Goal: Answer question/provide support

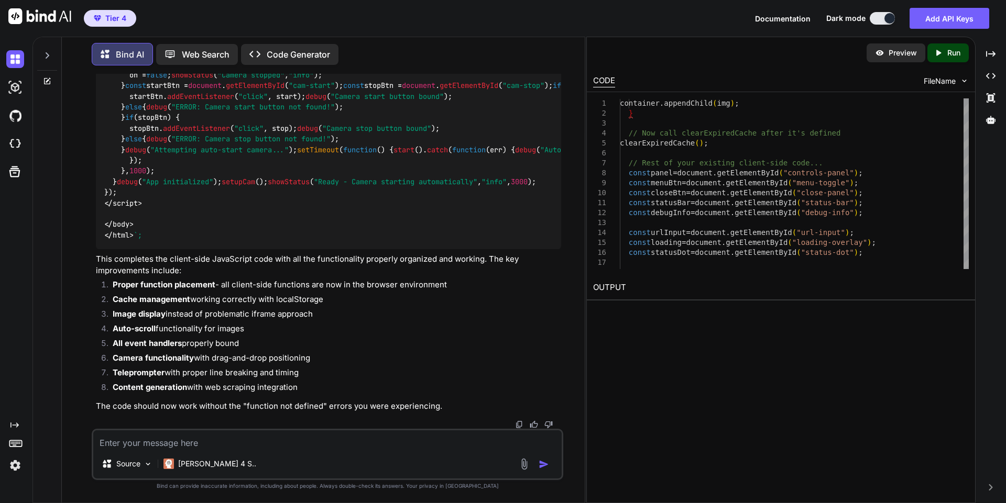
scroll to position [51508, 0]
click at [262, 436] on textarea at bounding box center [327, 440] width 468 height 19
paste textarea "[URL][DOMAIN_NAME]"
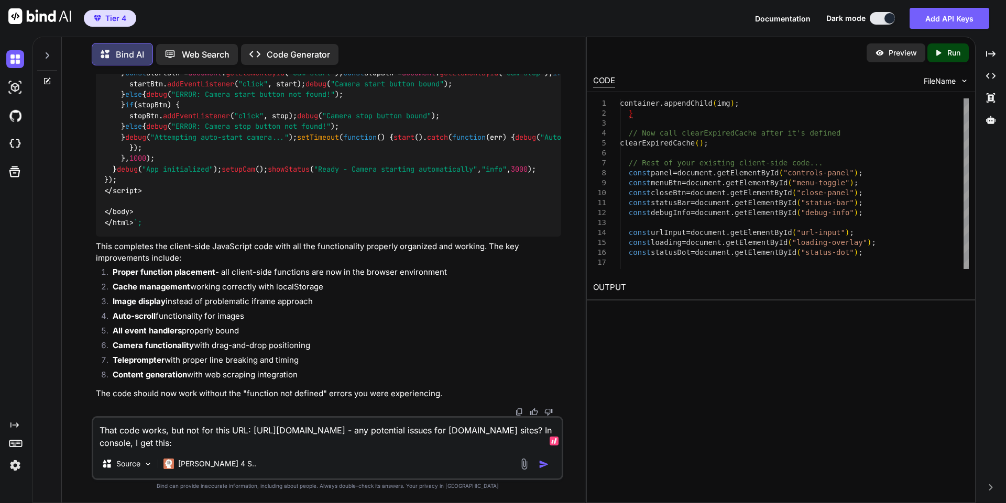
paste textarea "infospike-reviews-mo…4983279843.html:401 Error loading URL: Error: HTTP error! …"
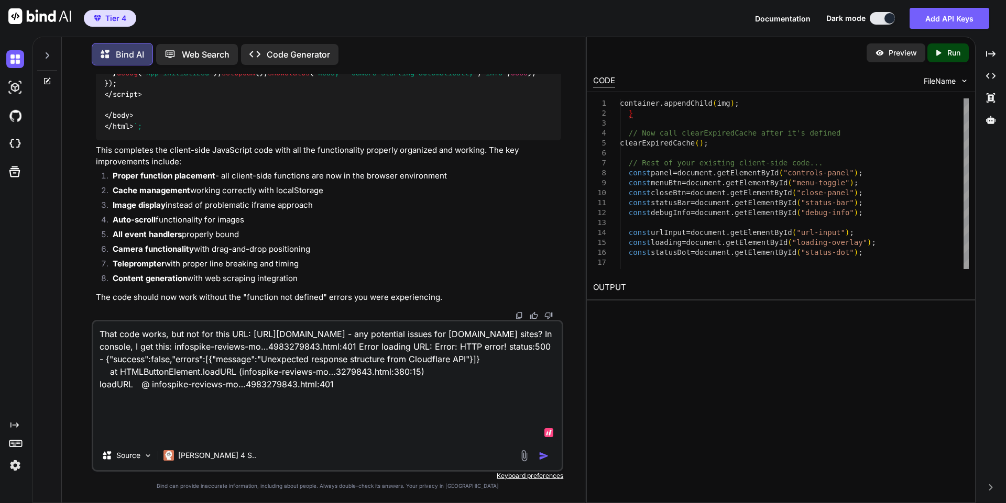
click at [128, 417] on textarea "That code works, but not for this URL: https://jocular-otter-9548b7.netlify.app…" at bounding box center [327, 381] width 468 height 119
paste textarea "2:50:46 AM: STATUS[info]: Panel opened 2:49:21 AM: STATUS[err]: Error: HTTP err…"
type textarea "That code works, but not for this URL: https://jocular-otter-9548b7.netlify.app…"
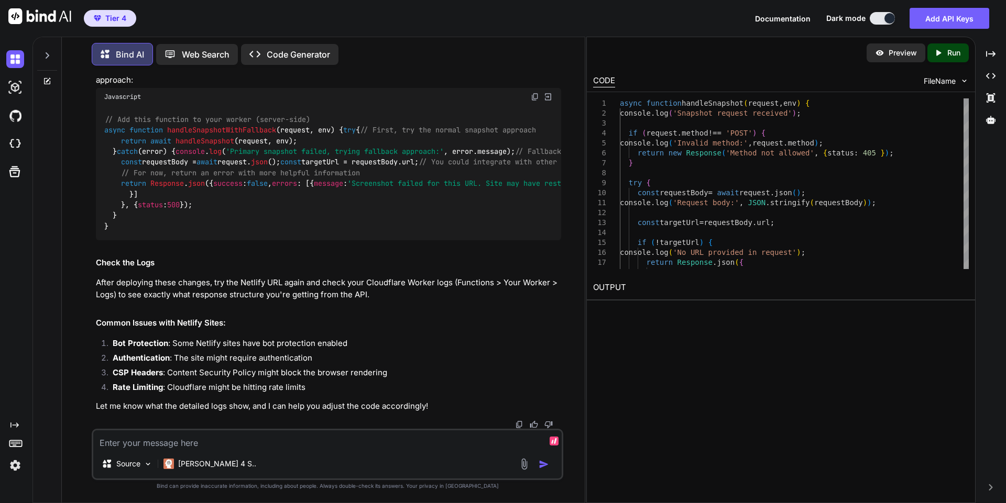
scroll to position [59020, 0]
click at [183, 447] on textarea at bounding box center [327, 440] width 468 height 19
click at [97, 446] on textarea "For the netlify site, I see that image is not tall enough." at bounding box center [327, 440] width 468 height 19
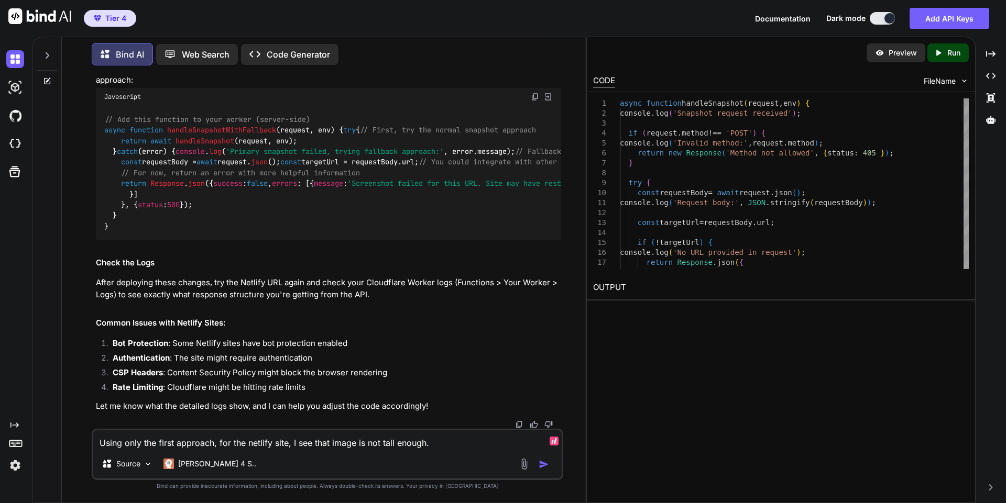
click at [454, 445] on textarea "Using only the first approach, for the netlify site, I see that image is not ta…" at bounding box center [327, 440] width 468 height 19
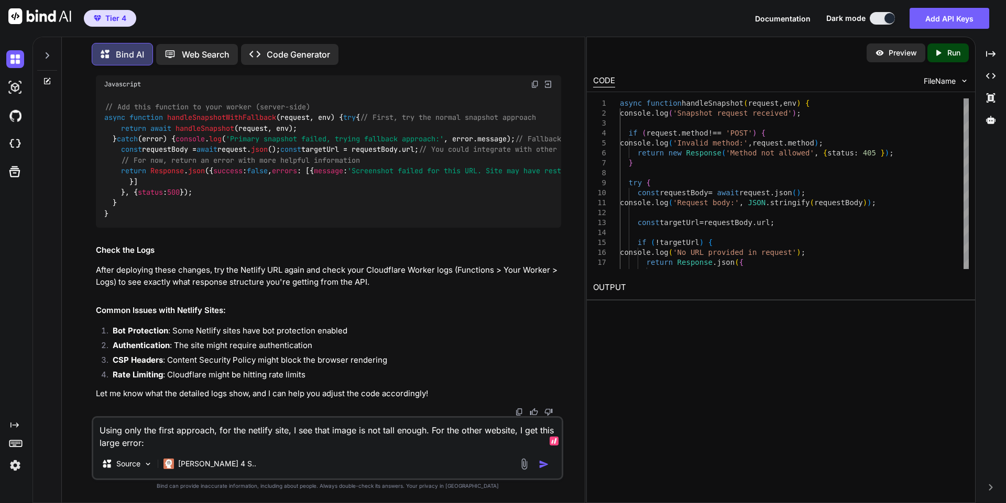
paste textarea "2:53:50 AM: STATUS[err]: Error: HTTP error! status:500 - {"success":false,"erro…"
type textarea "Using only the first approach, for the netlify site, I see that image is not ta…"
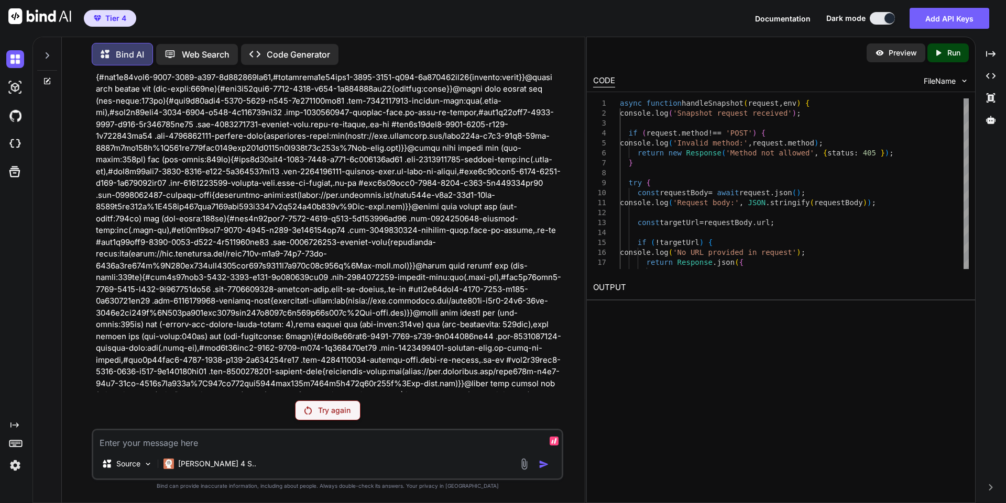
scroll to position [61081, 0]
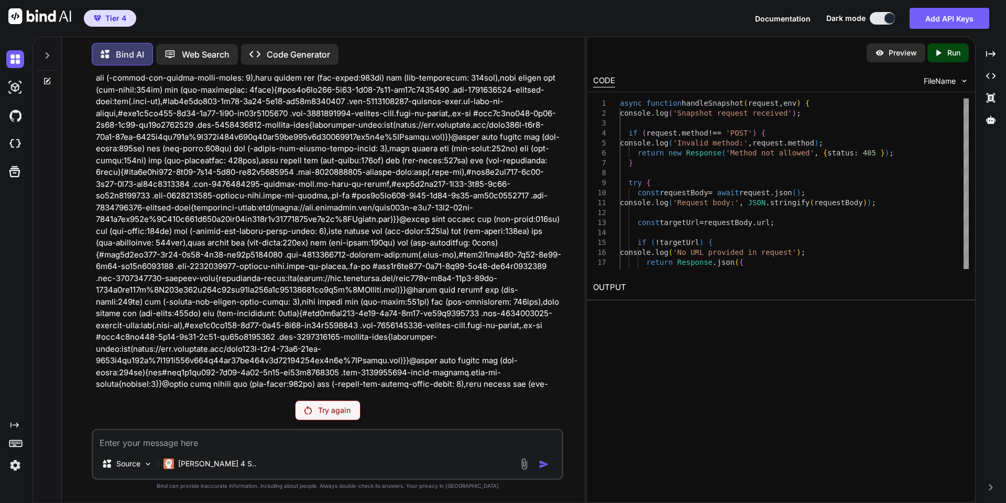
scroll to position [61873, 0]
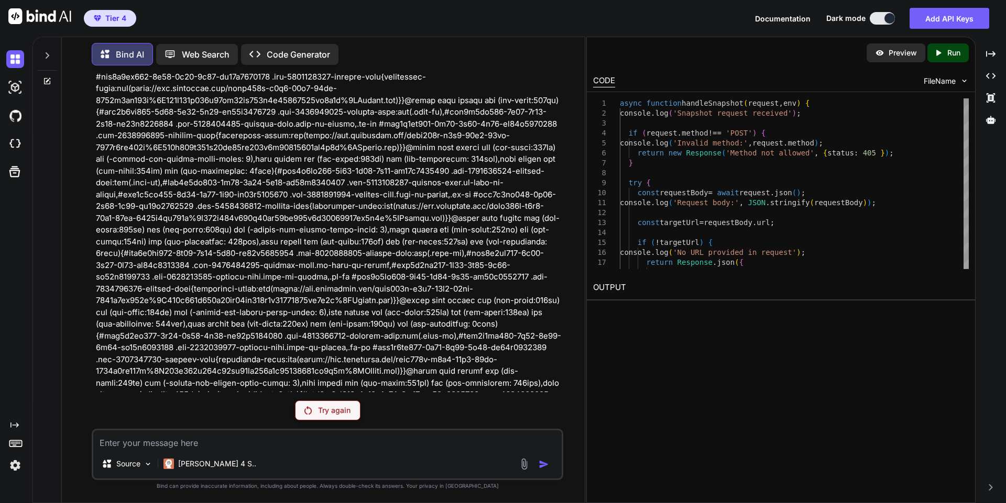
drag, startPoint x: 405, startPoint y: 220, endPoint x: 97, endPoint y: 221, distance: 308.1
copy p "Using only the first approach, for the netlify site, I see that image is not ta…"
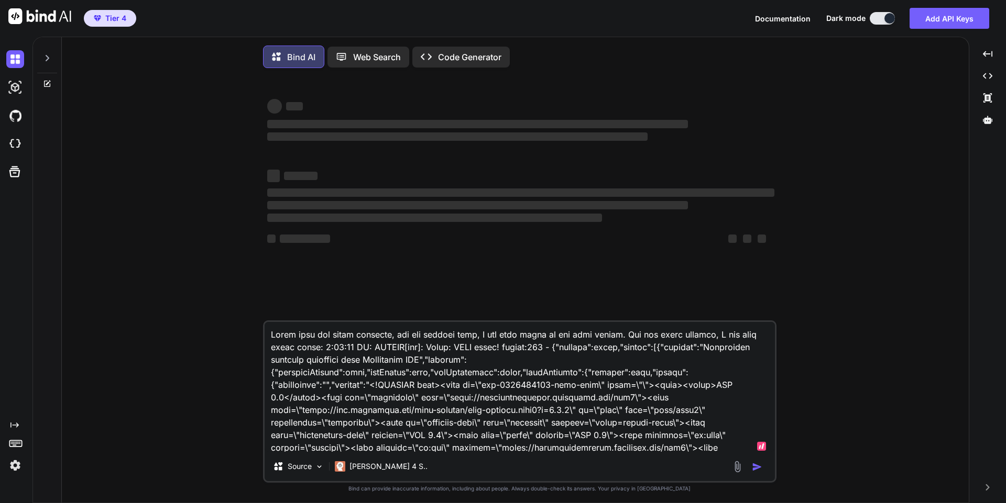
type textarea "x"
click at [482, 388] on textarea at bounding box center [520, 387] width 510 height 130
paste textarea "to scroll. Error: HTTP error! status:500 - {"success":false,"errors":[{"message…"
type textarea "Using only the first approach, for the netlify site, I see that image is not ta…"
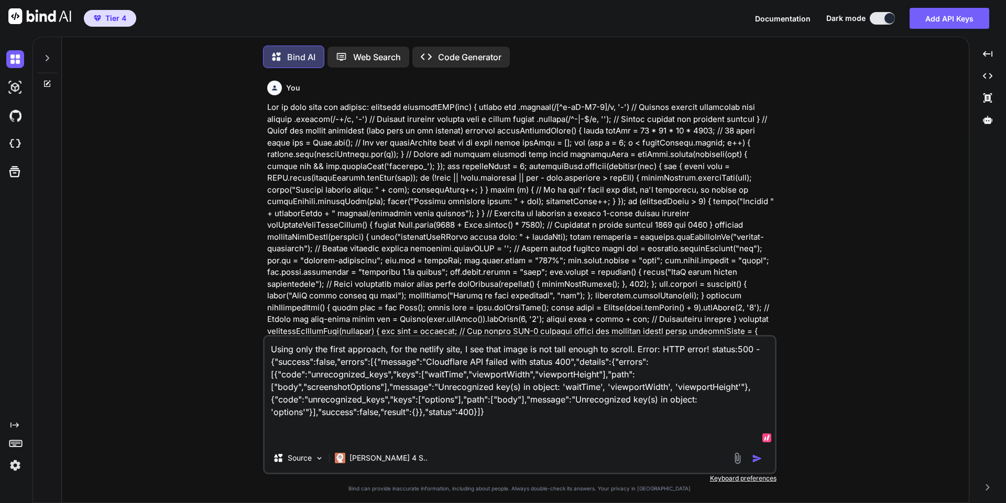
type textarea "x"
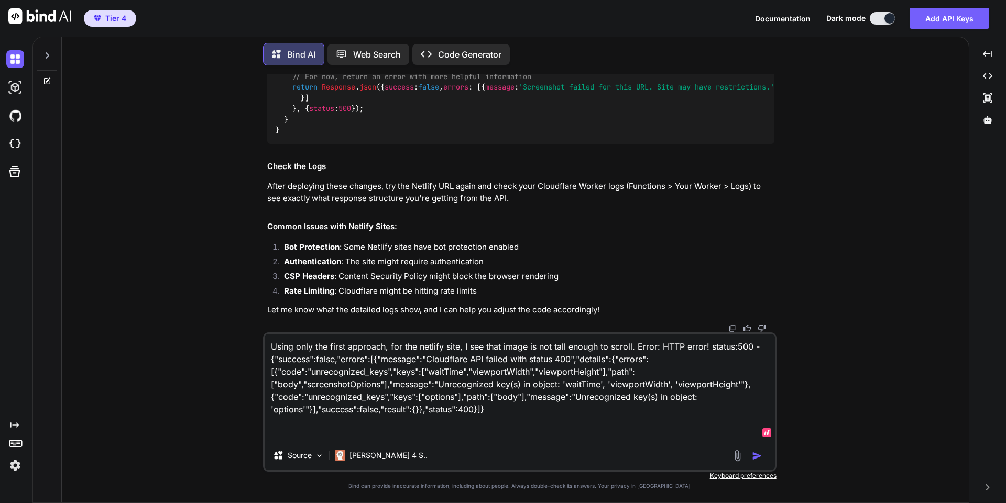
scroll to position [31217, 0]
type textarea "Using only the first approach, for the netlify site, I see that image is not ta…"
click at [758, 458] on img "button" at bounding box center [757, 456] width 10 height 10
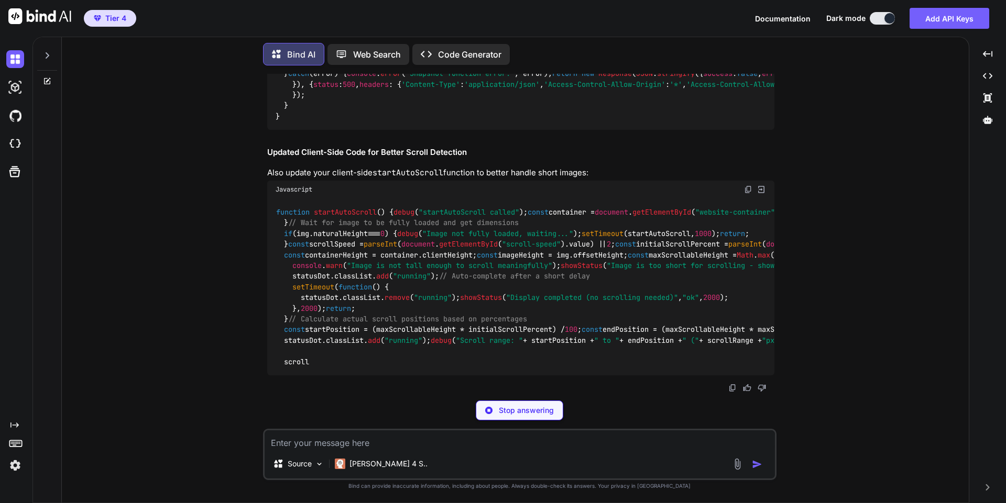
scroll to position [34394, 0]
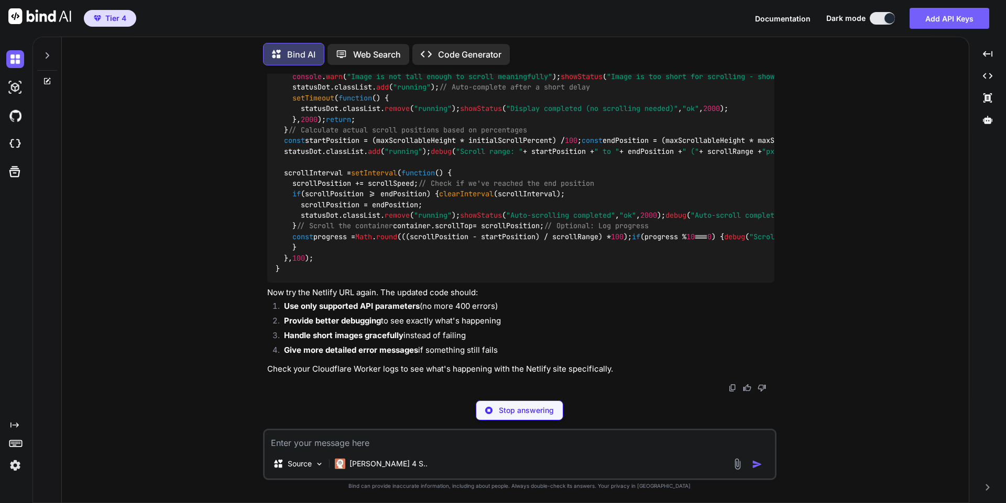
scroll to position [35754, 0]
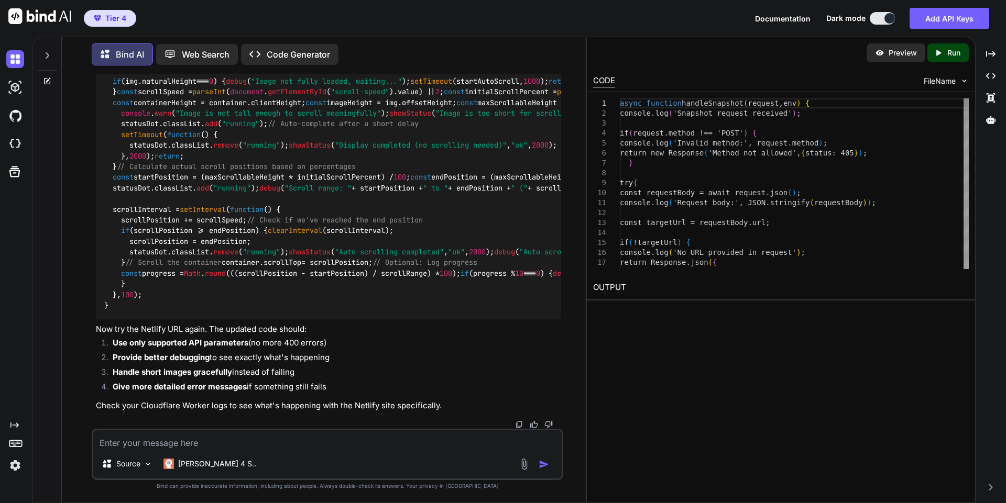
type textarea "x"
click at [535, 41] on img at bounding box center [535, 37] width 8 height 8
click at [278, 447] on textarea at bounding box center [327, 440] width 468 height 19
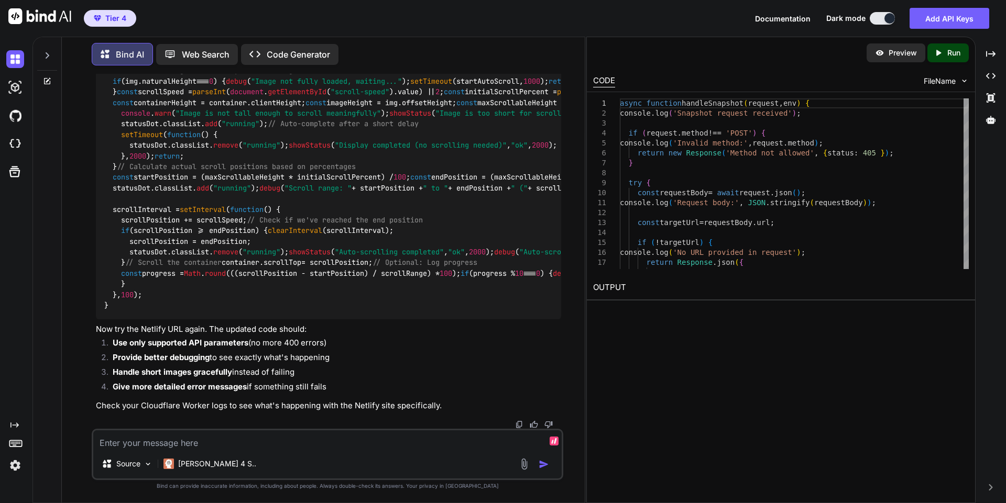
paste textarea "Using only the first approach, for the netlify site, I see it rendered, but get…"
type textarea "Using only the first approach, for the netlify site, I see it rendered, but get…"
type textarea "x"
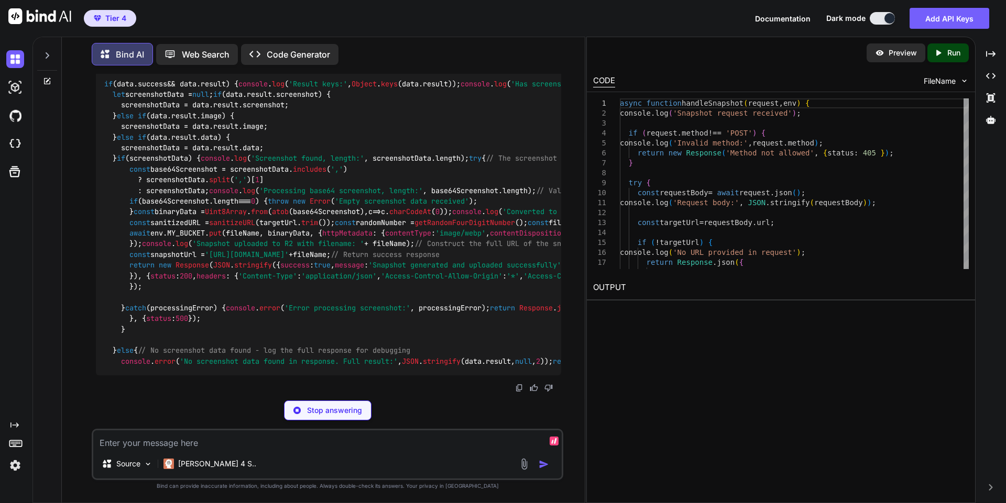
scroll to position [41925, 0]
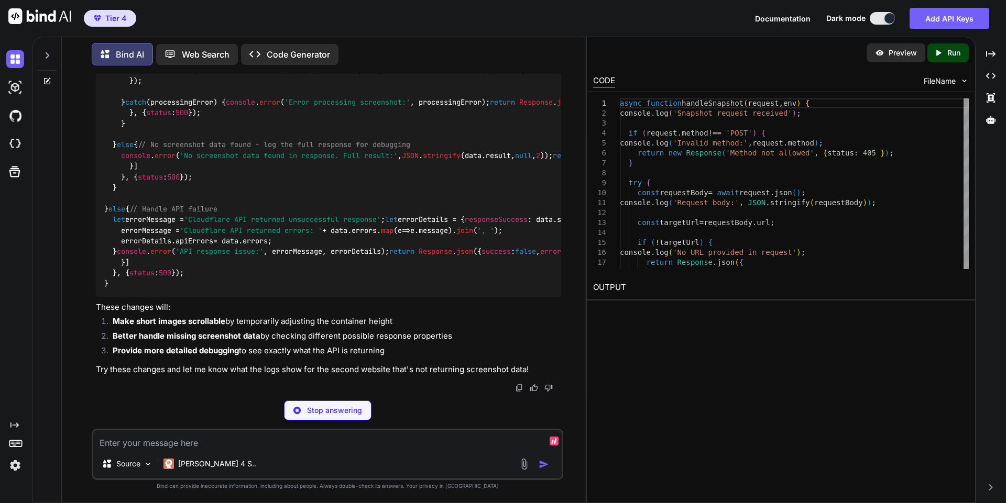
type textarea "x"
type textarea "scrollRange) * 100); if (progress % 10 === 0) { debug("Scroll progress: " + pro…"
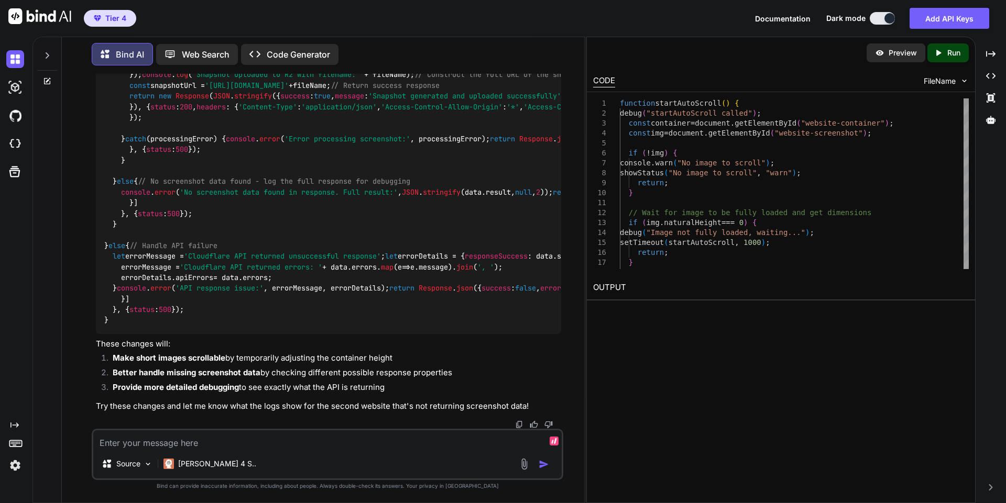
scroll to position [41096, 0]
click at [257, 439] on textarea at bounding box center [327, 440] width 468 height 19
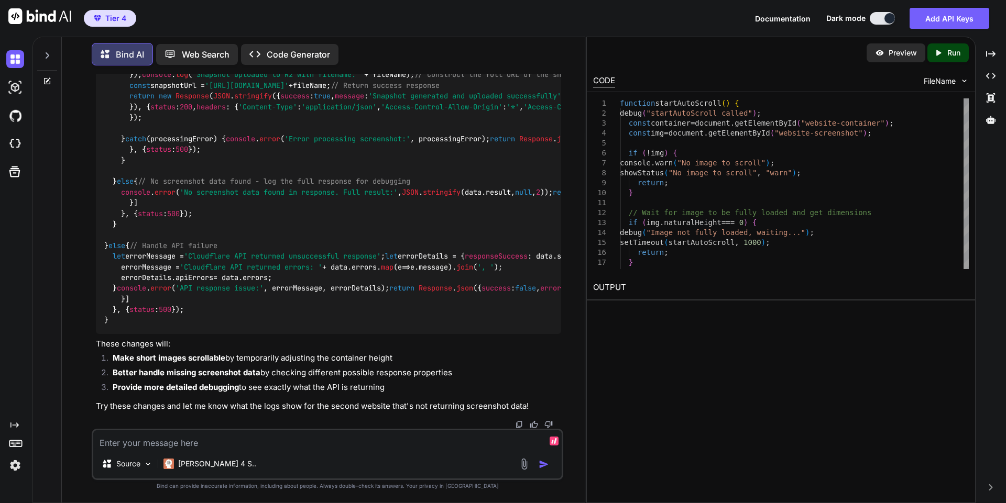
type textarea "L"
type textarea "x"
type textarea "Le"
type textarea "x"
type textarea "Let"
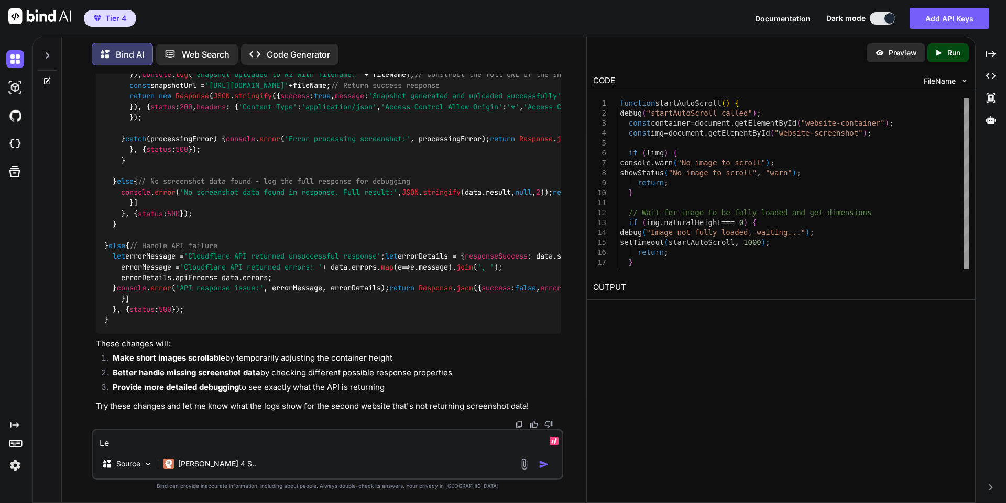
type textarea "x"
type textarea "Let'"
type textarea "x"
type textarea "Let's"
type textarea "x"
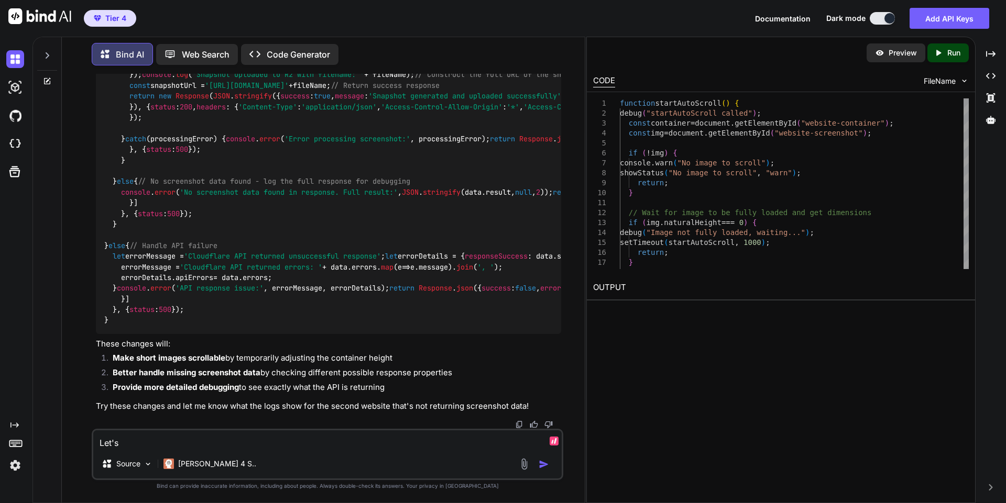
type textarea "Let's"
type textarea "x"
type textarea "Let's t"
type textarea "x"
type textarea "Let's tr"
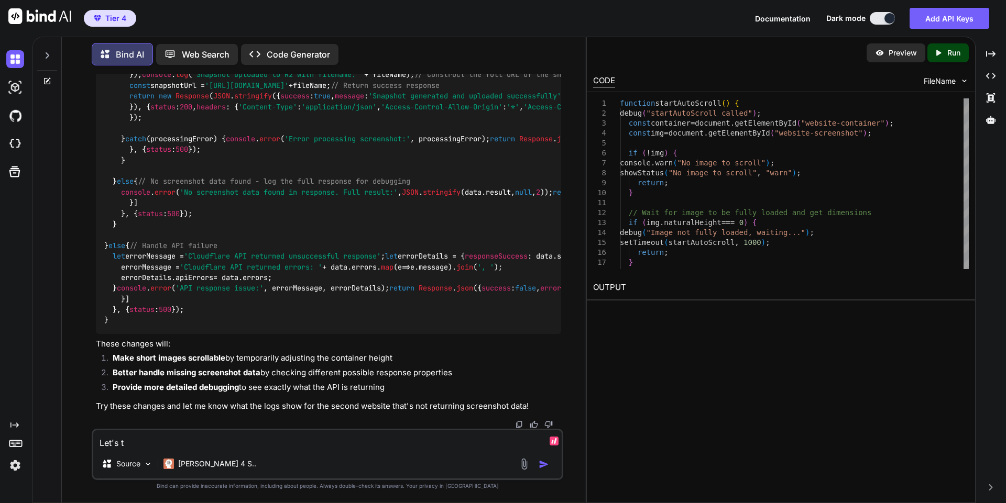
type textarea "x"
type textarea "Let's try"
type textarea "x"
type textarea "Let's tryt"
type textarea "x"
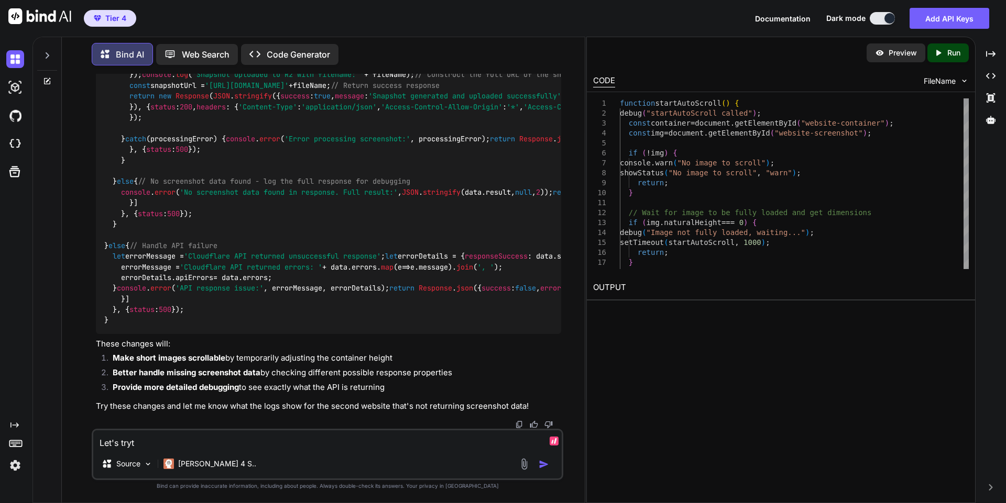
type textarea "Let's tryt"
type textarea "x"
type textarea "Let's tryt t"
type textarea "x"
type textarea "Let's tryt to"
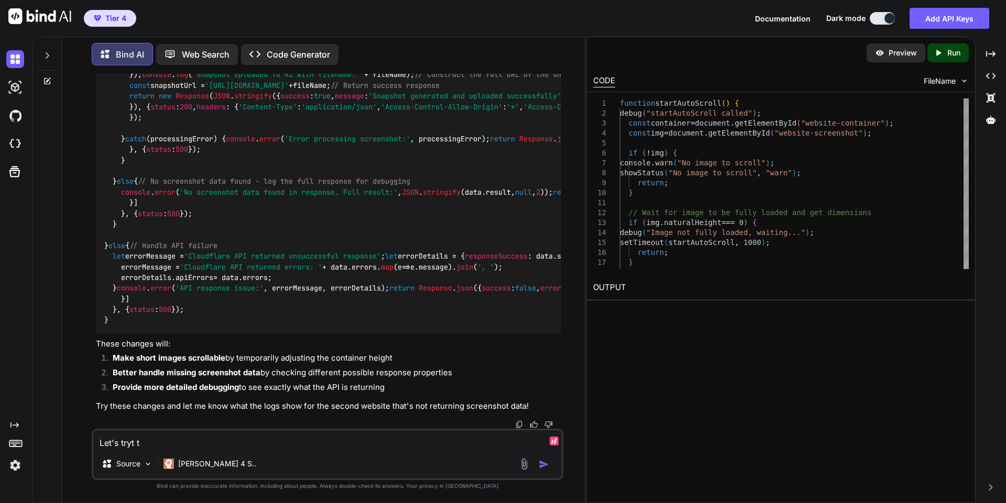
type textarea "x"
type textarea "Let's tryt t"
type textarea "x"
type textarea "Let's tryt"
type textarea "x"
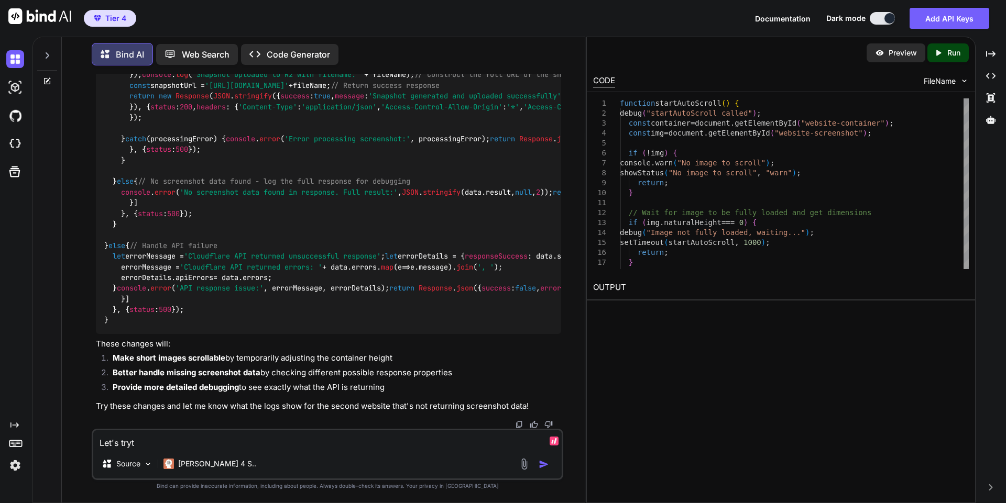
type textarea "Let's tryt"
type textarea "x"
type textarea "Let's try"
type textarea "x"
type textarea "Let's try"
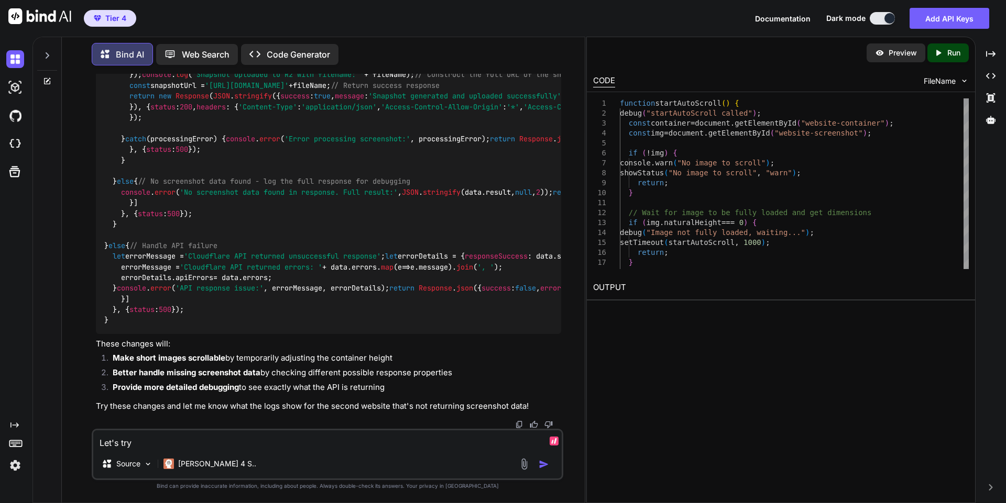
type textarea "x"
type textarea "Let's try t"
type textarea "x"
type textarea "Let's try to"
type textarea "x"
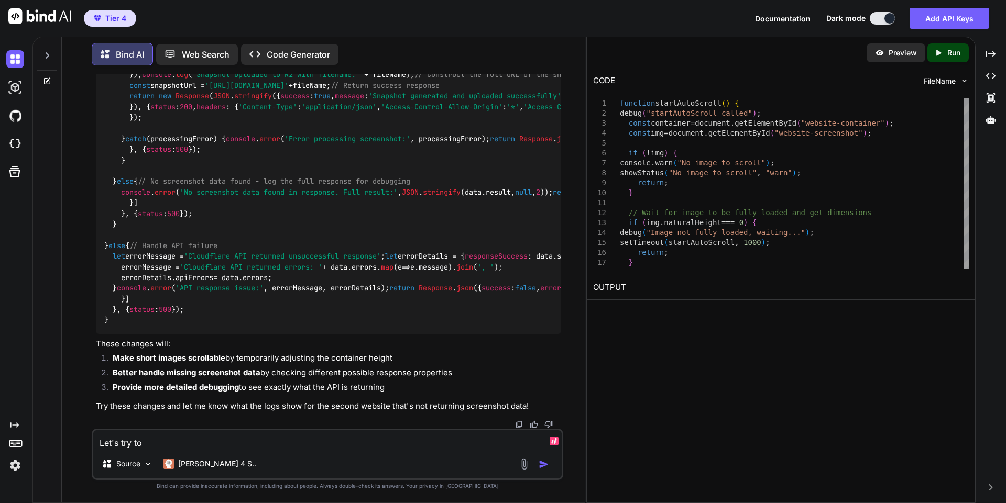
type textarea "Let's try to"
type textarea "x"
type textarea "Let's try to f"
type textarea "x"
type textarea "Let's try to fi"
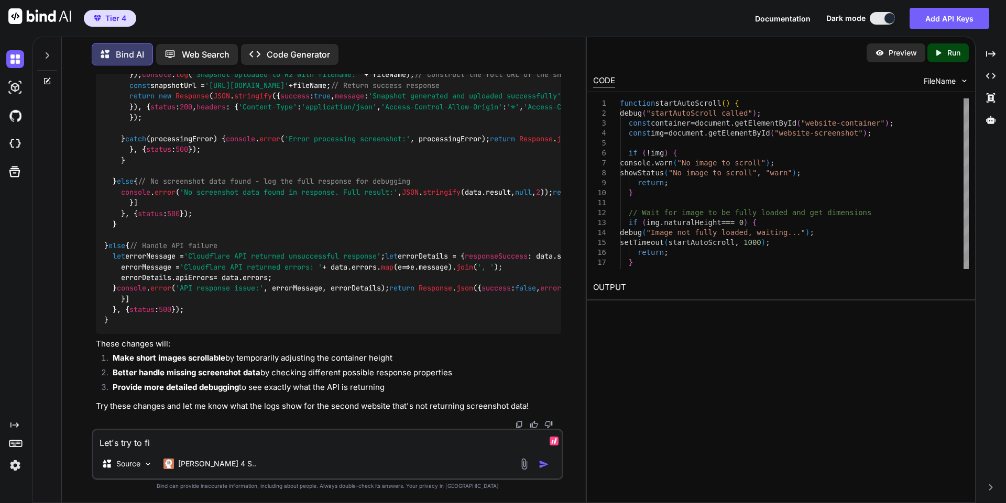
type textarea "x"
type textarea "Let's try to fix"
type textarea "x"
type textarea "Let's try to fix:"
type textarea "x"
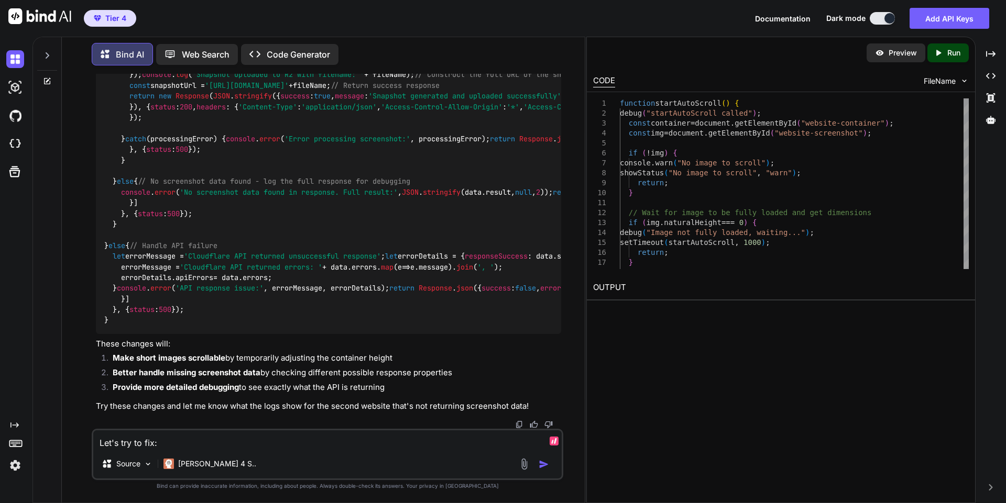
type textarea "Let's try to fix:"
type textarea "x"
type textarea "Let's try to fix: ""
type textarea "x"
paste textarea "// SERVER-SIDE UTILITY FUNCTIONS (keep these in worker) function sanitizeURL(ur…"
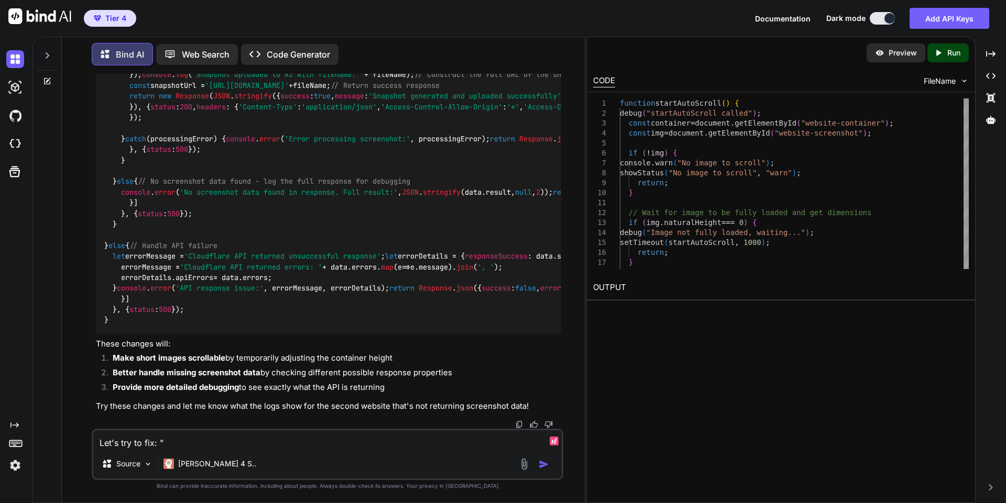
type textarea "Let's try to fix: "// SERVER-SIDE UTILITY FUNCTIONS (keep these in worker) func…"
type textarea "x"
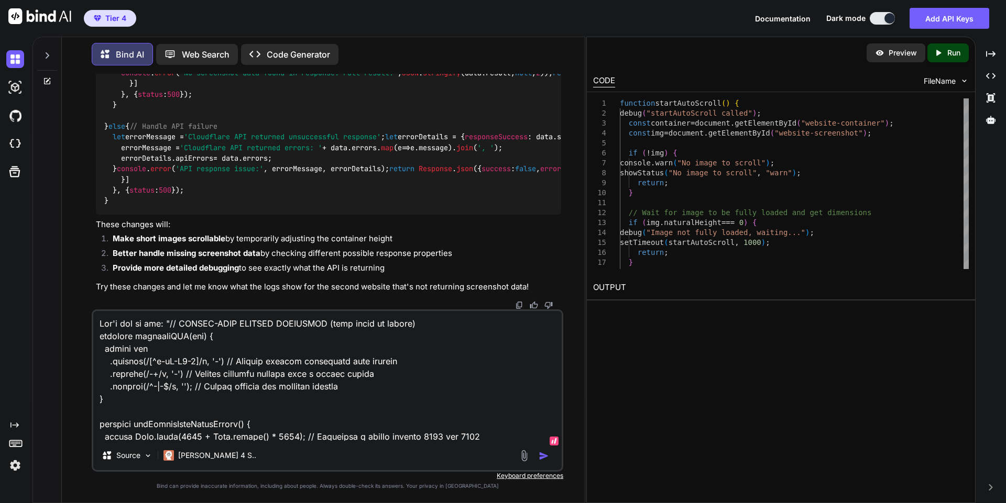
scroll to position [20081, 0]
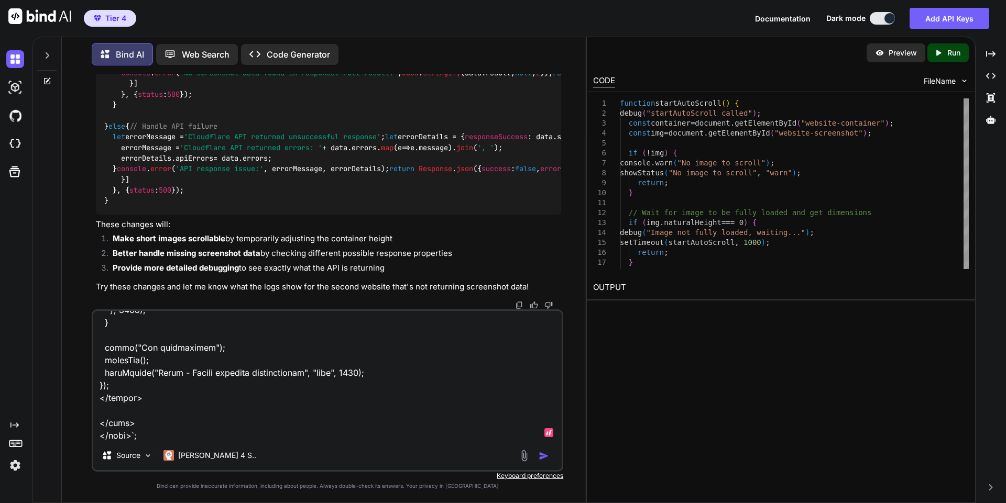
type textarea "Let's try to fix: ""
type textarea "x"
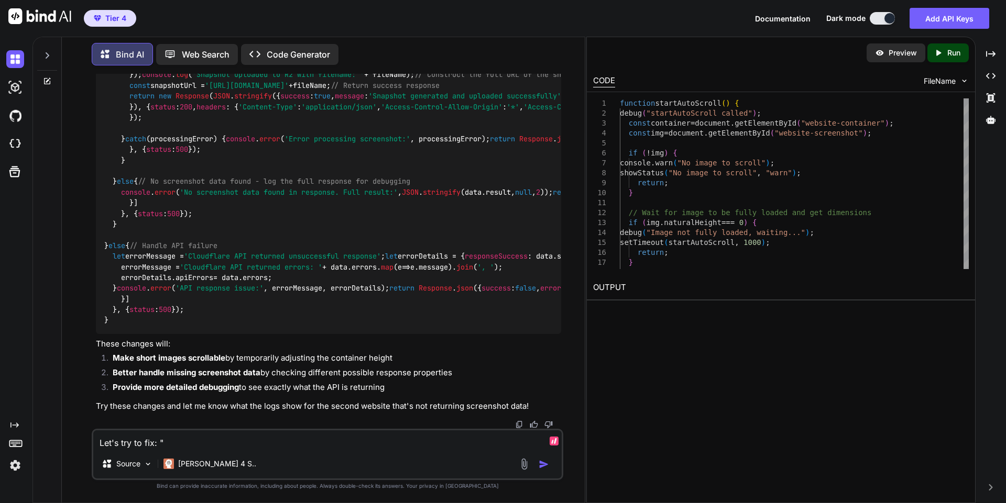
scroll to position [0, 0]
type textarea "Let's try to fix:"
type textarea "x"
type textarea "Let's try to fix:"
type textarea "x"
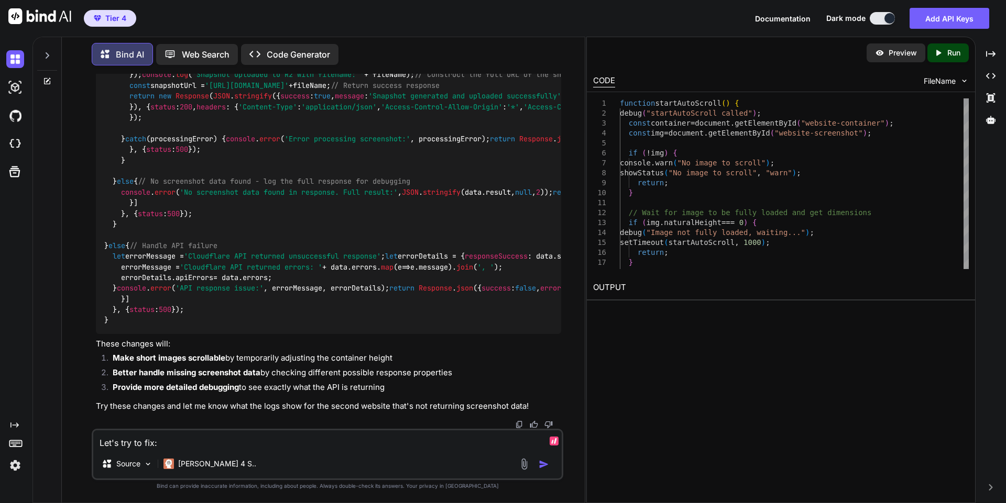
type textarea "Let's try to fix"
type textarea "x"
type textarea "Let's try to fix"
type textarea "x"
type textarea "Let's try to fix t"
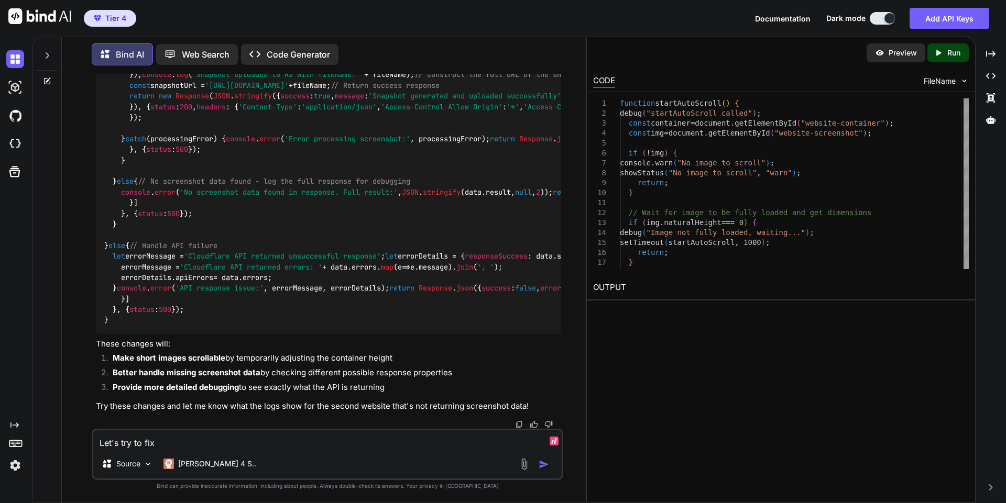
type textarea "x"
type textarea "Let's try to fix th"
type textarea "x"
type textarea "Let's try to fix tha"
type textarea "x"
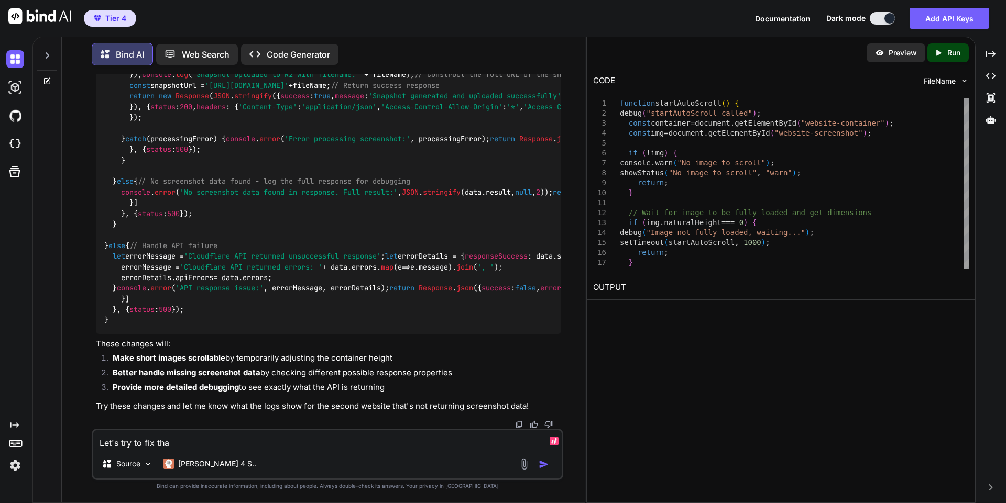
type textarea "Let's try to fix that"
type textarea "x"
type textarea "Let's try to fix that"
type textarea "x"
type textarea "Let's try to fix that t"
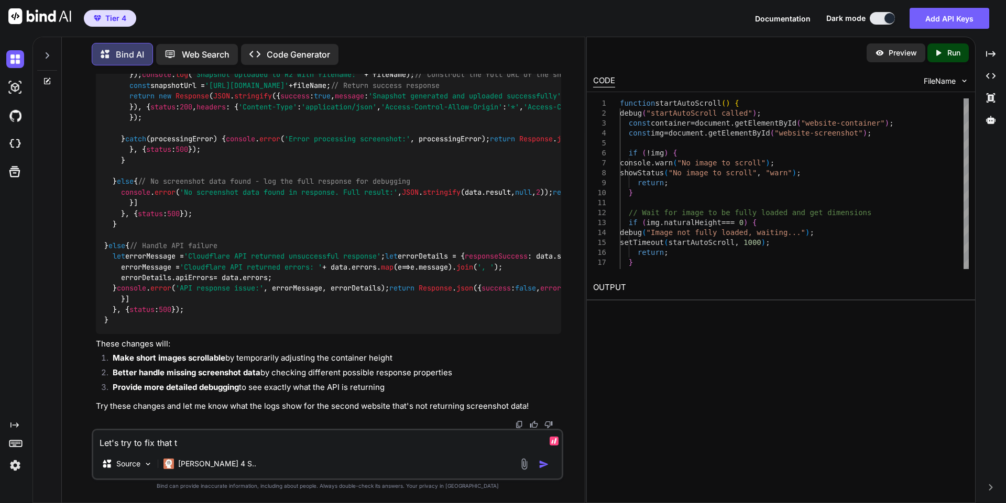
type textarea "x"
type textarea "Let's try to fix that th"
type textarea "x"
type textarea "Let's try to fix that the"
type textarea "x"
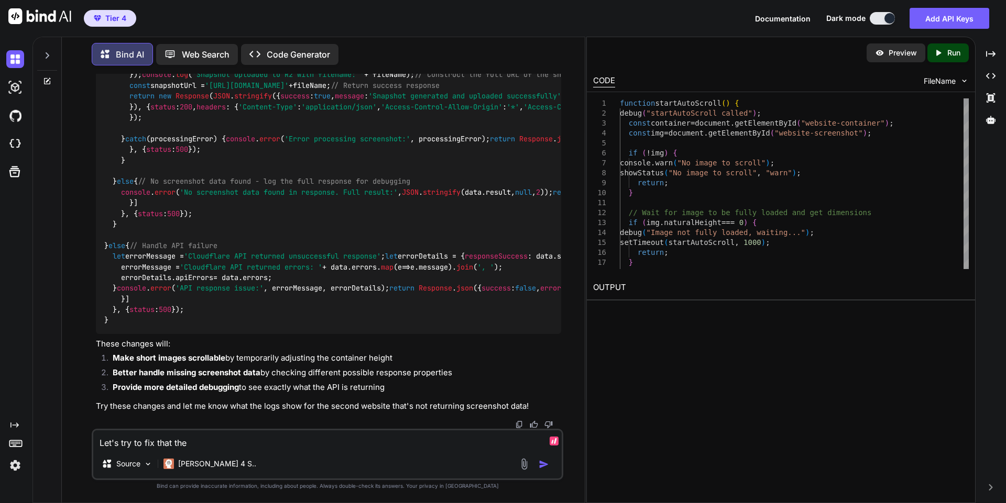
type textarea "Let's try to fix that the"
type textarea "x"
type textarea "Let's try to fix that the i"
type textarea "x"
type textarea "Let's try to fix that the im"
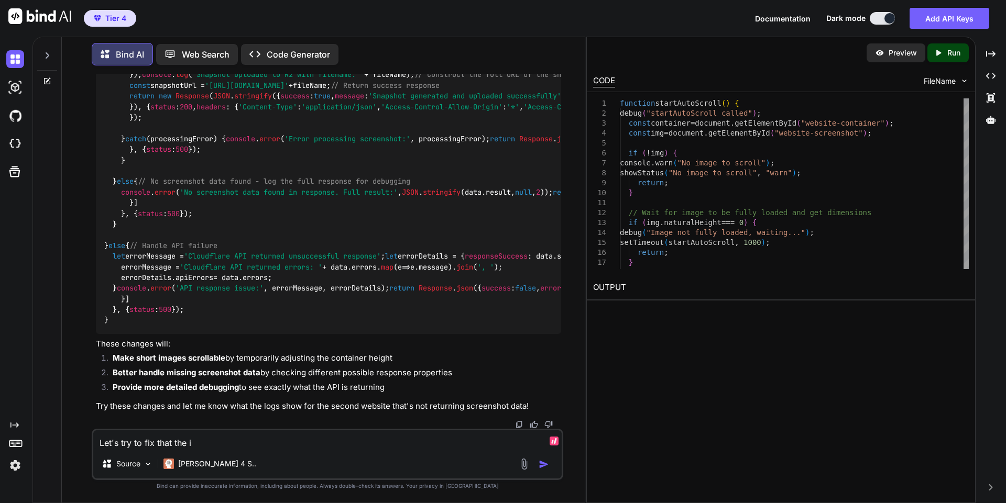
type textarea "x"
type textarea "Let's try to fix that the ima"
type textarea "x"
type textarea "Let's try to fix that the imag"
type textarea "x"
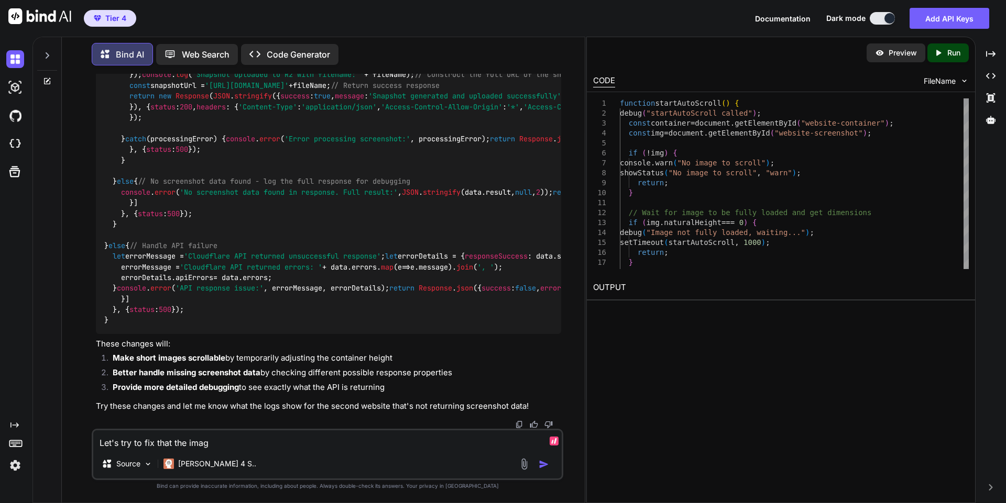
type textarea "Let's try to fix that the image"
type textarea "x"
type textarea "Let's try to fix that the image"
type textarea "x"
type textarea "Let's try to fix that the image i"
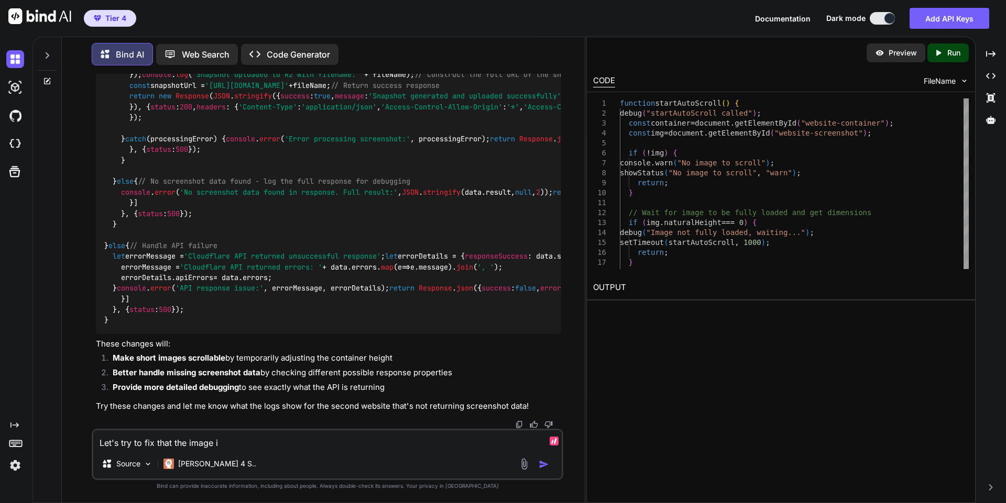
type textarea "x"
type textarea "Let's try to fix that the image is"
type textarea "x"
type textarea "Let's try to fix that the image is"
type textarea "x"
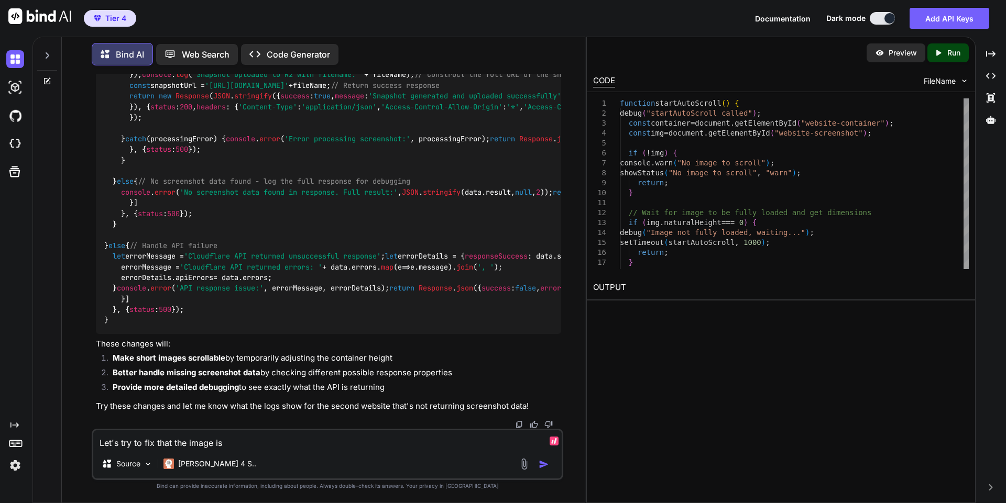
type textarea "Let's try to fix that the image is t"
type textarea "x"
type textarea "Let's try to fix that the image is to"
type textarea "x"
type textarea "Let's try to fix that the image is too"
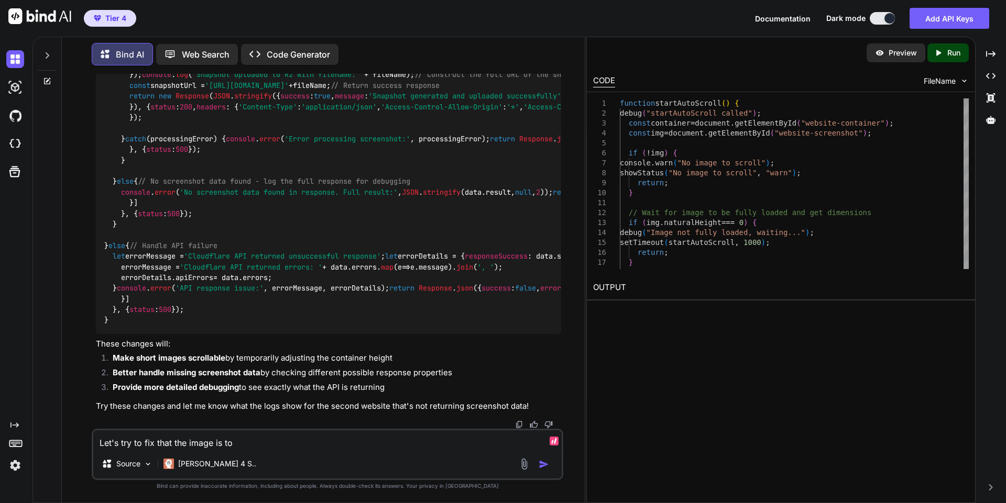
type textarea "x"
type textarea "Let's try to fix that the image is too"
type textarea "x"
type textarea "Let's try to fix that the image is too s"
type textarea "x"
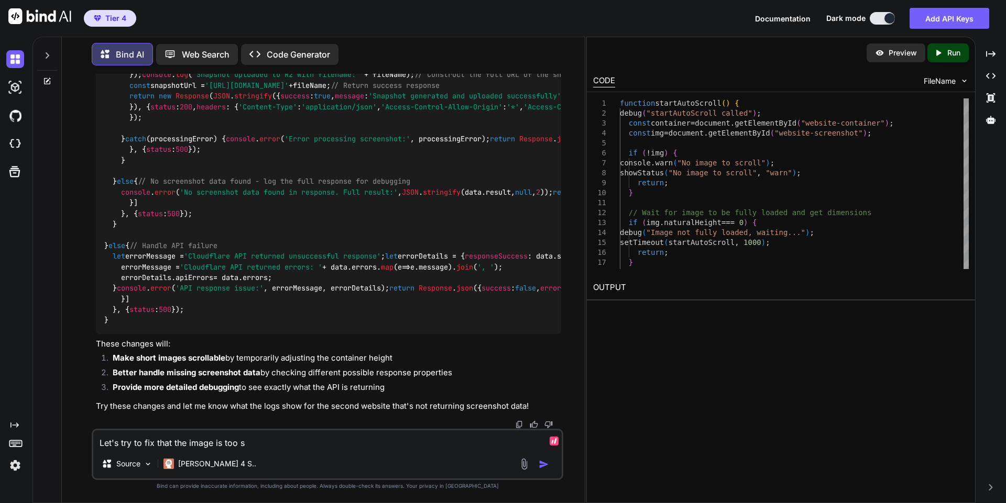
type textarea "Let's try to fix that the image is too sh"
type textarea "x"
type textarea "Let's try to fix that the image is too sho"
type textarea "x"
type textarea "Let's try to fix that the image is too shor"
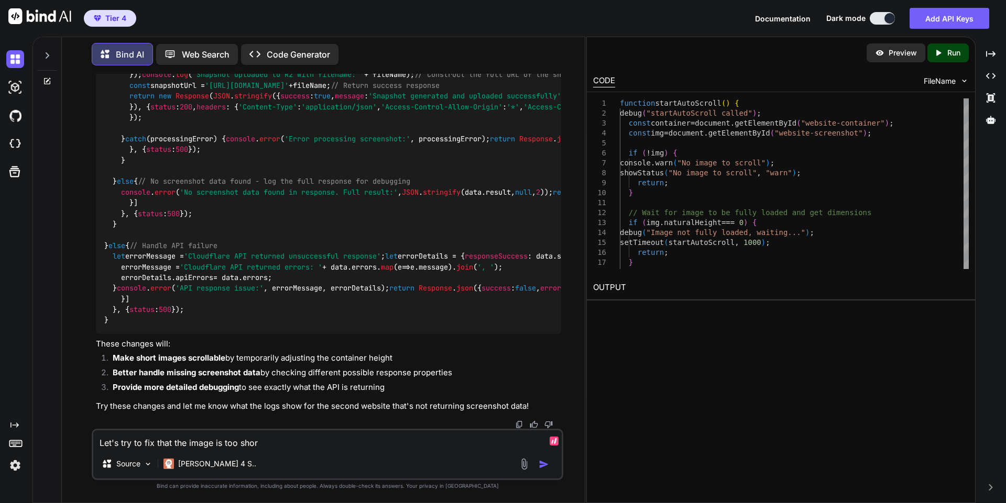
type textarea "x"
type textarea "Let's try to fix that the image is too short"
type textarea "x"
type textarea "Let's try to fix that the image is too short"
type textarea "x"
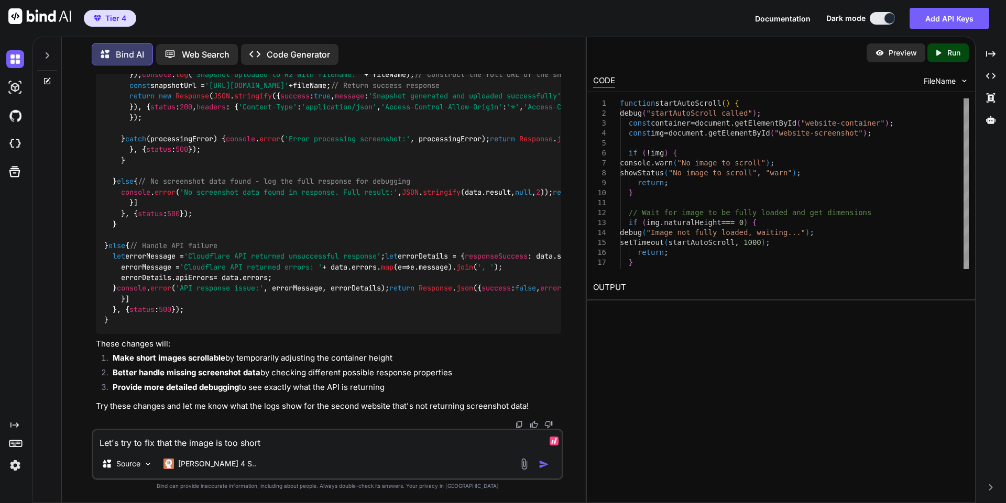
type textarea "Let's try to fix that the image is too short f"
type textarea "x"
type textarea "Let's try to fix that the image is too short fo"
type textarea "x"
type textarea "Let's try to fix that the image is too short for"
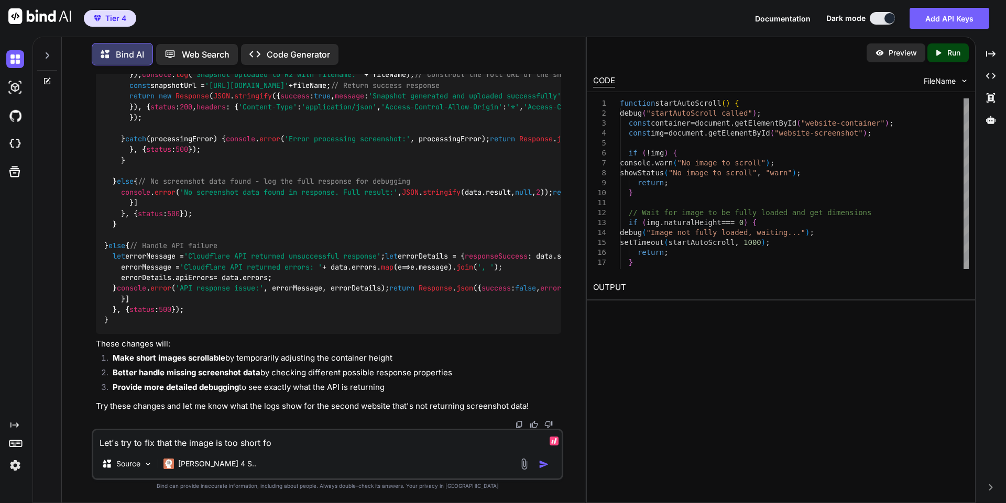
type textarea "x"
type textarea "Let's try to fix that the image is too short for"
type textarea "x"
type textarea "Let's try to fix that the image is too short for s"
type textarea "x"
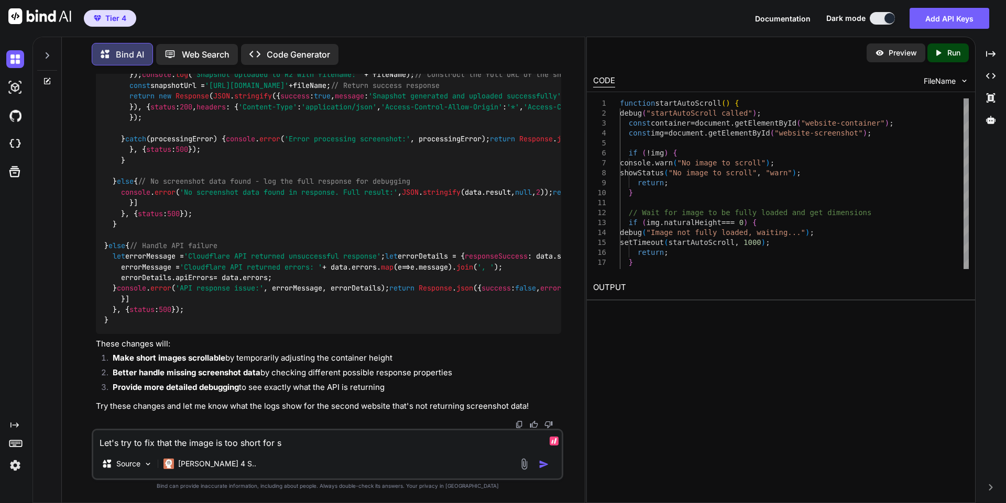
type textarea "Let's try to fix that the image is too short for sc"
type textarea "x"
type textarea "Let's try to fix that the image is too short for scr"
type textarea "x"
type textarea "Let's try to fix that the image is too short for scro"
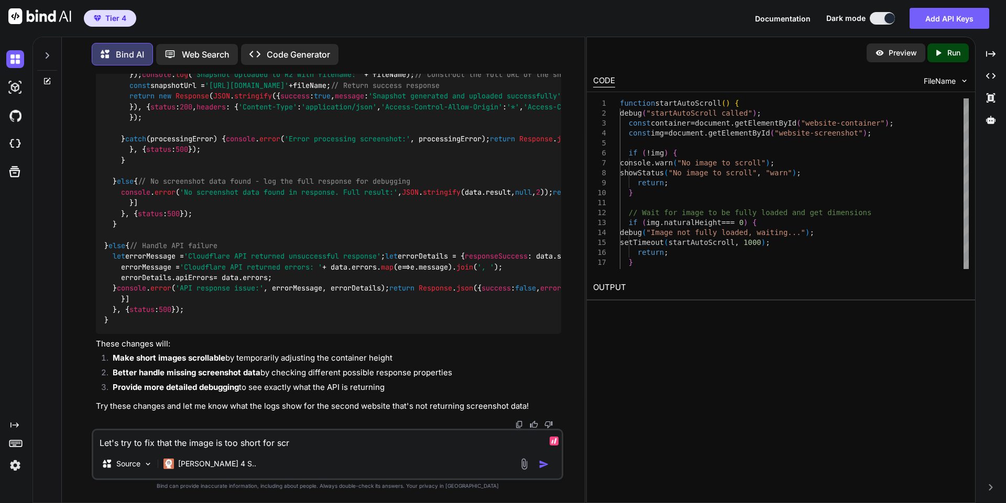
type textarea "x"
type textarea "Let's try to fix that the image is too short for scrol"
type textarea "x"
type textarea "Let's try to fix that the image is too short for scroll"
type textarea "x"
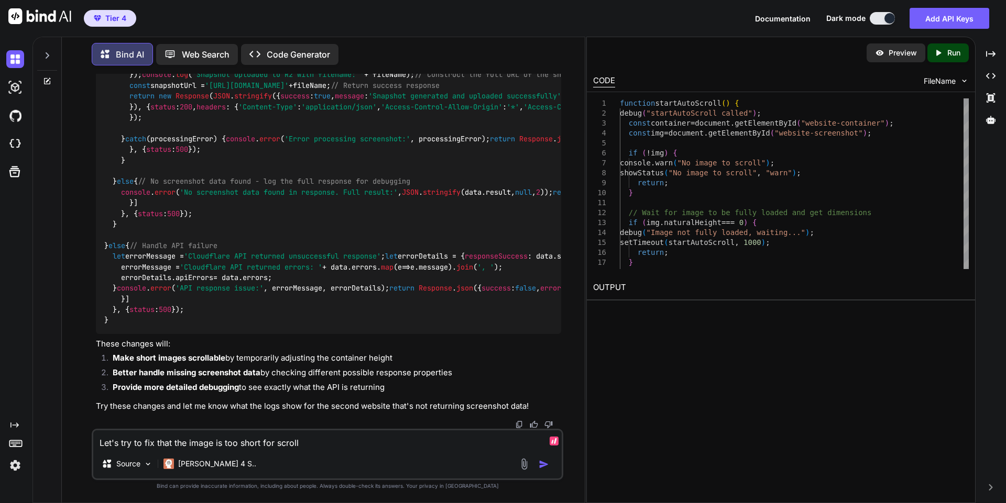
type textarea "Let's try to fix that the image is too short for scrolli"
type textarea "x"
type textarea "Let's try to fix that the image is too short for scrollin"
type textarea "x"
type textarea "Let's try to fix that the image is too short for scrolling"
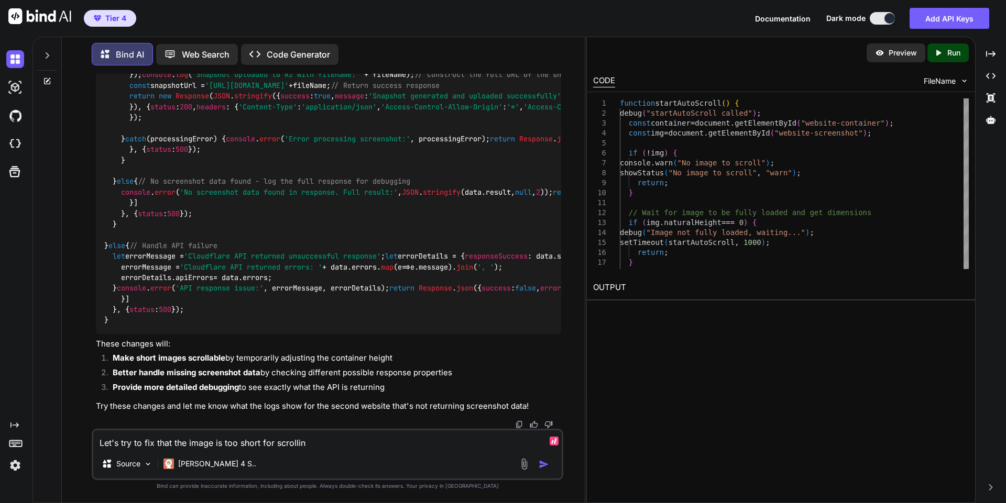
type textarea "x"
type textarea "Let's try to fix that the image is too short for scrolling."
type textarea "x"
type textarea "Let's try to fix that the image is too short for scrolling."
type textarea "x"
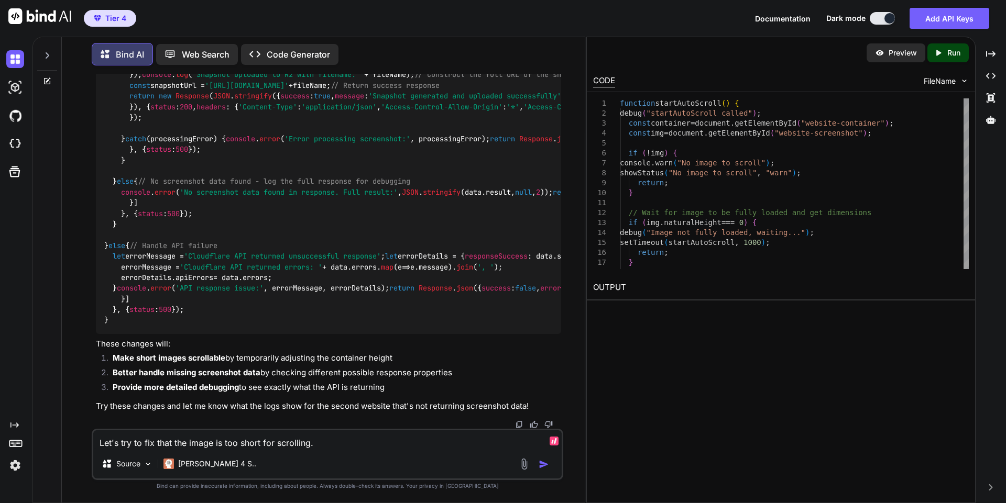
type textarea "Let's try to fix that the image is too short for scrolling. T"
type textarea "x"
type textarea "Let's try to fix that the image is too short for scrolling. Th"
type textarea "x"
type textarea "Let's try to fix that the image is too short for scrolling. The"
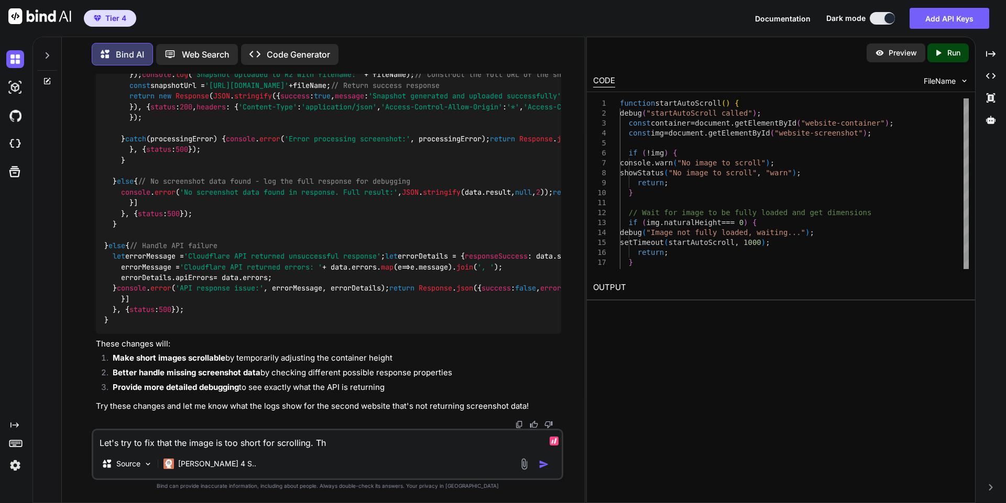
type textarea "x"
type textarea "Let's try to fix that the image is too short for scrolling. The"
type textarea "x"
type textarea "Let's try to fix that the image is too short for scrolling. The i"
type textarea "x"
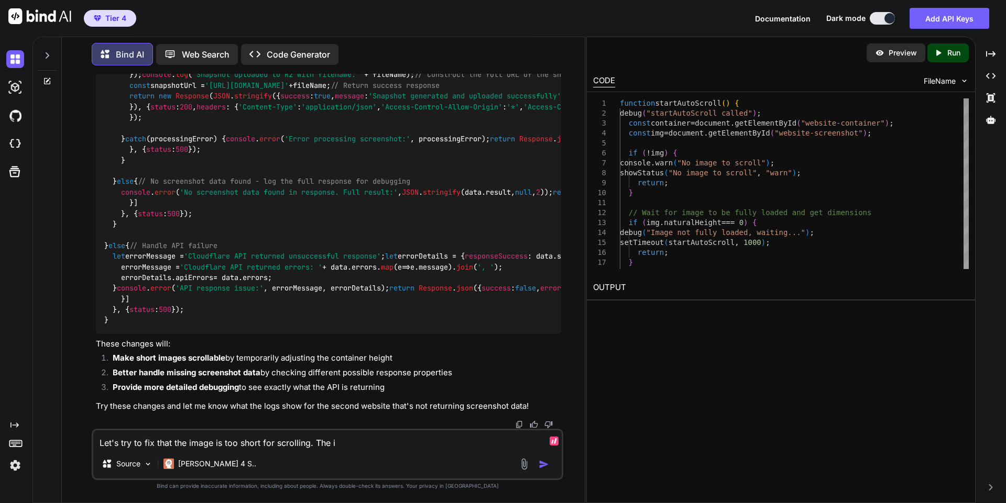
type textarea "Let's try to fix that the image is too short for scrolling. The im"
type textarea "x"
type textarea "Let's try to fix that the image is too short for scrolling. The ima"
type textarea "x"
type textarea "Let's try to fix that the image is too short for scrolling. The imag"
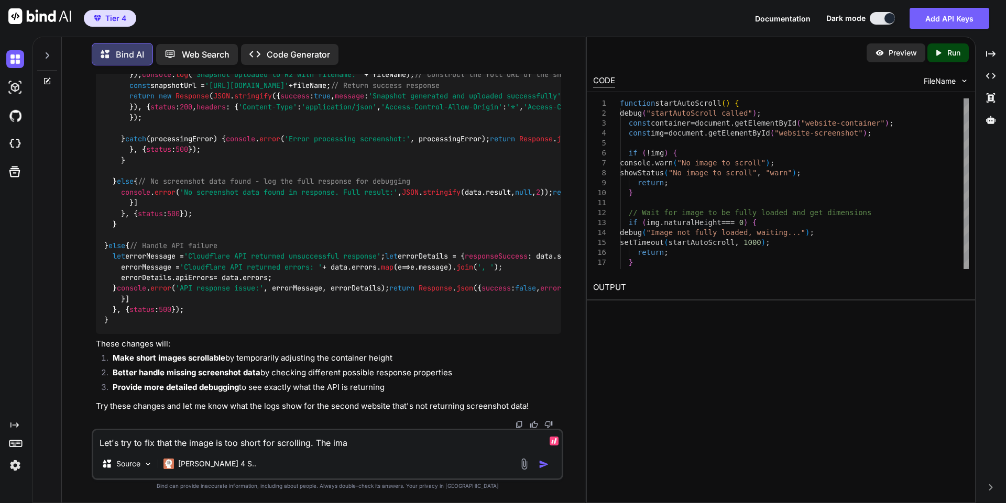
type textarea "x"
type textarea "Let's try to fix that the image is too short for scrolling. The image"
type textarea "x"
type textarea "Let's try to fix that the image is too short for scrolling. The images"
type textarea "x"
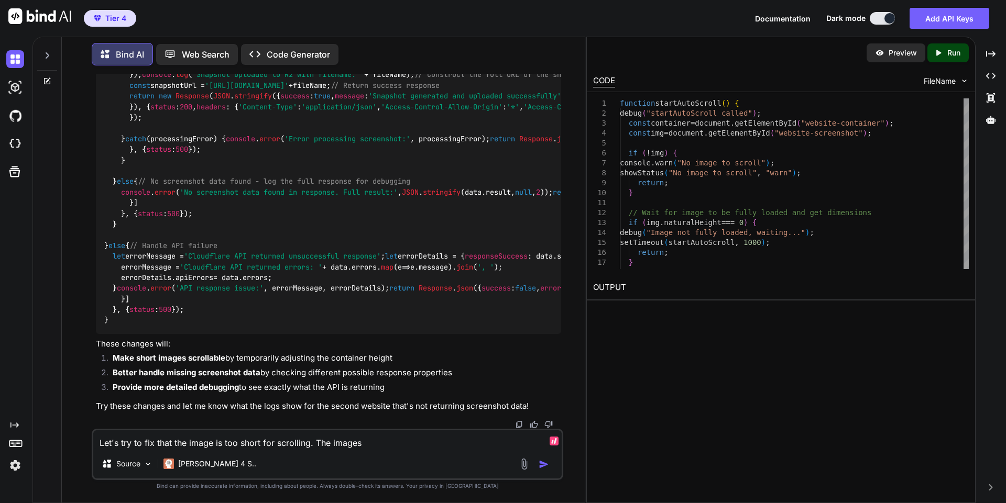
type textarea "Let's try to fix that the image is too short for scrolling. The images"
type textarea "x"
type textarea "Let's try to fix that the image is too short for scrolling. The images"
type textarea "x"
type textarea "Let's try to fix that the image is too short for scrolling. The image"
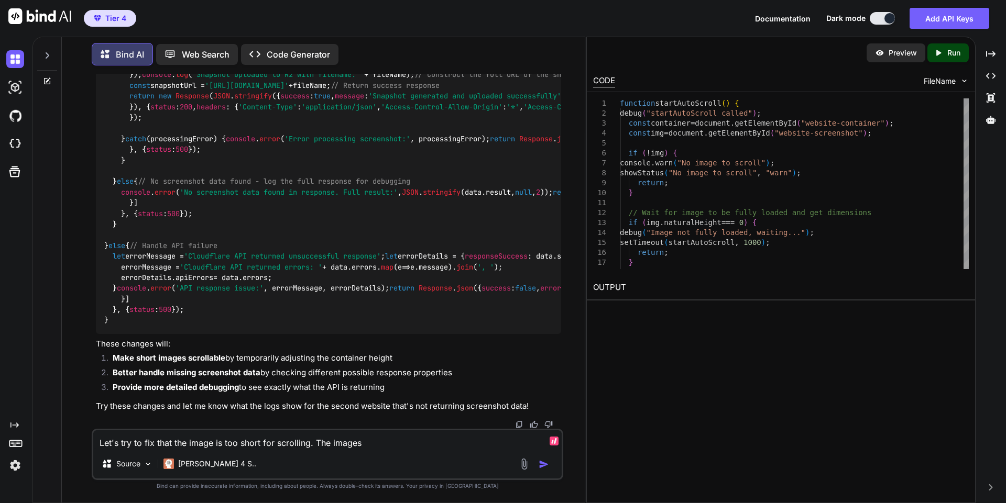
type textarea "x"
type textarea "Let's try to fix that the image is too short for scrolling. The image"
type textarea "x"
type textarea "Let's try to fix that the image is too short for scrolling. The image s"
type textarea "x"
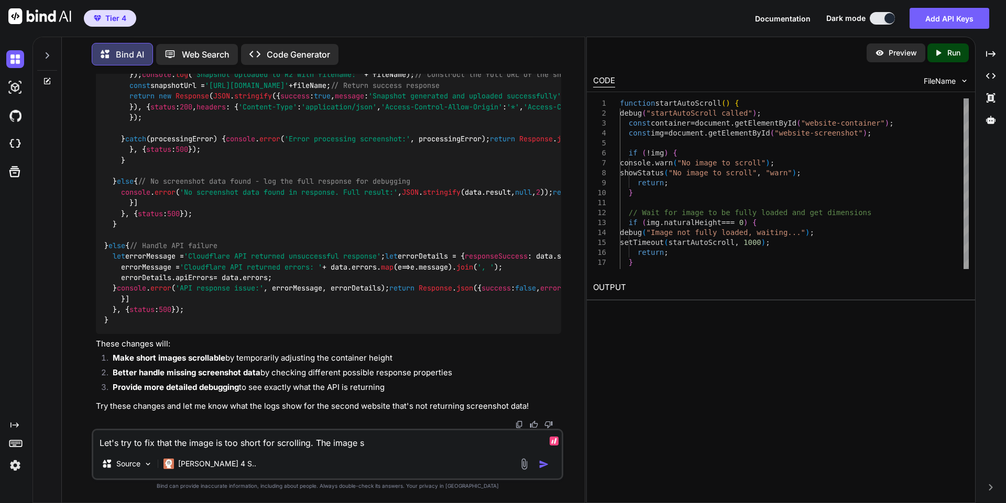
type textarea "Let's try to fix that the image is too short for scrolling. The image sh"
type textarea "x"
type textarea "Let's try to fix that the image is too short for scrolling. The image sho"
type textarea "x"
type textarea "Let's try to fix that the image is too short for scrolling. The image shou"
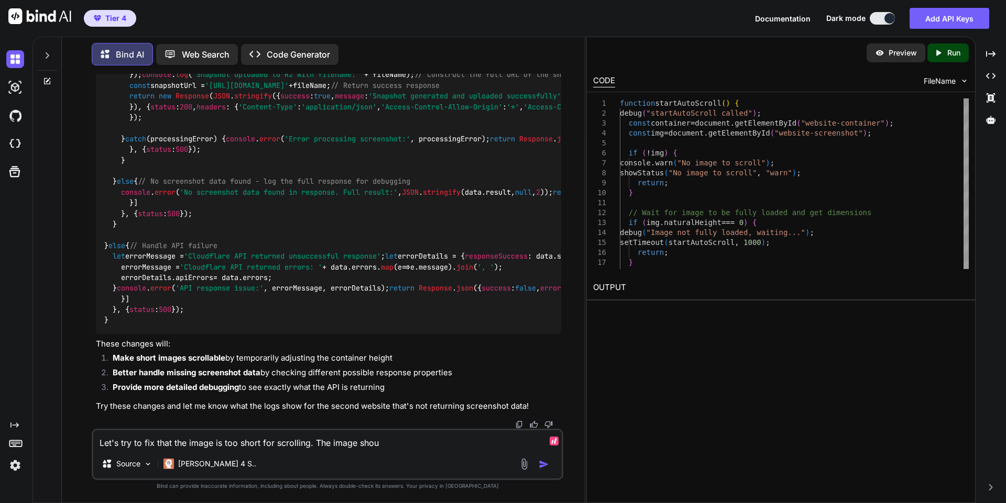
type textarea "x"
type textarea "Let's try to fix that the image is too short for scrolling. The image shoul"
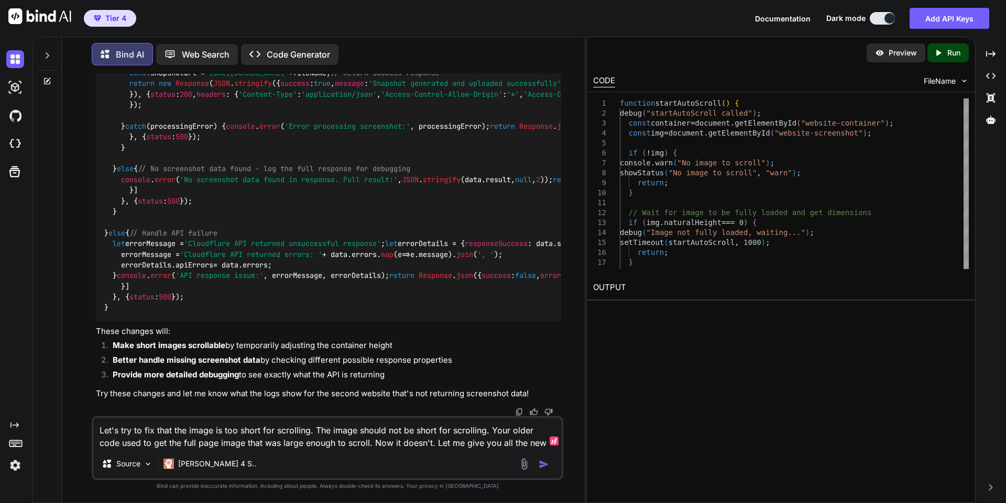
paste textarea "// SERVER-SIDE UTILITY FUNCTIONS (keep these in worker) function sanitizeURL(ur…"
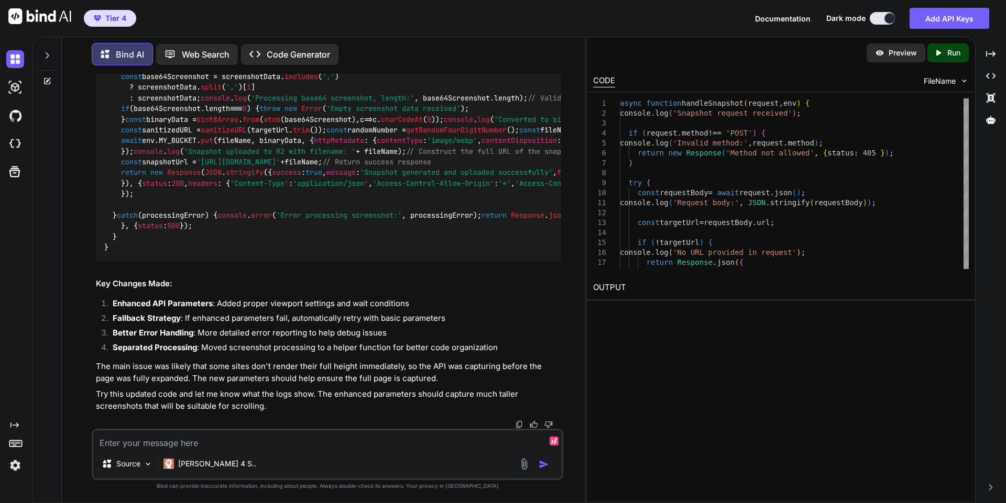
scroll to position [47568, 0]
click at [236, 447] on textarea at bounding box center [327, 440] width 468 height 19
paste textarea "3:14:18 AM: STATUS[ok]: Display completed (no scrolling needed) 3:14:16 AM: STA…"
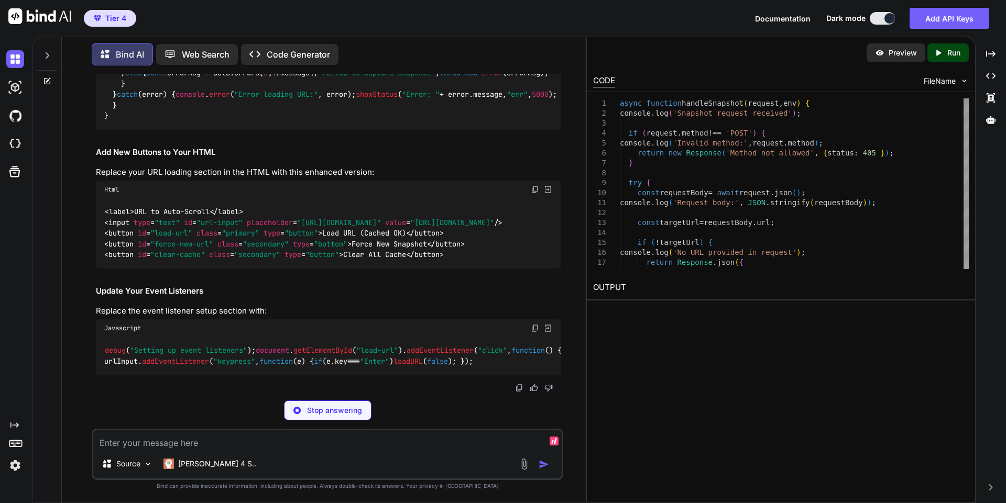
scroll to position [51164, 0]
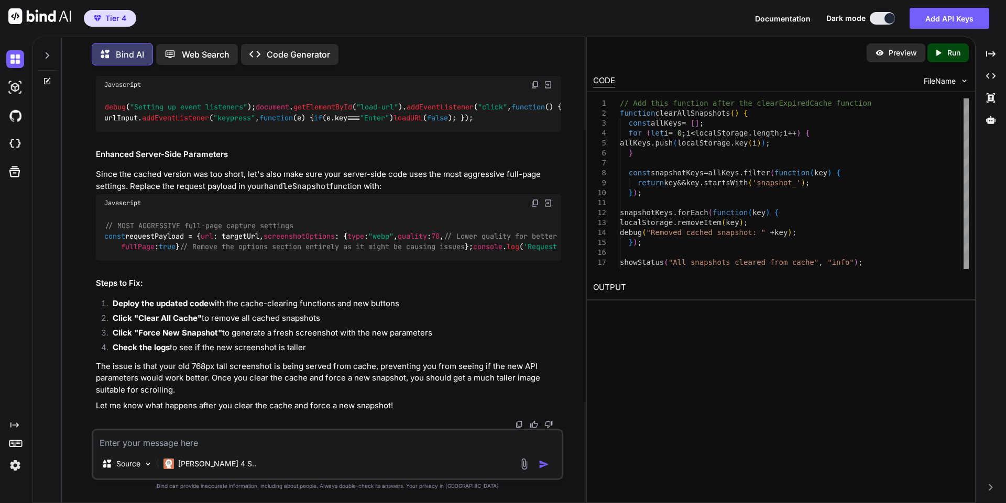
scroll to position [52248, 0]
click at [534, 89] on img at bounding box center [535, 85] width 8 height 8
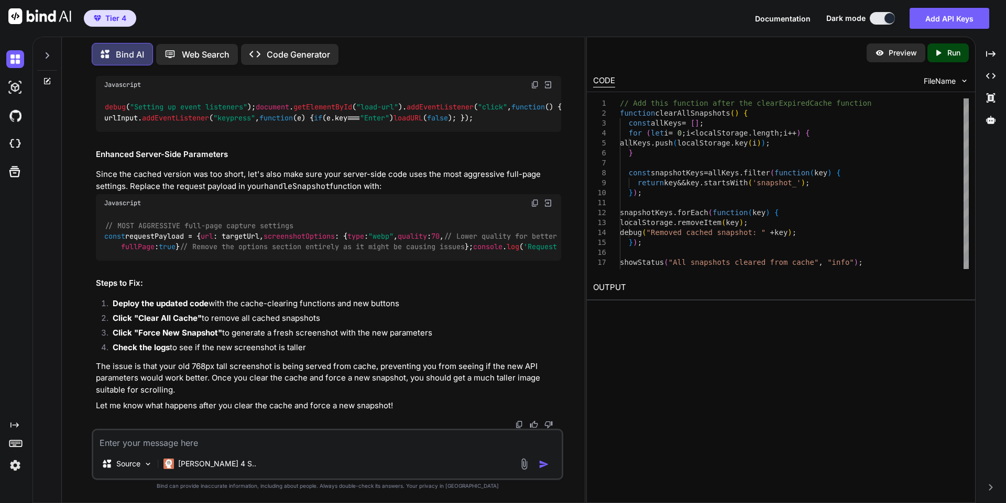
click at [536, 199] on img at bounding box center [535, 203] width 8 height 8
click at [533, 199] on img at bounding box center [535, 203] width 8 height 8
click at [202, 444] on textarea at bounding box center [327, 440] width 468 height 19
paste textarea "3:19:04 AM: STATUS[warn]: Image is too short for scrolling - showing full page …"
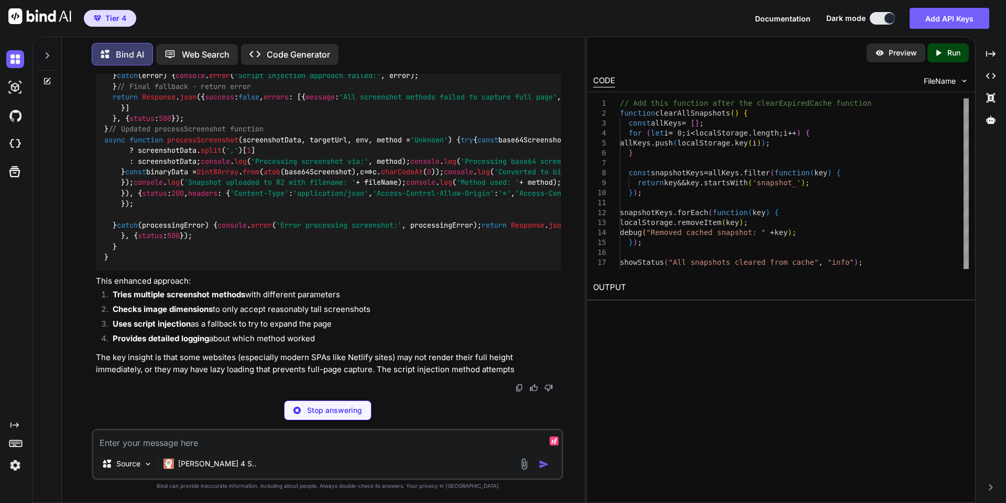
scroll to position [53097, 0]
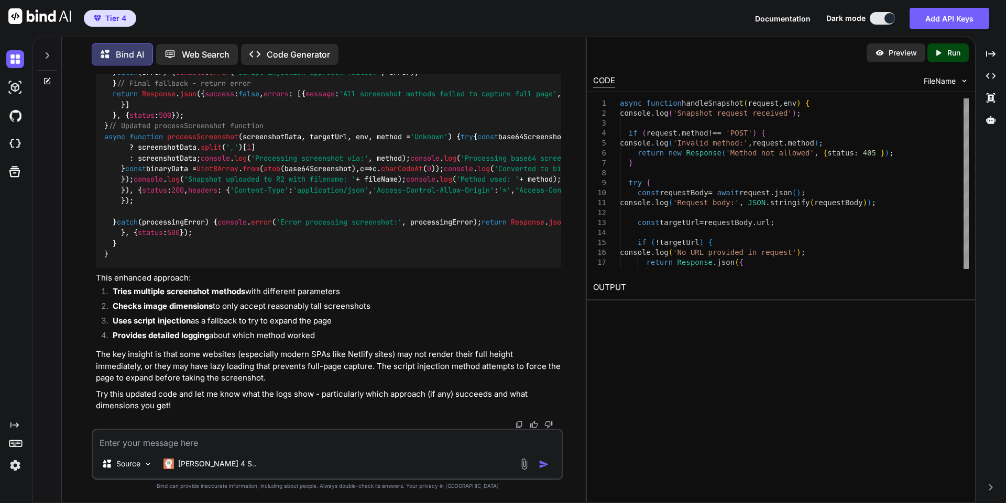
click at [273, 445] on textarea at bounding box center [327, 440] width 468 height 19
paste textarea "Error: HTTP error! status:500 - {"success":false,"errors":[{"message":"All scre…"
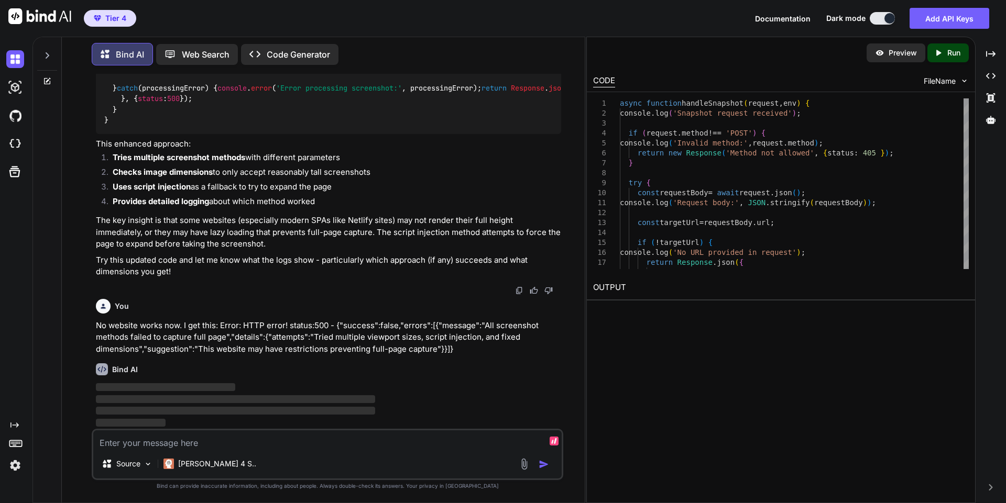
scroll to position [56542, 0]
click at [273, 445] on textarea at bounding box center [327, 440] width 468 height 19
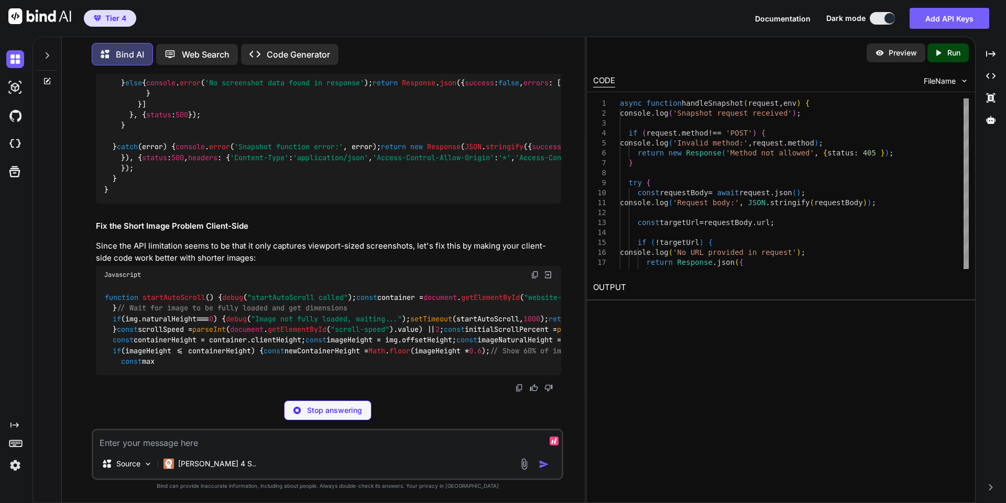
scroll to position [56716, 0]
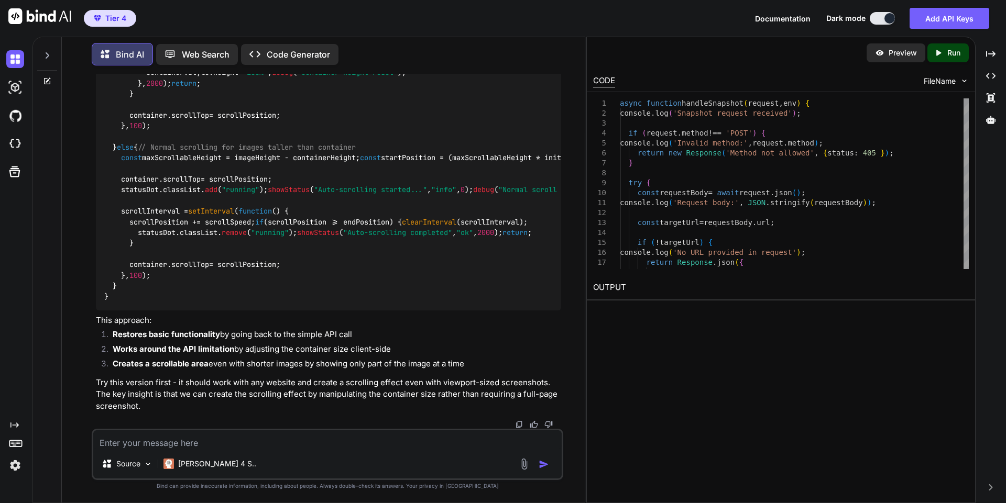
click at [45, 56] on icon at bounding box center [47, 55] width 8 height 8
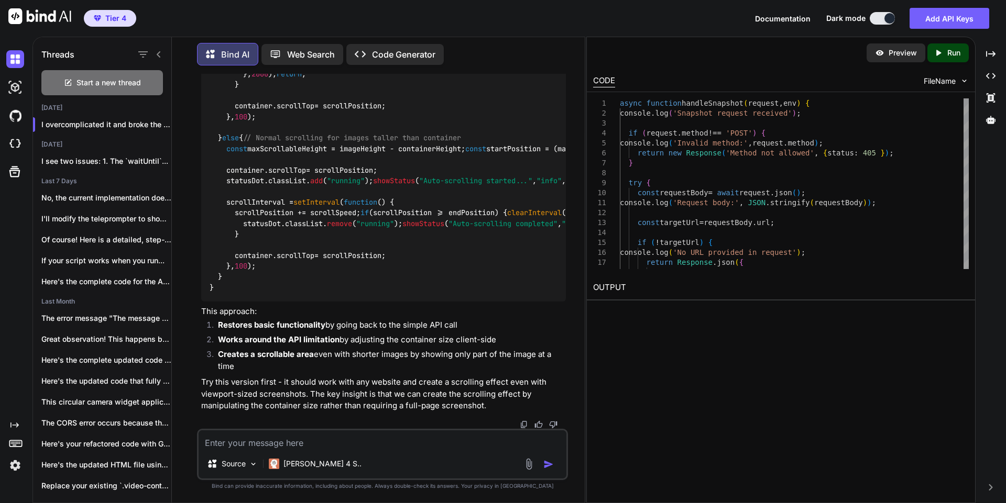
scroll to position [62902, 0]
click at [98, 82] on span "Start a new thread" at bounding box center [108, 83] width 64 height 10
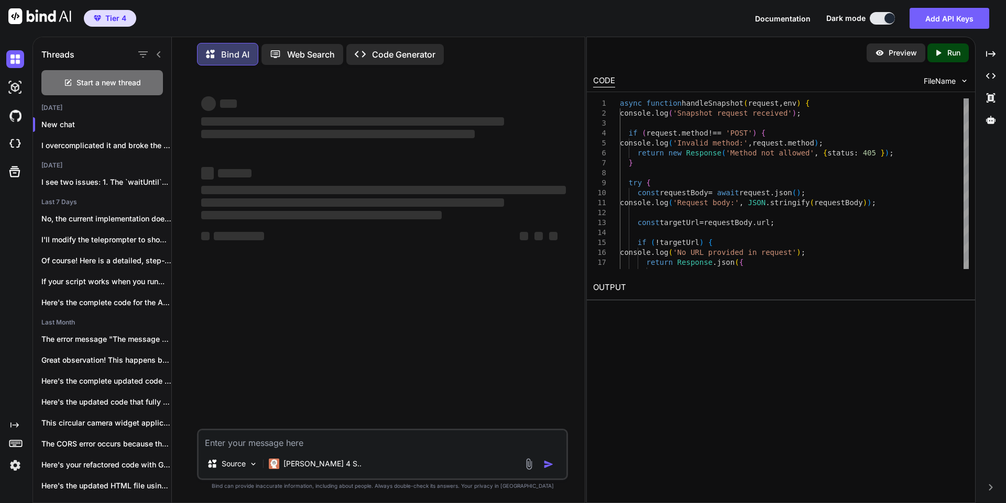
scroll to position [0, 0]
click at [297, 440] on textarea at bounding box center [383, 440] width 368 height 19
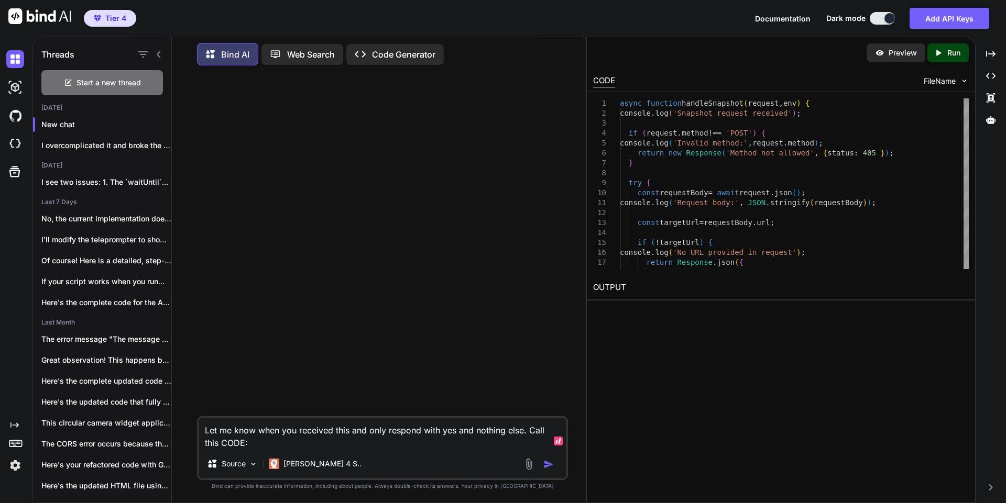
paste textarea "function sanitizeURL(url) { return url .replace(/[^a-zA-Z0-9]/g, '-') // Replac…"
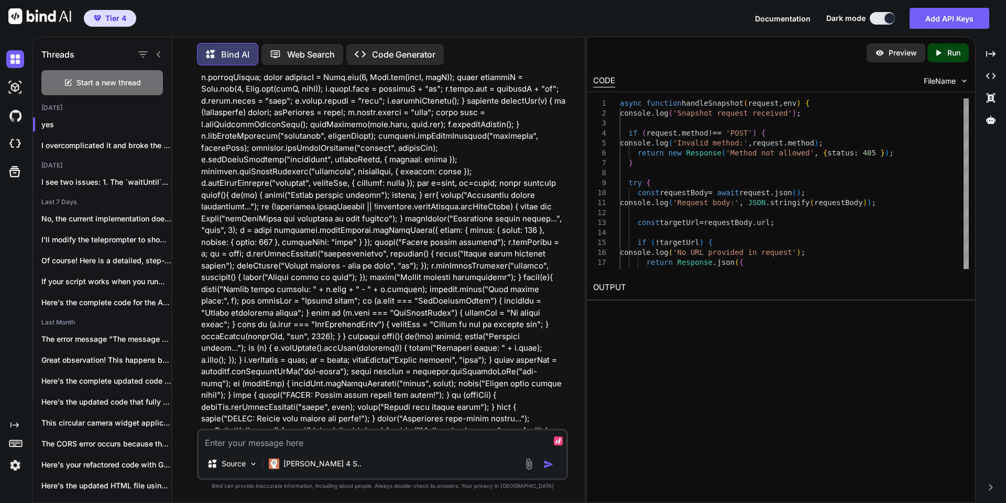
scroll to position [5350, 0]
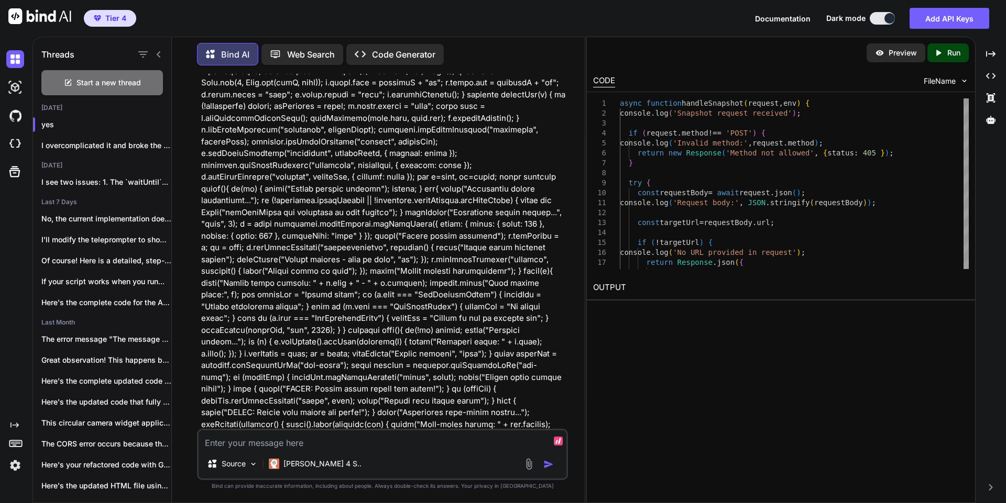
click at [242, 439] on textarea at bounding box center [383, 440] width 368 height 19
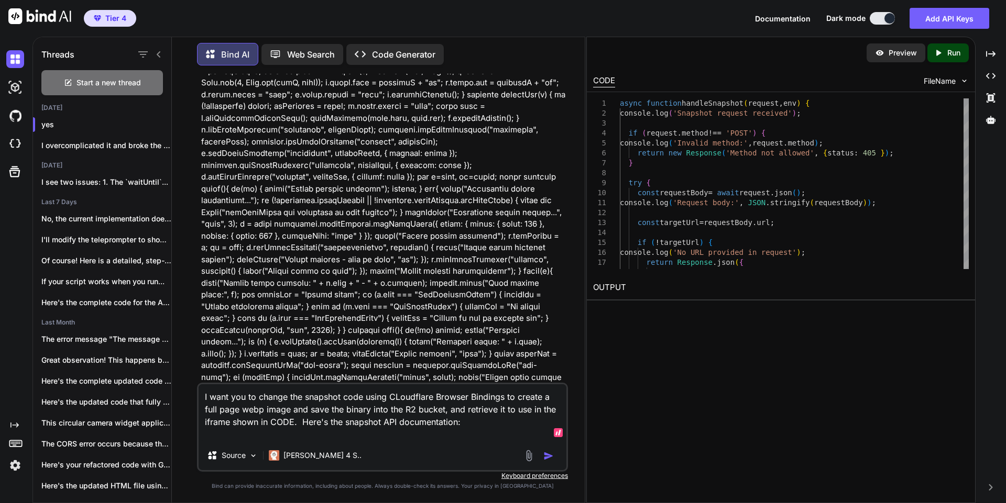
click at [302, 422] on textarea "I want you to change the snapshot code using CLoudflare Browser Bindings to cre…" at bounding box center [383, 413] width 368 height 57
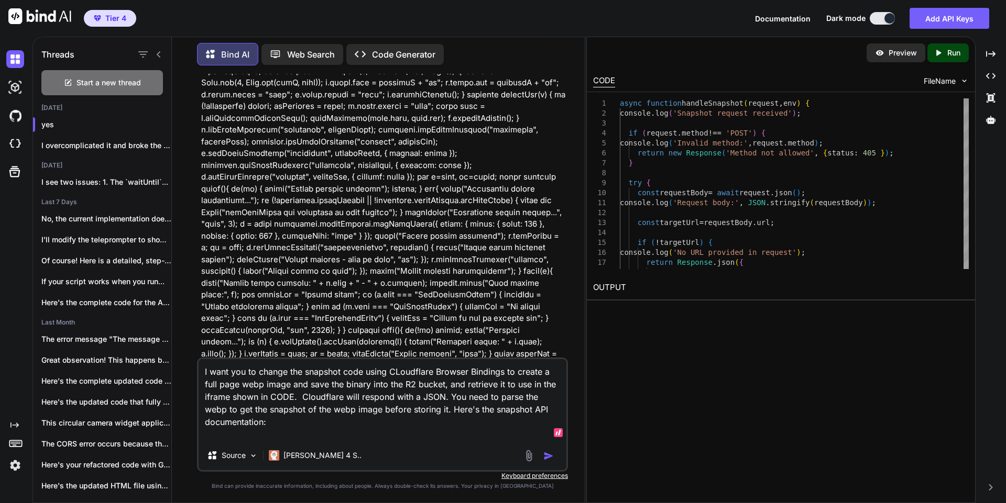
click at [392, 428] on textarea "I want you to change the snapshot code using CLoudflare Browser Bindings to cre…" at bounding box center [383, 400] width 368 height 82
paste textarea "et HTML Content And Screenshot -> Envelope<{ content, screenshot }> post /accou…"
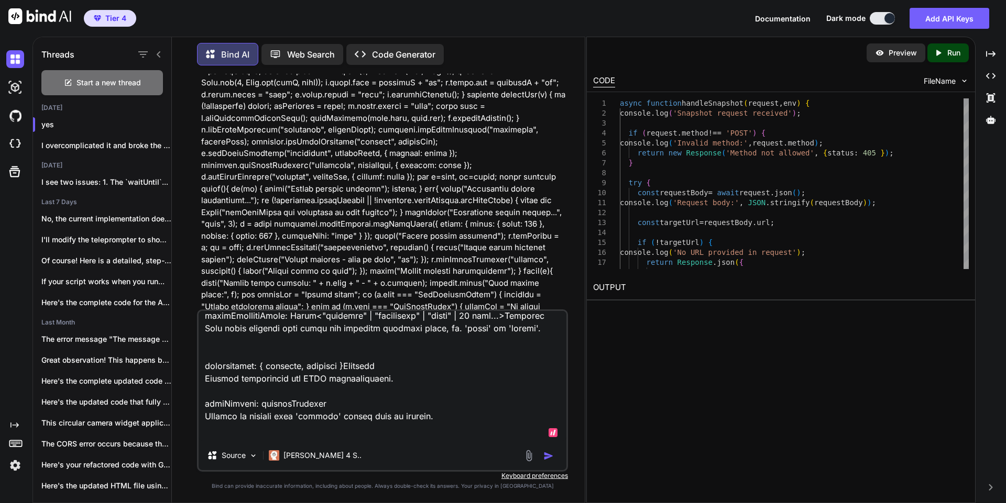
scroll to position [0, 0]
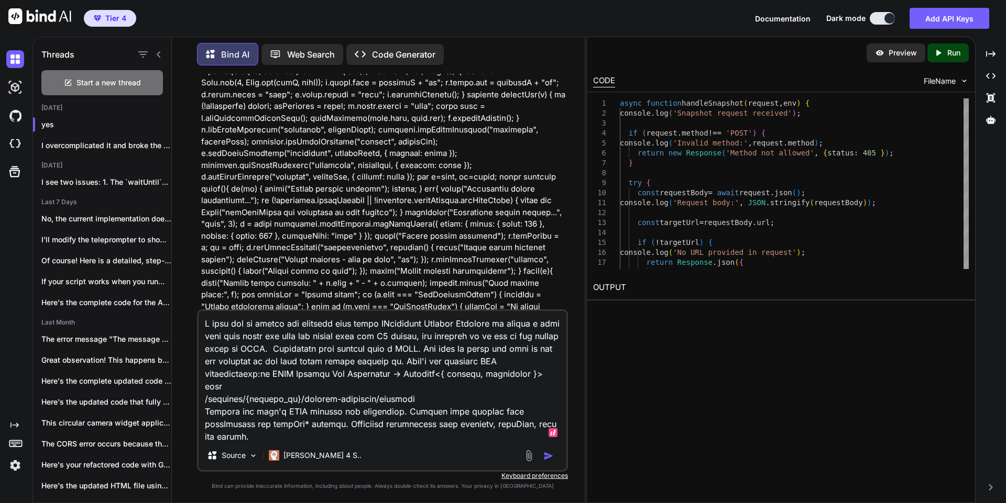
drag, startPoint x: 268, startPoint y: 363, endPoint x: 306, endPoint y: 365, distance: 38.3
click at [306, 365] on textarea at bounding box center [383, 376] width 368 height 130
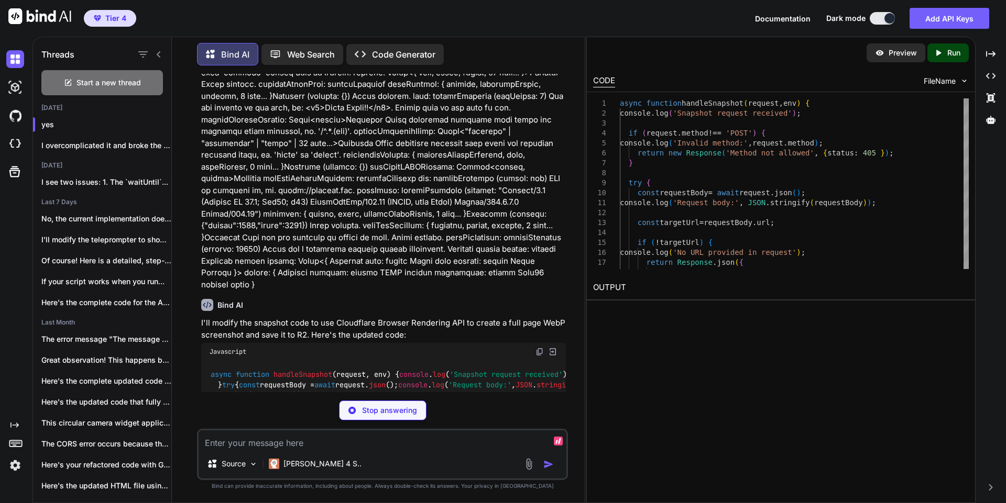
scroll to position [6112, 0]
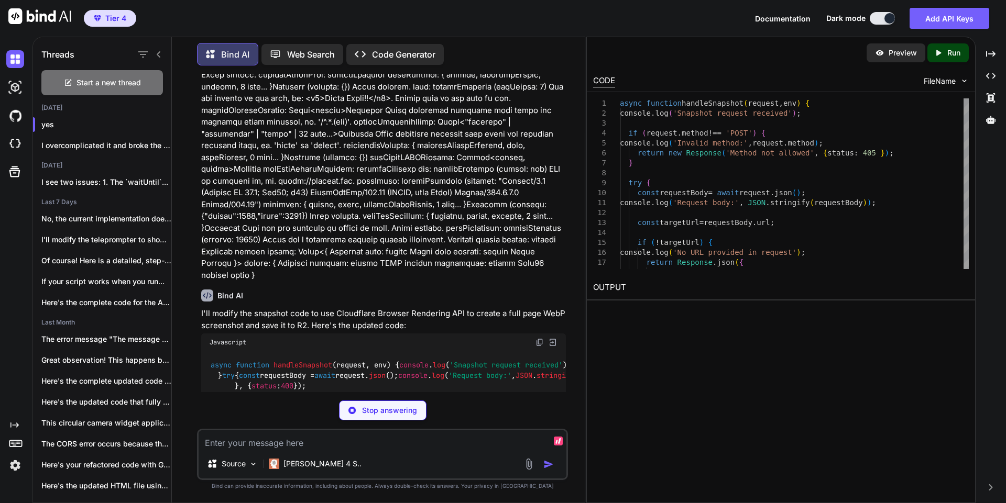
click at [540, 338] on img at bounding box center [539, 342] width 8 height 8
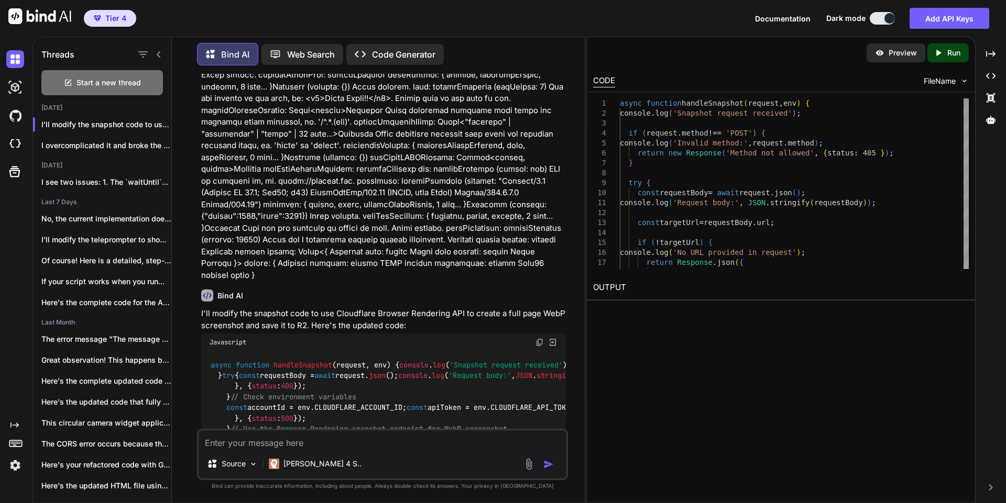
click at [538, 338] on img at bounding box center [539, 342] width 8 height 8
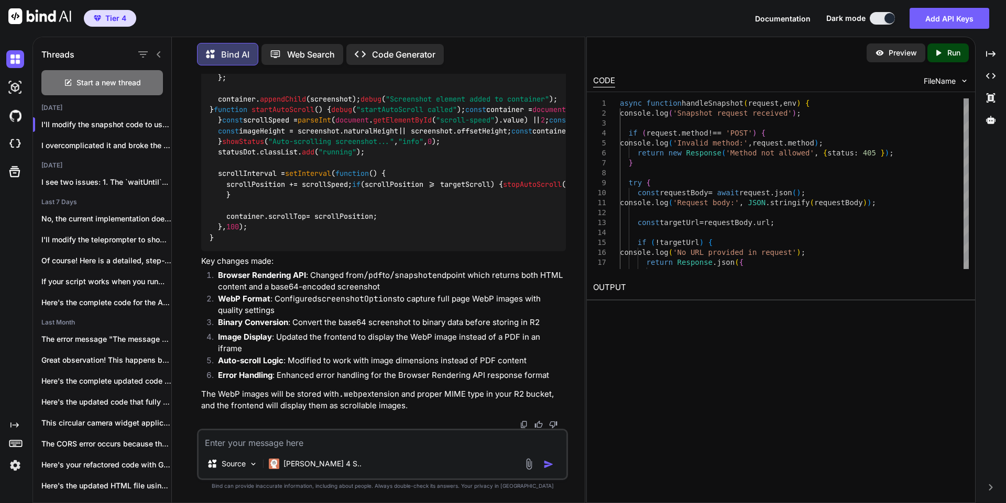
scroll to position [8053, 0]
click at [256, 441] on textarea at bounding box center [383, 440] width 368 height 19
paste textarea "https://jocular-otter-9548b7.netlify.app/"
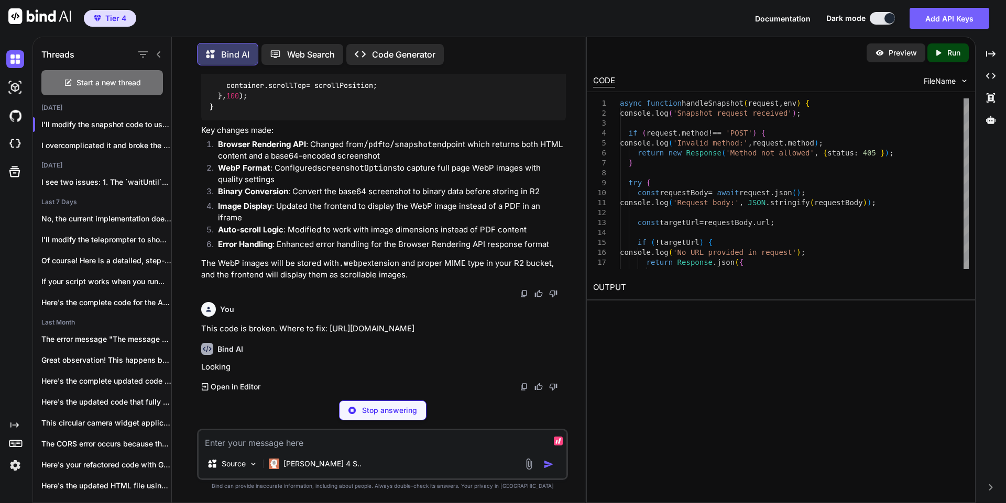
scroll to position [9496, 0]
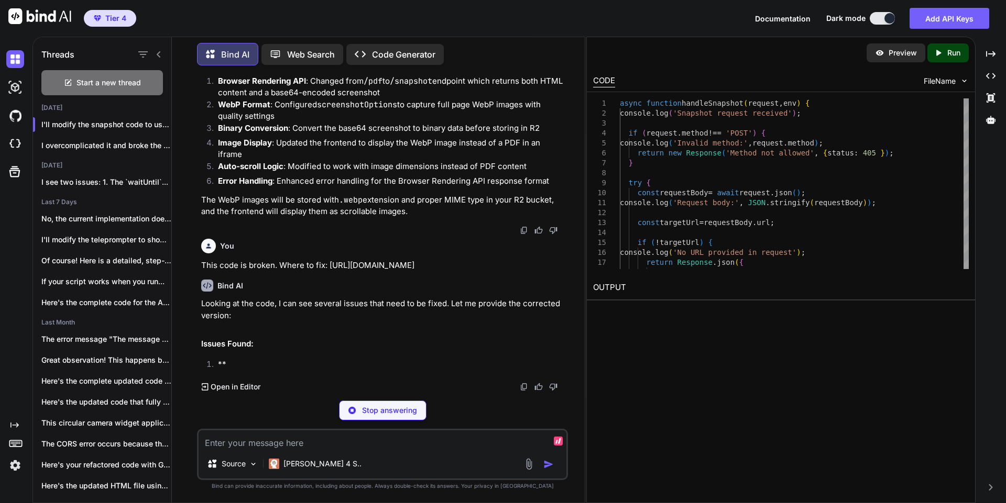
click at [372, 416] on div "Stop answering" at bounding box center [382, 411] width 87 height 20
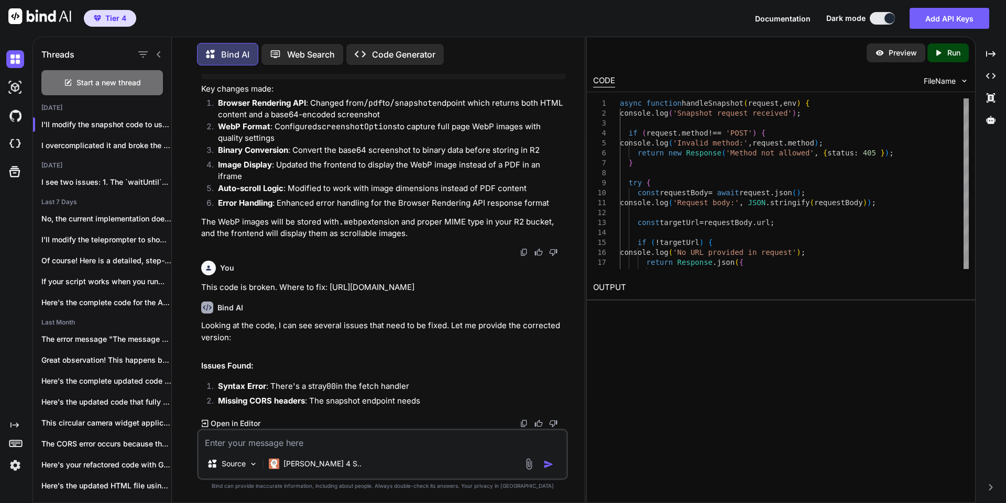
click at [382, 444] on textarea at bounding box center [383, 440] width 368 height 19
paste textarea "https://jocular-otter-9548b7.netlify.app/"
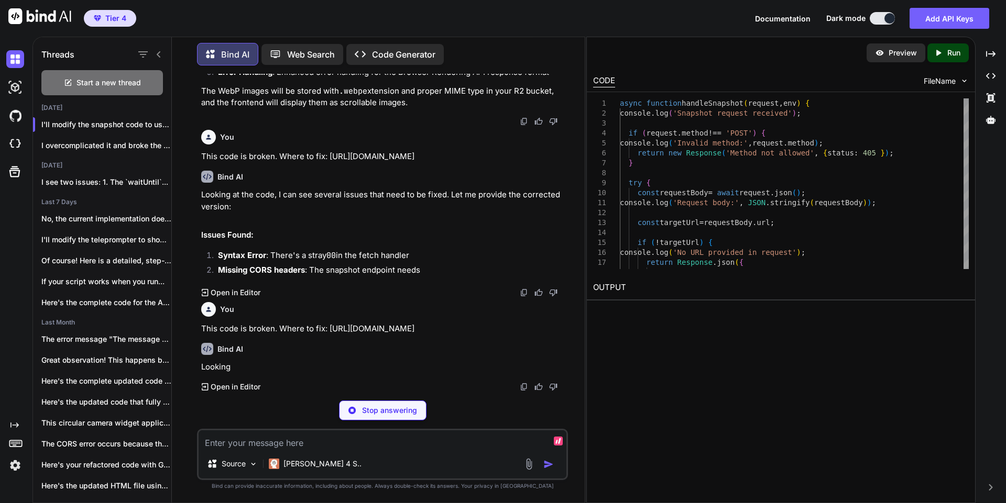
scroll to position [9669, 0]
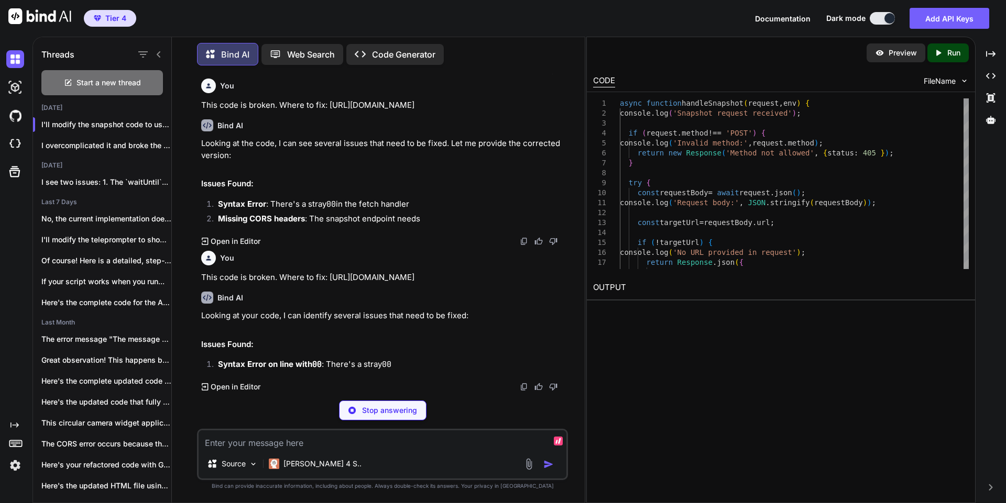
click at [401, 411] on p "Stop answering" at bounding box center [389, 411] width 55 height 10
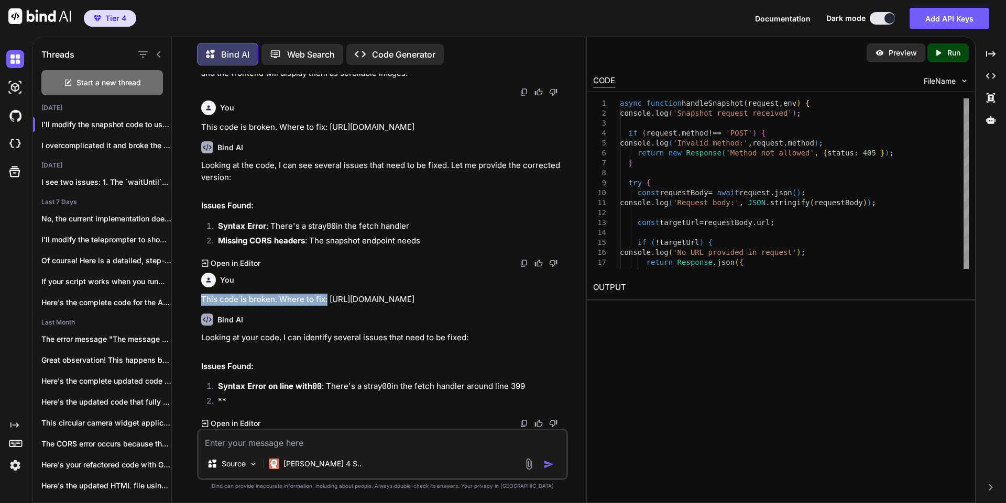
drag, startPoint x: 194, startPoint y: 346, endPoint x: 327, endPoint y: 351, distance: 133.2
click at [327, 351] on div "You Bind AI yes Created with Pixso. Open in Editor You Bind AI I'll modify the …" at bounding box center [382, 288] width 404 height 429
copy p "This code is broken. Where to fix:"
click at [349, 449] on textarea at bounding box center [383, 440] width 368 height 19
paste textarea "This code is broken. Where to fix:"
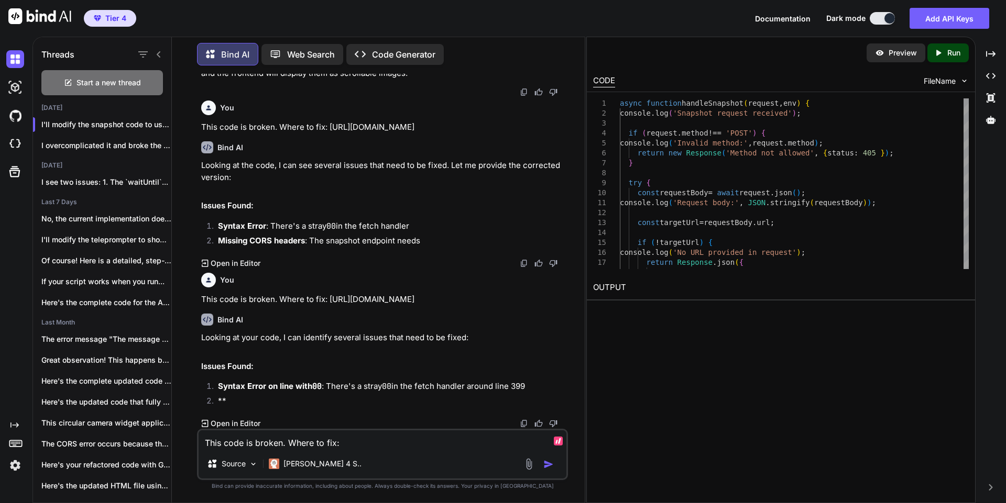
paste textarea "function sanitizeURL(url) { return url .replace(/[^a-zA-Z0-9]/g, '-') // Replac…"
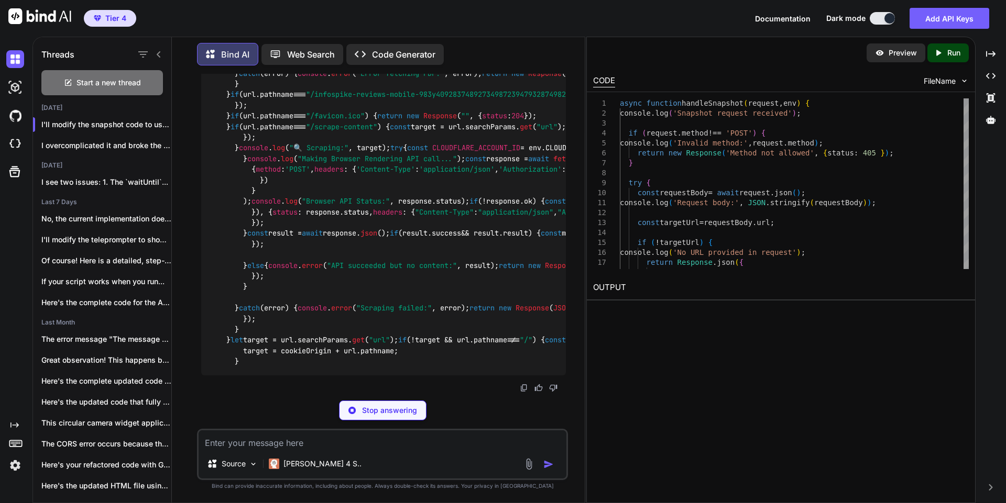
scroll to position [16216, 0]
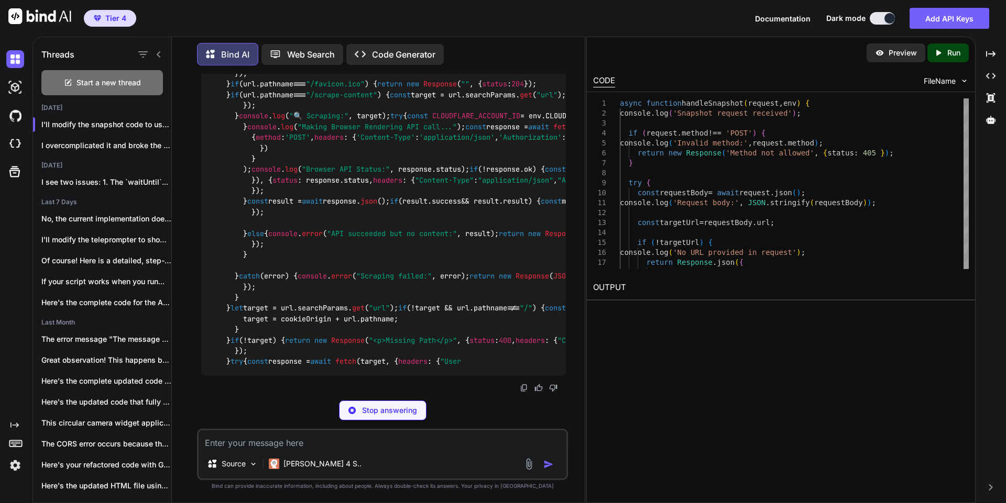
drag, startPoint x: 215, startPoint y: 189, endPoint x: 211, endPoint y: 165, distance: 23.9
copy code "function sanitizeURL ( url ) { return url . replace ( /[^a-zA-Z0-9]/g , '-' ) .…"
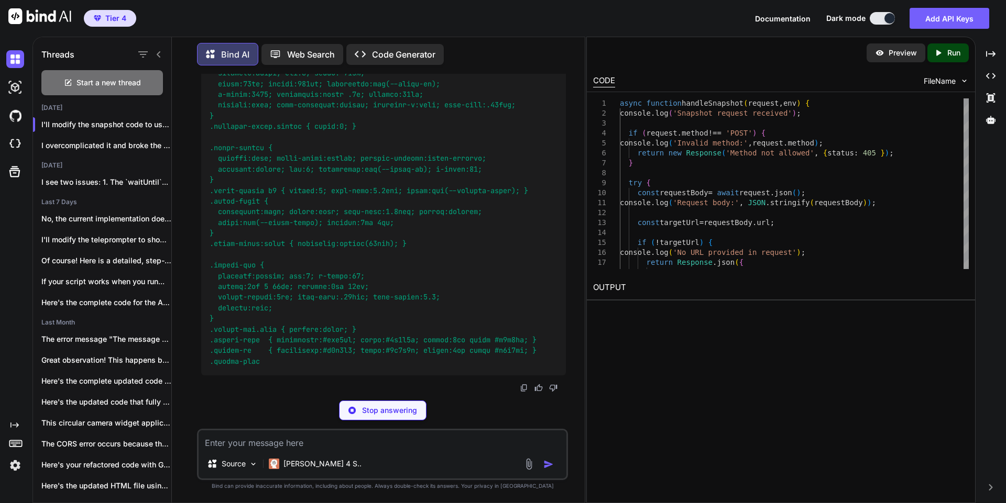
click at [382, 410] on p "Stop answering" at bounding box center [389, 411] width 55 height 10
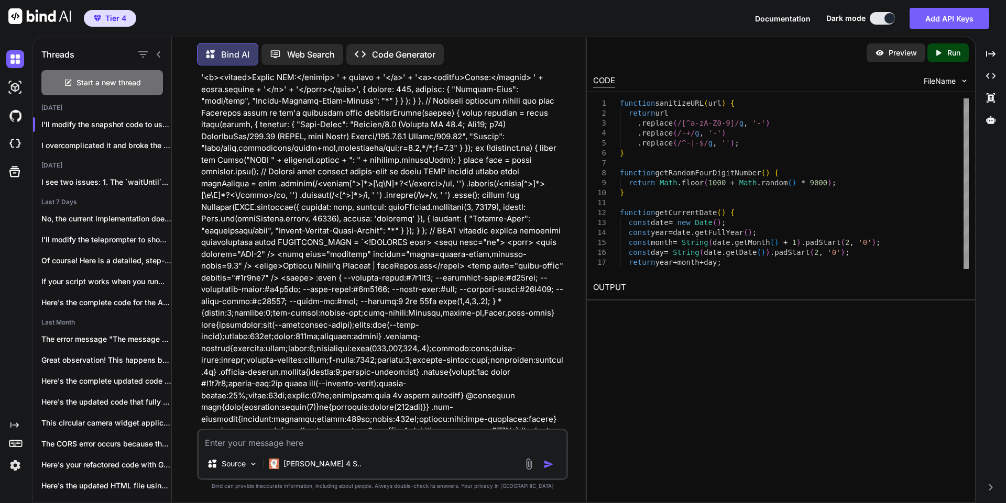
scroll to position [9985, 0]
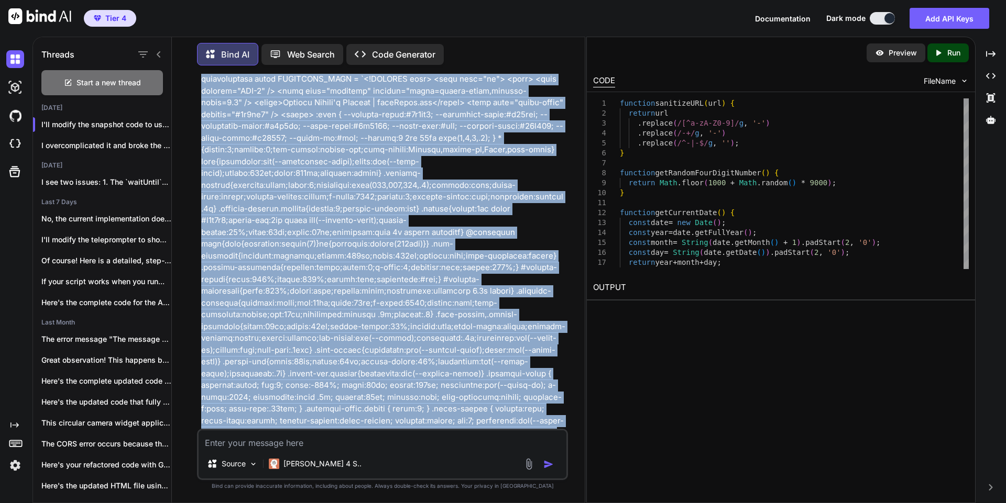
drag, startPoint x: 359, startPoint y: 213, endPoint x: 203, endPoint y: 195, distance: 156.6
copy p "This code is broken. Where to fix:function sanitizeURL(url) { return url .repla…"
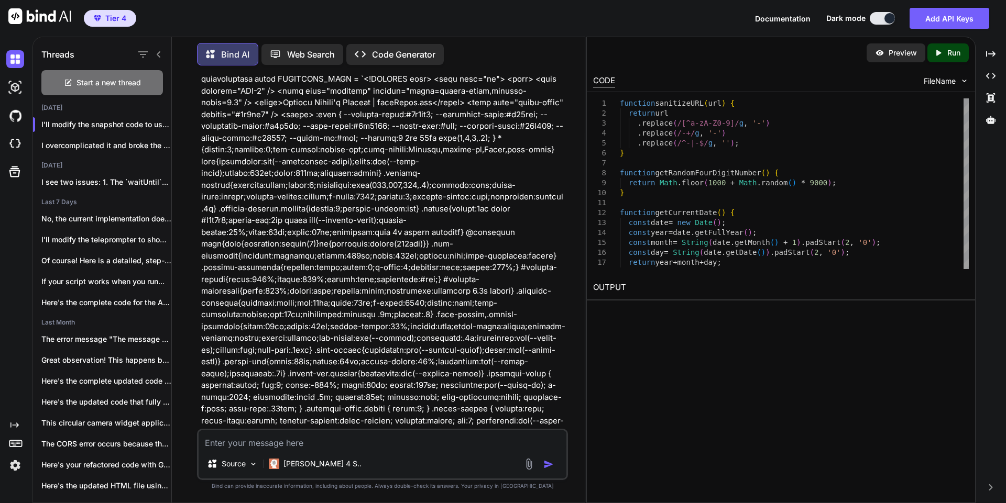
click at [319, 441] on textarea at bounding box center [383, 440] width 368 height 19
paste textarea "This code is broken. Where to fix:function sanitizeURL(url) { return url .repla…"
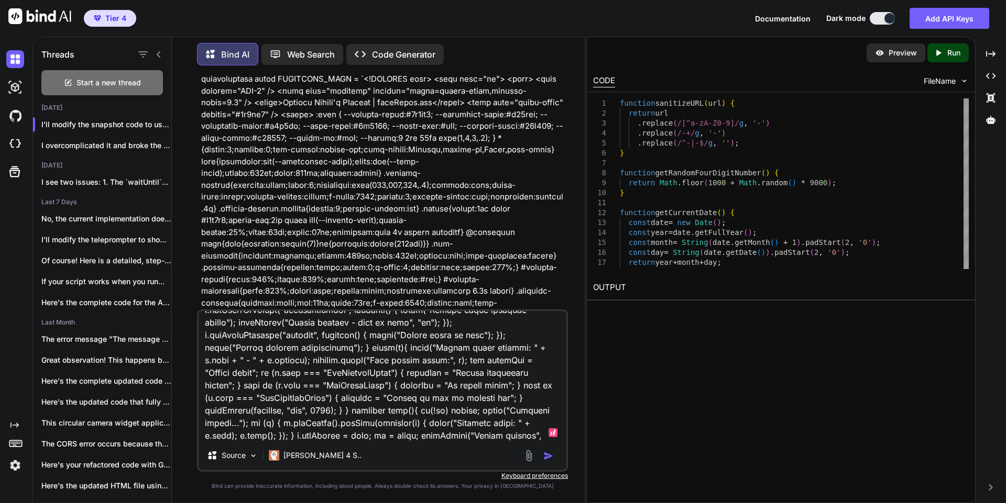
scroll to position [0, 0]
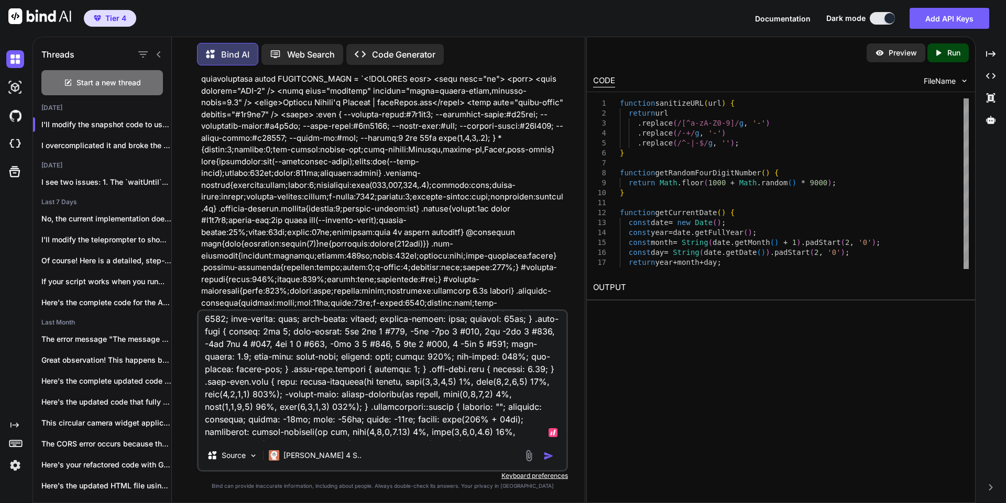
click at [319, 441] on div "Source Claude 4 S.." at bounding box center [382, 391] width 371 height 162
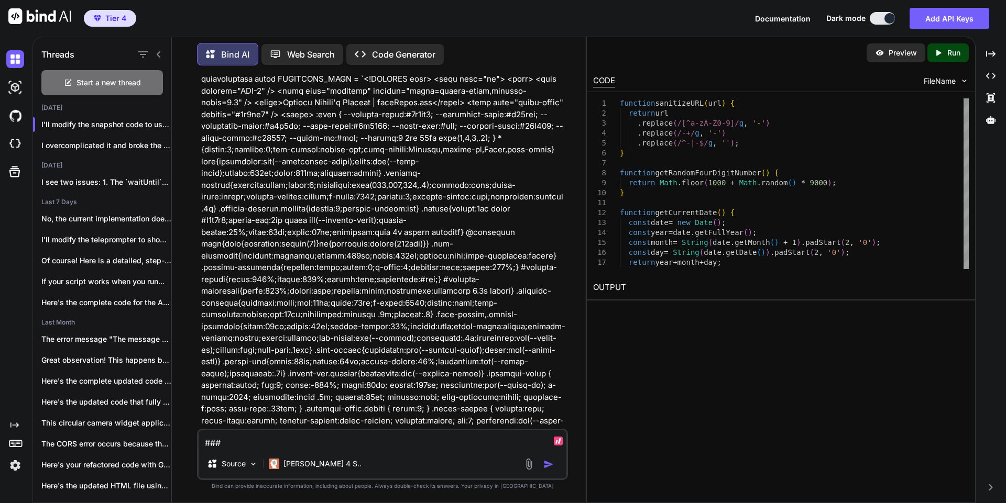
paste textarea "This code is broken. Where to fix:function sanitizeURL(url) { return url .repla…"
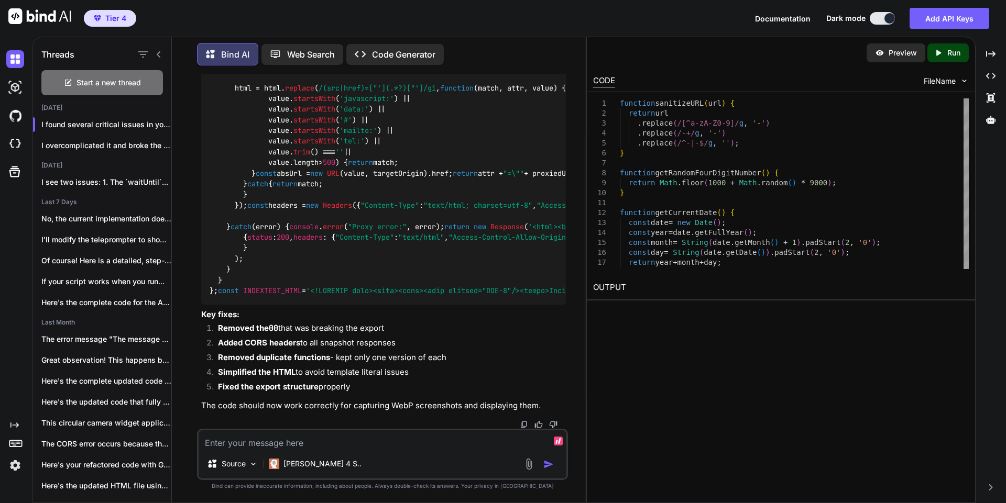
scroll to position [29021, 0]
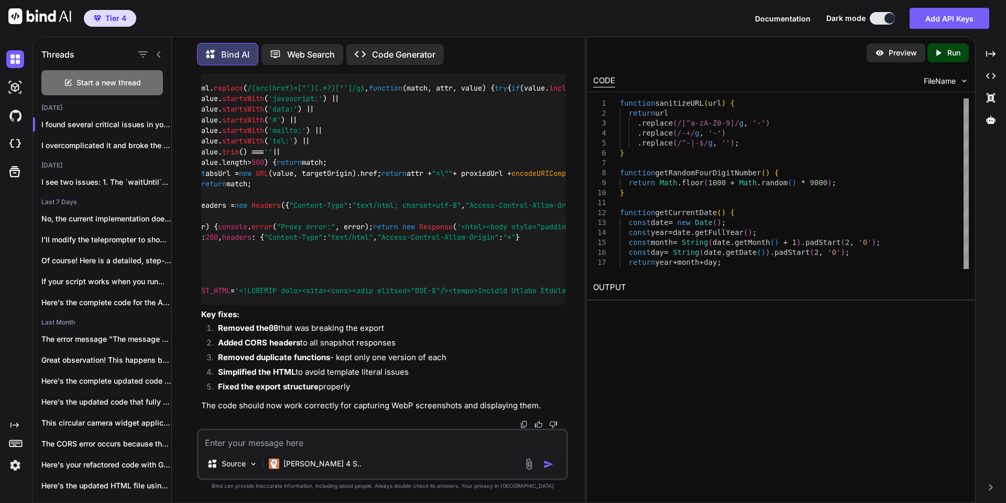
scroll to position [0, 0]
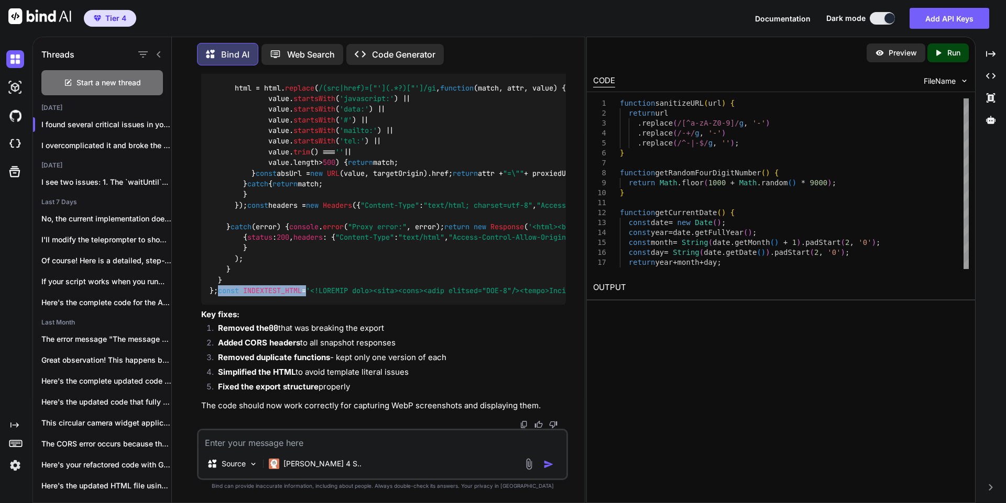
drag, startPoint x: 211, startPoint y: 283, endPoint x: 298, endPoint y: 287, distance: 86.5
copy code "const INDEXTEST_HTML"
click at [280, 436] on textarea at bounding box center [383, 440] width 368 height 19
click at [280, 436] on textarea "Y" at bounding box center [383, 440] width 368 height 19
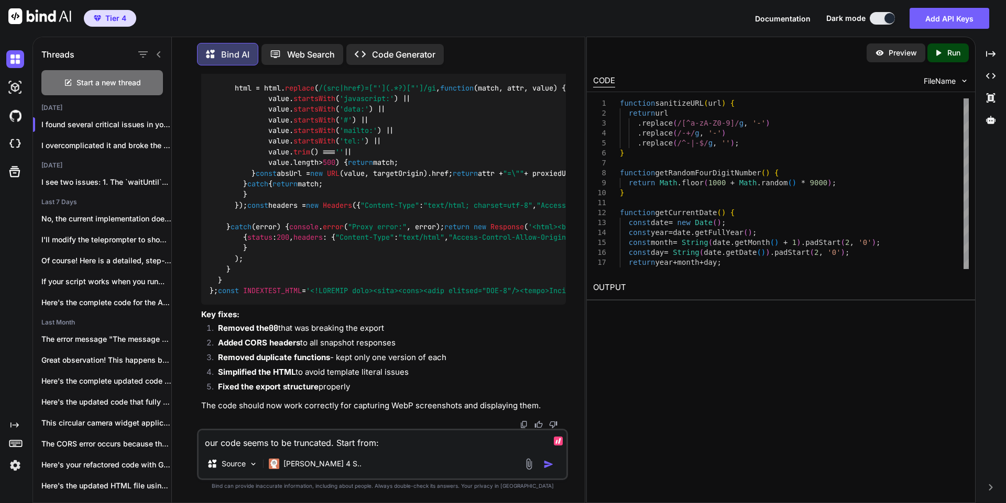
paste textarea "const INDEXTEST_HTML"
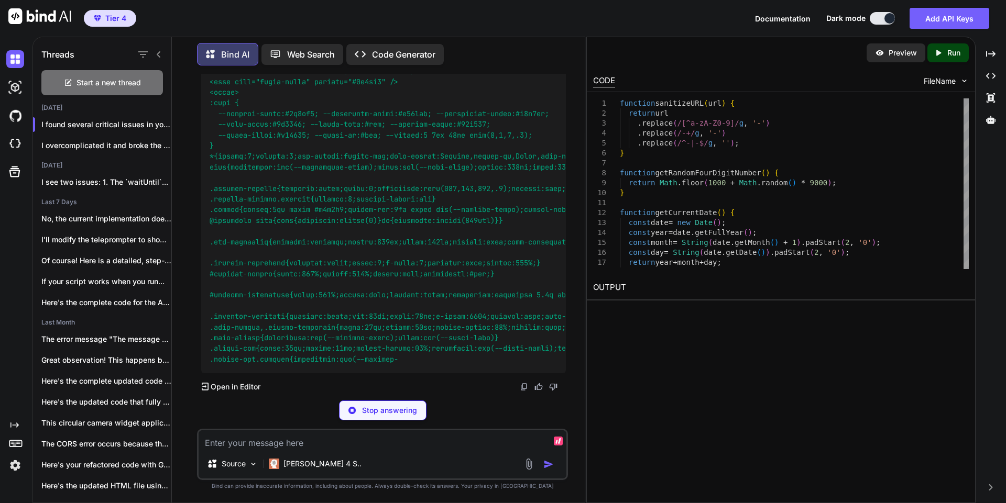
scroll to position [35249, 0]
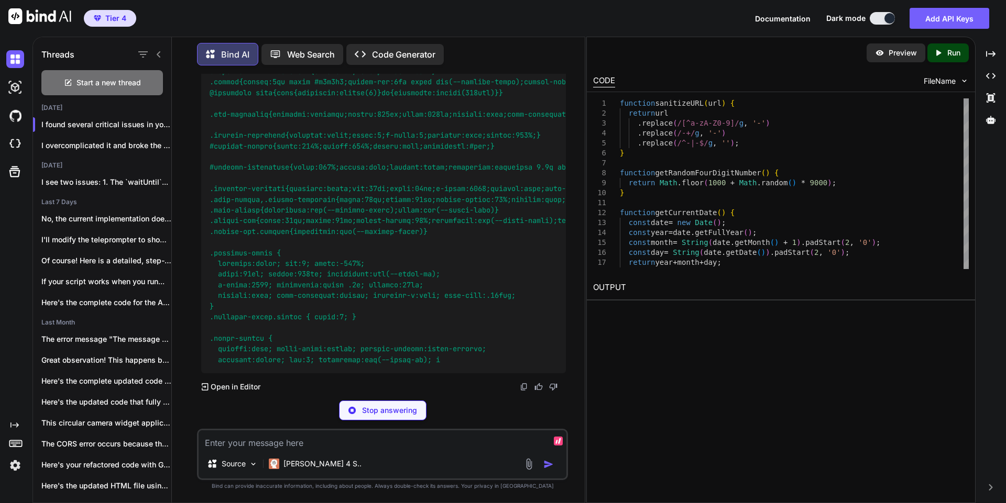
click at [379, 408] on p "Stop answering" at bounding box center [389, 411] width 55 height 10
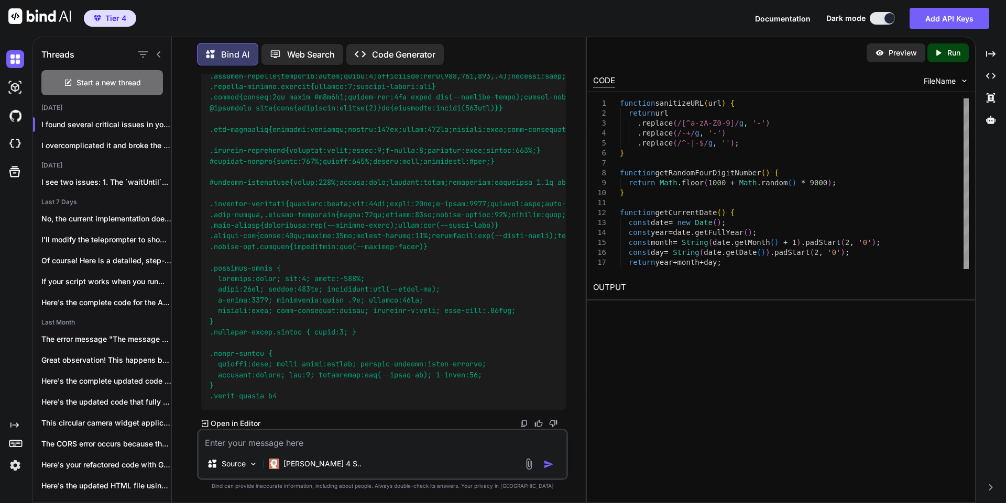
scroll to position [34917, 0]
drag, startPoint x: 472, startPoint y: 259, endPoint x: 202, endPoint y: 251, distance: 269.4
copy p "our code seems to be truncated. Start from: const INDEXTEST_HTML"
click at [324, 440] on textarea at bounding box center [383, 440] width 368 height 19
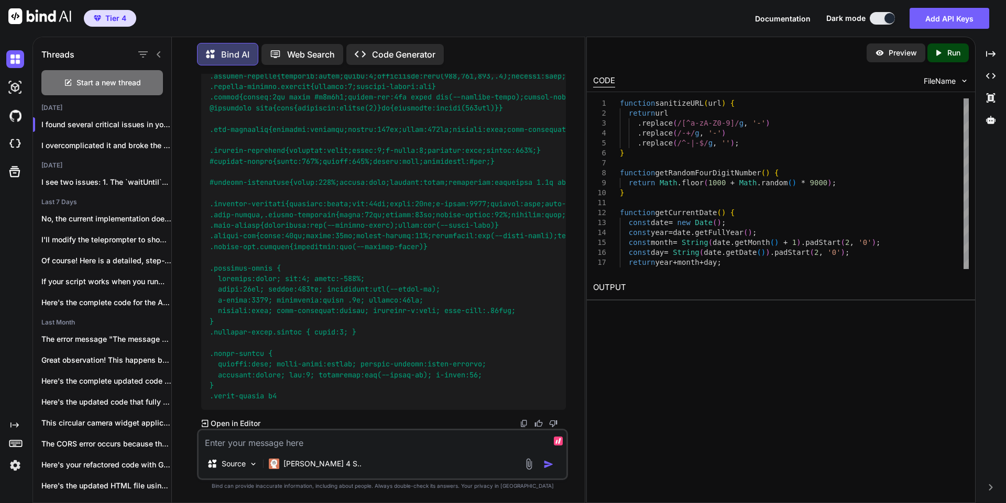
paste textarea "our code seems to be truncated. Start from: const INDEXTEST_HTML"
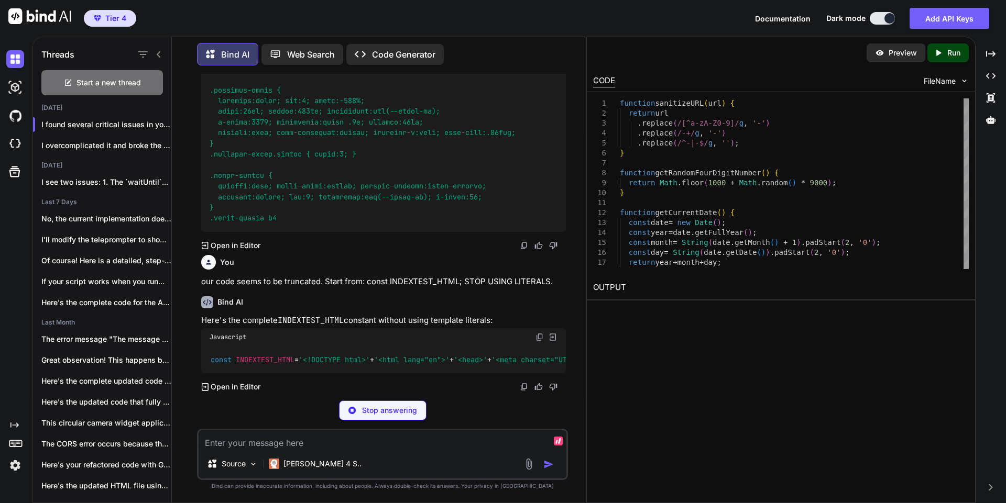
scroll to position [35762, 0]
click at [389, 406] on p "Stop answering" at bounding box center [389, 411] width 55 height 10
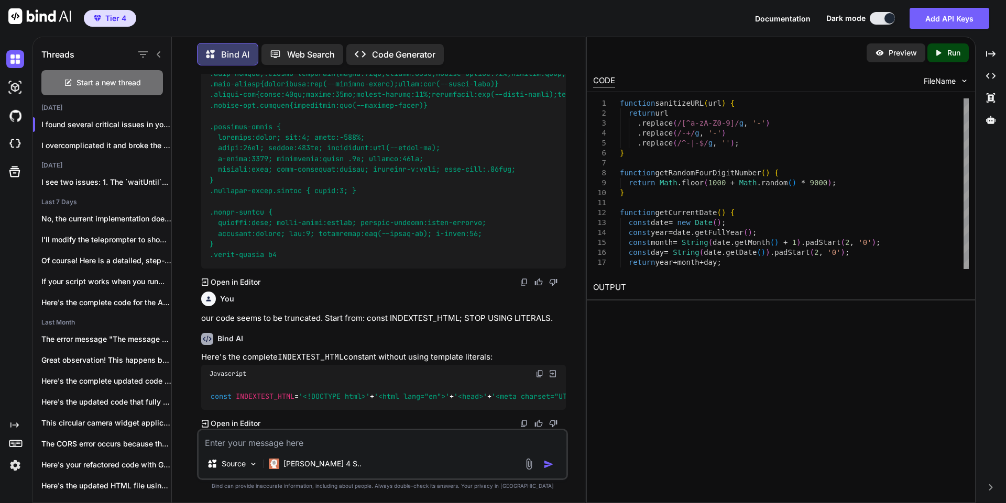
click at [371, 447] on textarea at bounding box center [383, 440] width 368 height 19
paste textarea "our code seems to be truncated. Start from: const INDEXTEST_HTML"
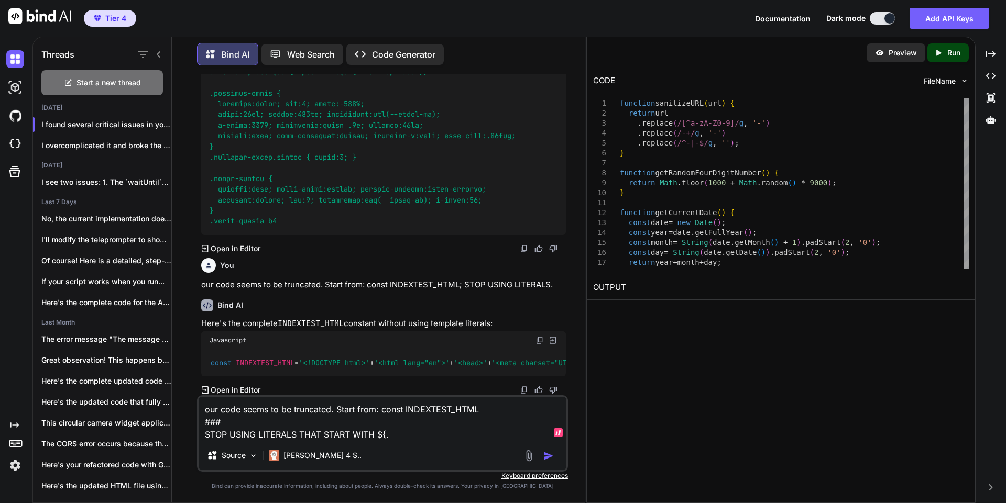
click at [207, 425] on textarea "our code seems to be truncated. Start from: const INDEXTEST_HTML ### STOP USING…" at bounding box center [383, 419] width 368 height 44
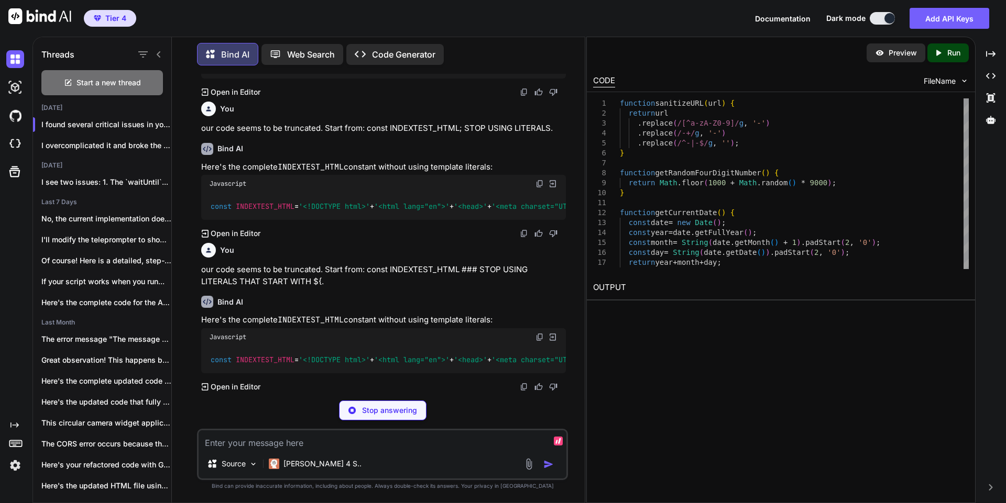
scroll to position [37002, 0]
click at [380, 408] on p "Stop answering" at bounding box center [389, 411] width 55 height 10
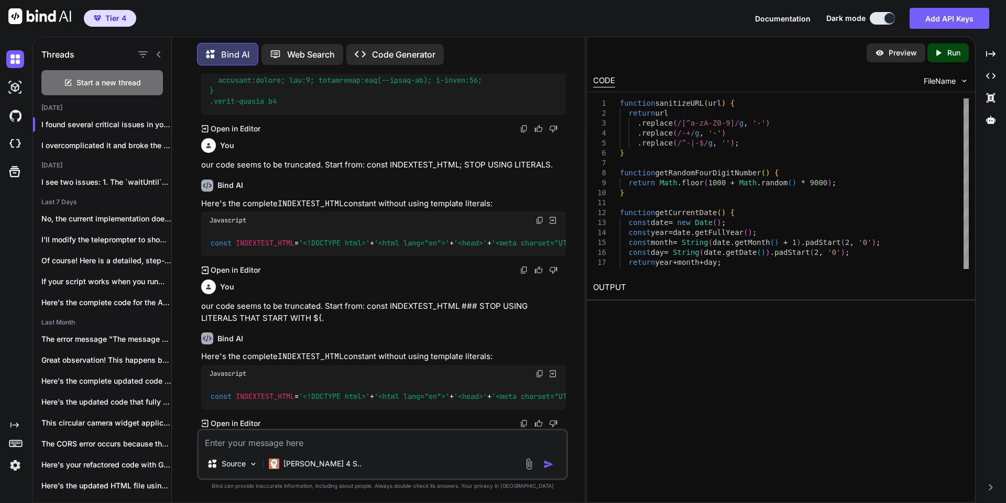
scroll to position [36976, 0]
click at [311, 442] on textarea at bounding box center [383, 440] width 368 height 19
paste textarea "### STOP USING LITERALS THAT START WITH ${. You do not have to use + to concate…"
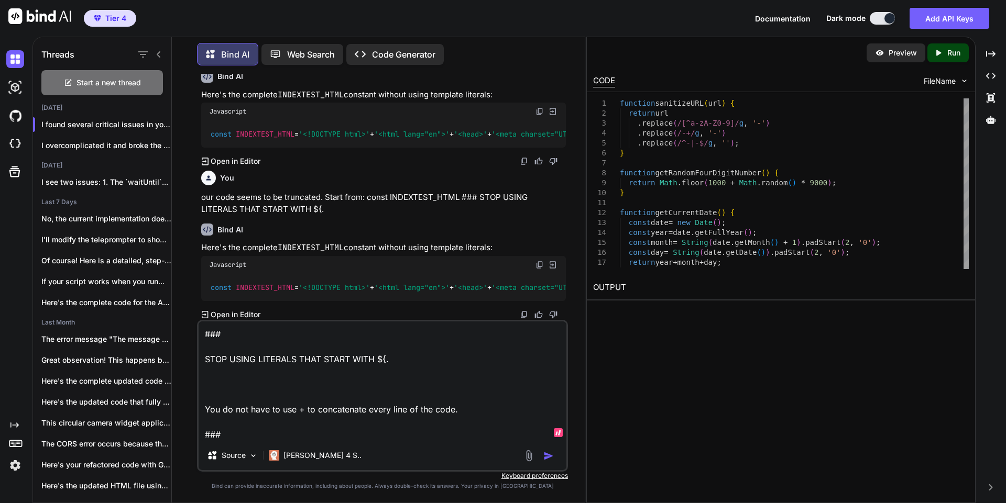
scroll to position [36423, 0]
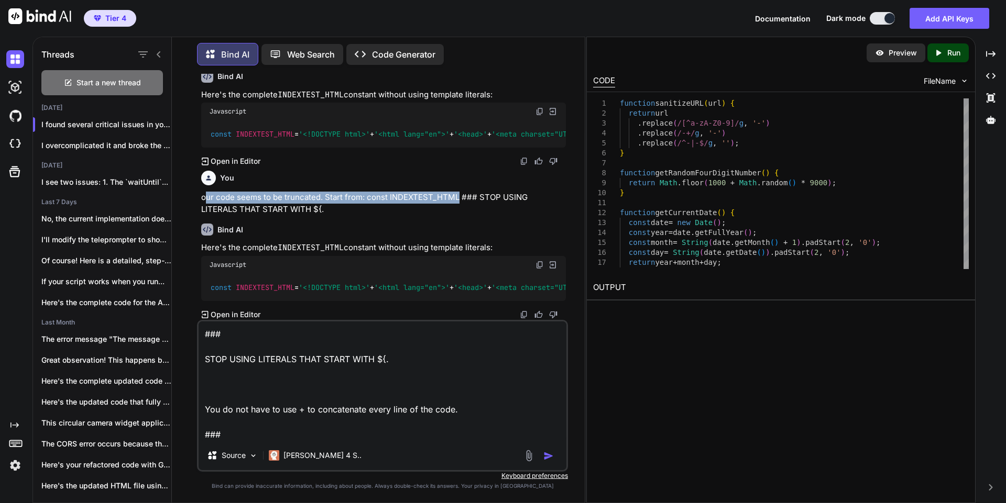
drag, startPoint x: 458, startPoint y: 255, endPoint x: 203, endPoint y: 255, distance: 255.7
click at [203, 215] on p "our code seems to be truncated. Start from: const INDEXTEST_HTML ### STOP USING…" at bounding box center [383, 204] width 365 height 24
copy p "our code seems to be truncated. Start from: const INDEXTEST_HTML"
click at [224, 341] on textarea "### STOP USING LITERALS THAT START WITH ${. You do not have to use + to concate…" at bounding box center [383, 381] width 368 height 119
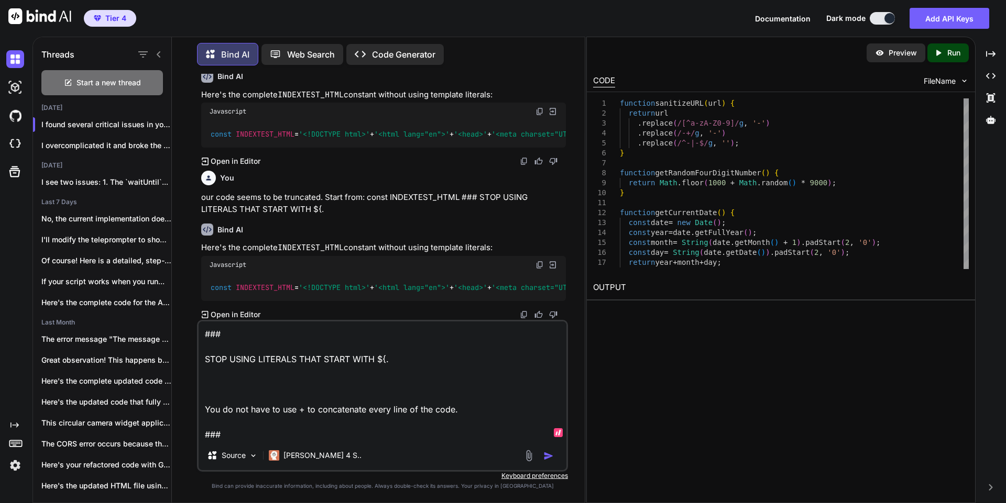
click at [206, 330] on textarea "### STOP USING LITERALS THAT START WITH ${. You do not have to use + to concate…" at bounding box center [383, 381] width 368 height 119
paste textarea "our code seems to be truncated. Start from: const INDEXTEST_HTML"
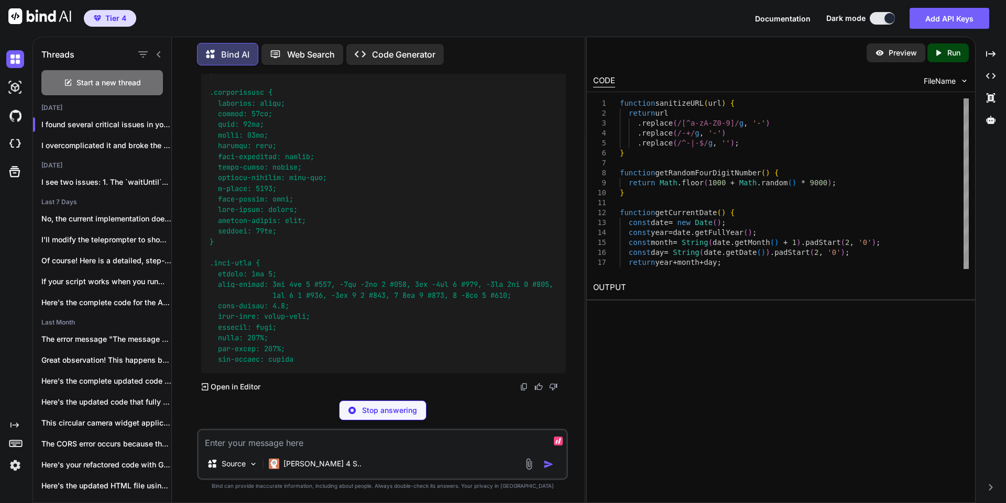
scroll to position [37228, 0]
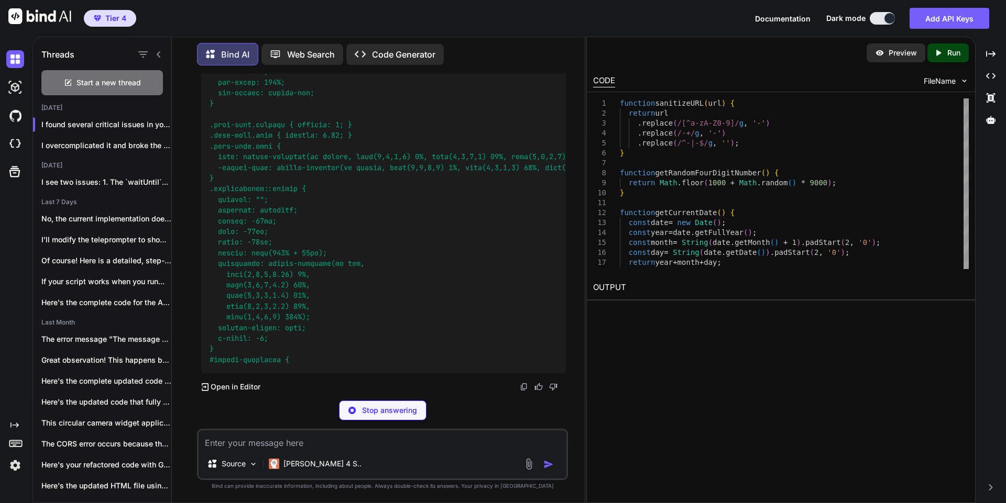
drag, startPoint x: 254, startPoint y: 233, endPoint x: 466, endPoint y: 207, distance: 213.8
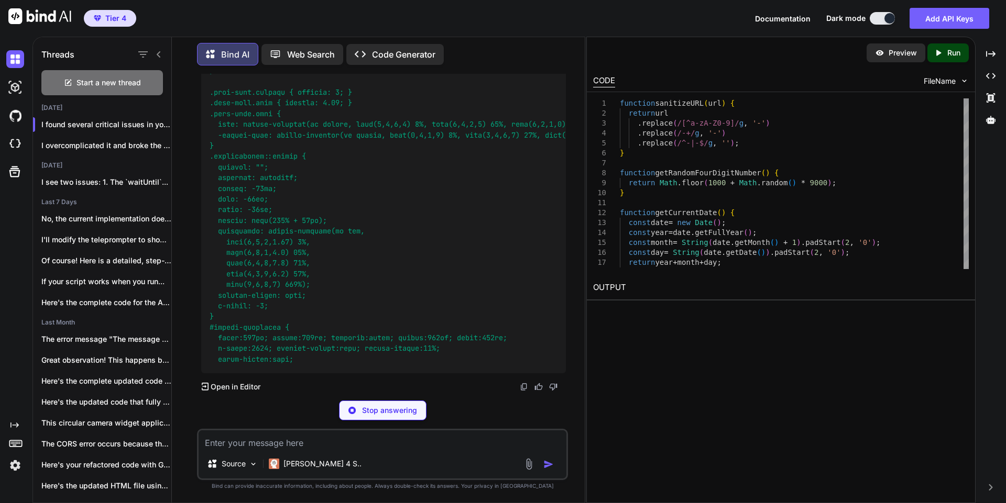
copy p "### STOP USING LITERALS THAT START WITH ${. You do not have to use + to concate…"
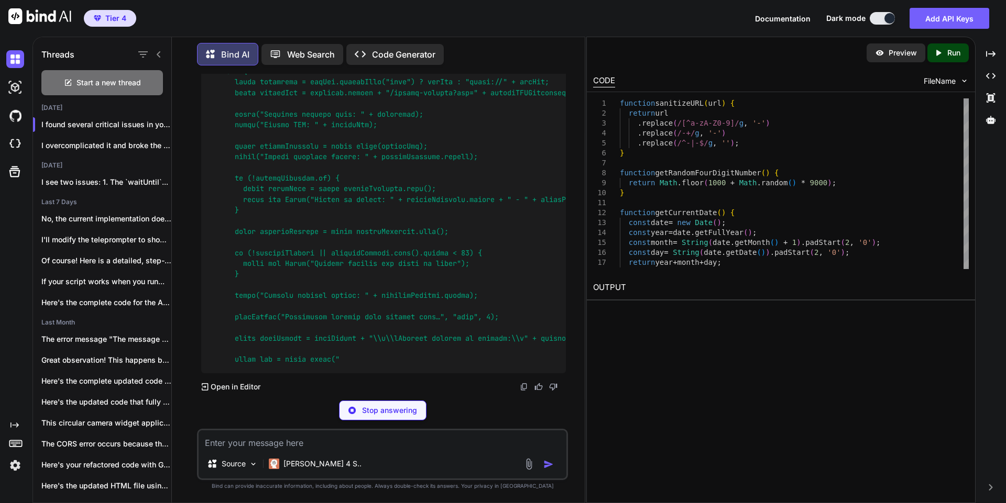
scroll to position [41658, 0]
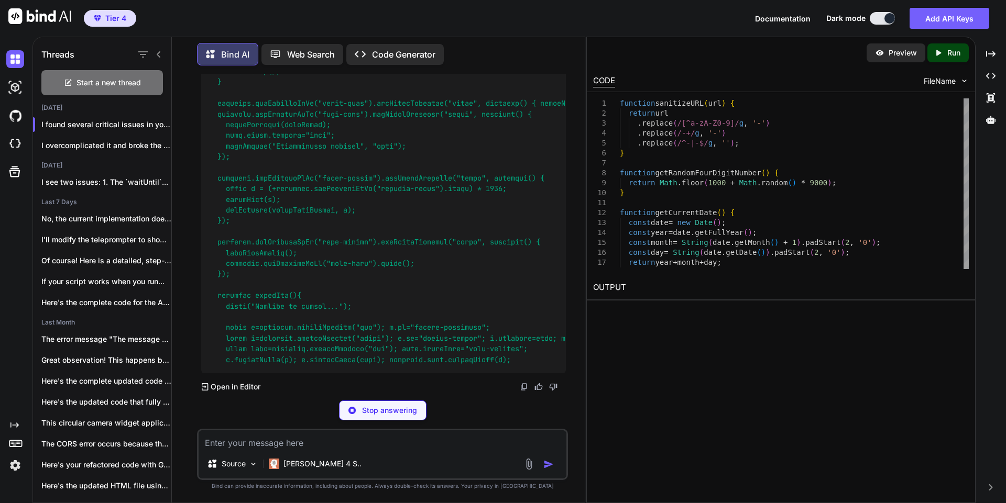
scroll to position [43812, 0]
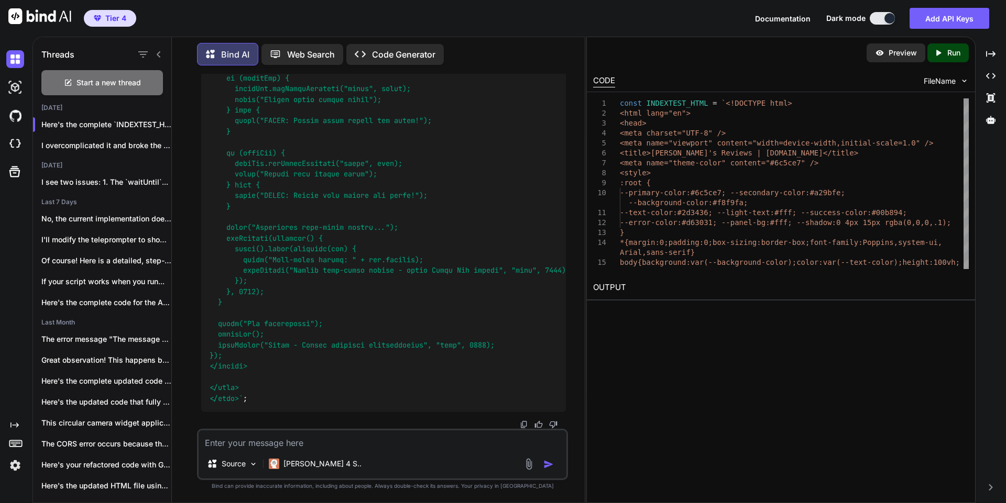
scroll to position [0, 1]
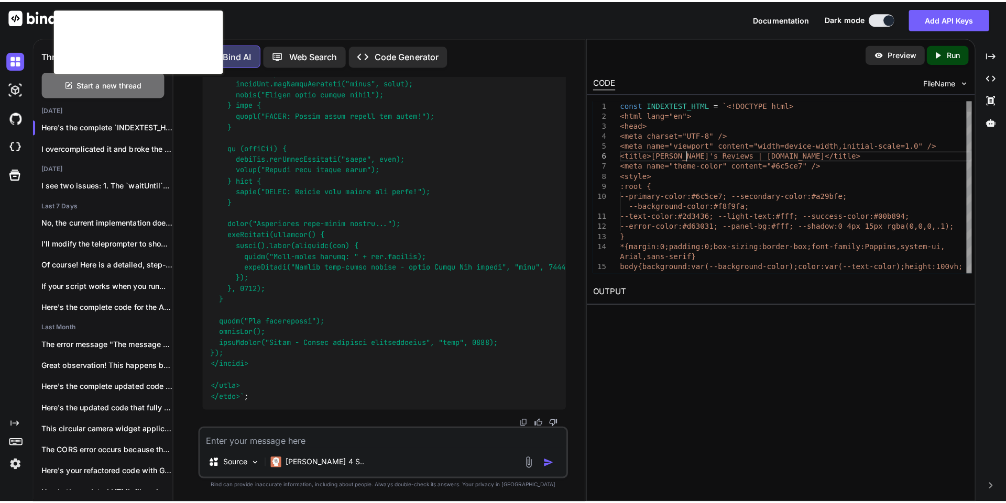
scroll to position [42290, 0]
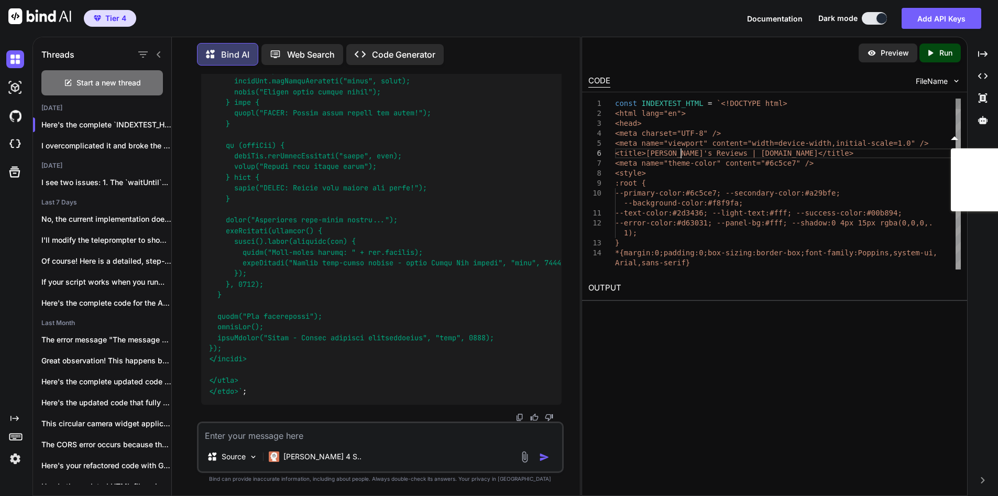
type textarea "const INDEXTEST_HTML = `<!DOCTYPE html> <html lang="en"> <head> <meta charset="…"
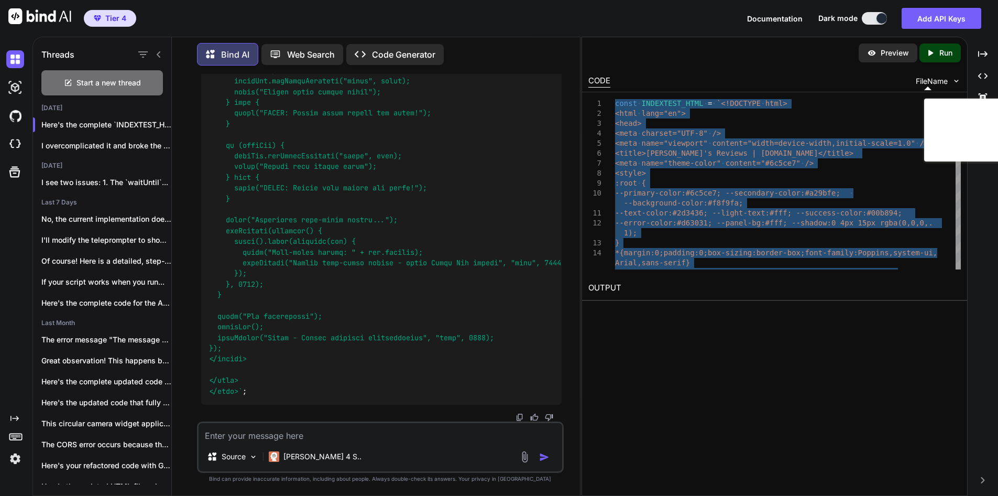
click at [281, 441] on textarea at bounding box center [381, 432] width 364 height 19
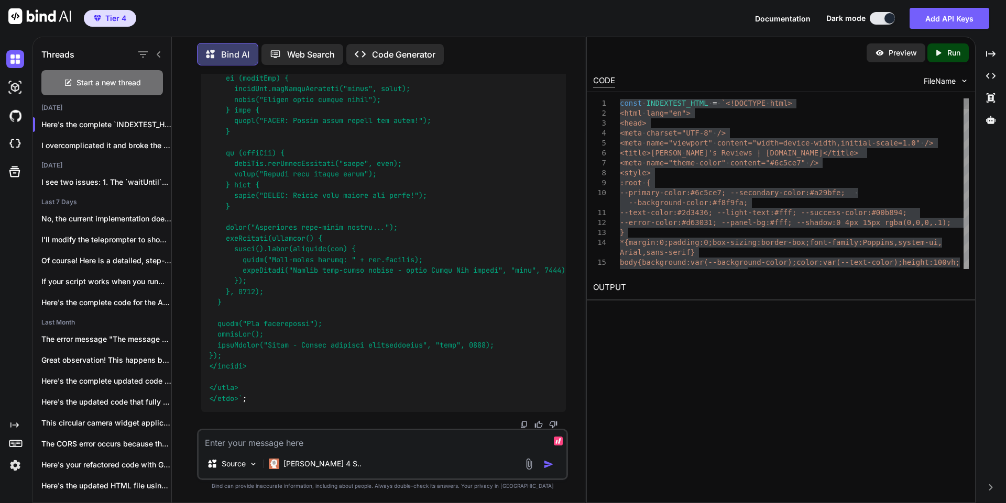
scroll to position [42114, 0]
paste textarea "URL to Auto-Scroll"
click at [314, 439] on textarea "I get this error code:" at bounding box center [383, 440] width 368 height 19
paste textarea "Error: HTTP error! status:500 - {"success":false,"errors":[{"message":"Cloudfla…"
type textarea "I get this error code: Error: HTTP error! status:500 - {"success":false,"errors…"
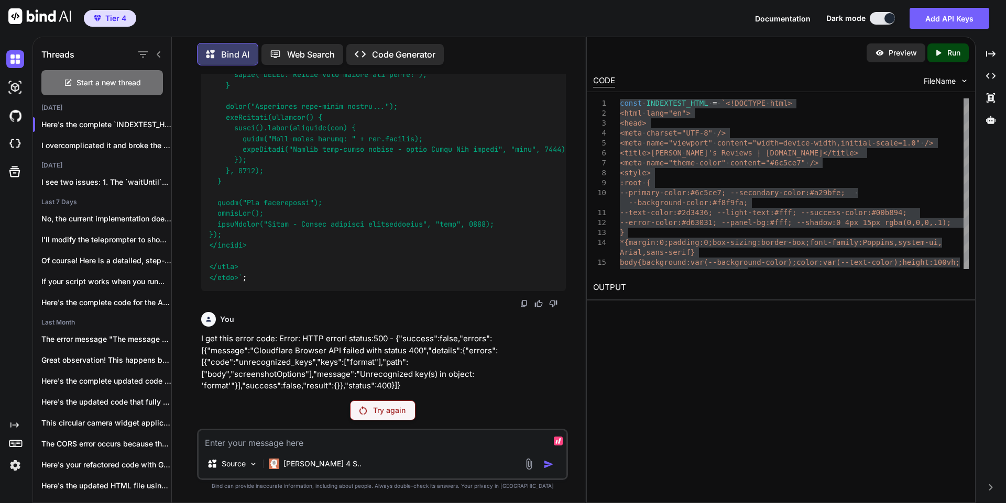
scroll to position [45671, 0]
click at [382, 422] on div "You Bind AI yes Created with Pixso. Open in Editor You Bind AI I'll modify the …" at bounding box center [382, 288] width 371 height 429
click at [404, 412] on p "Try again" at bounding box center [389, 411] width 32 height 10
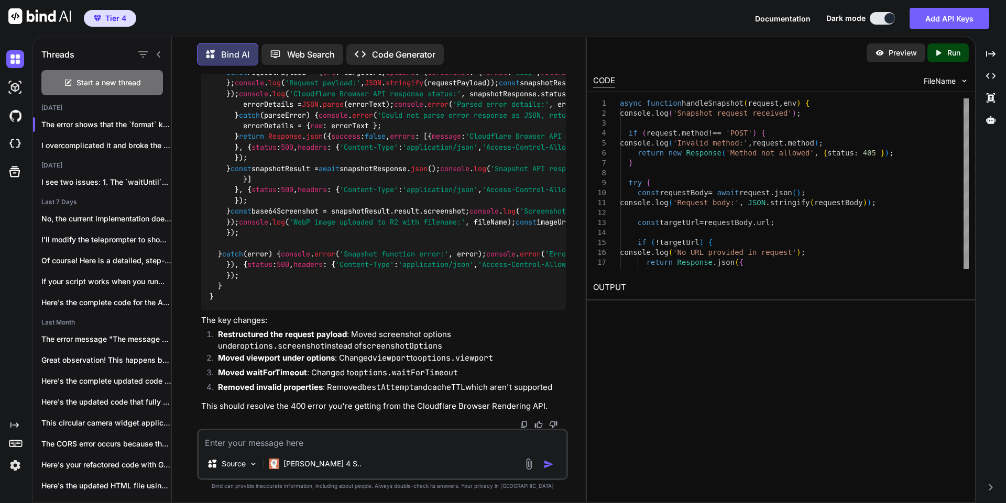
scroll to position [46054, 0]
click at [297, 441] on textarea at bounding box center [383, 440] width 368 height 19
paste textarea "Error: HTTP error! status:500 - {"success":false,"errors":[{"message":"Cloudfla…"
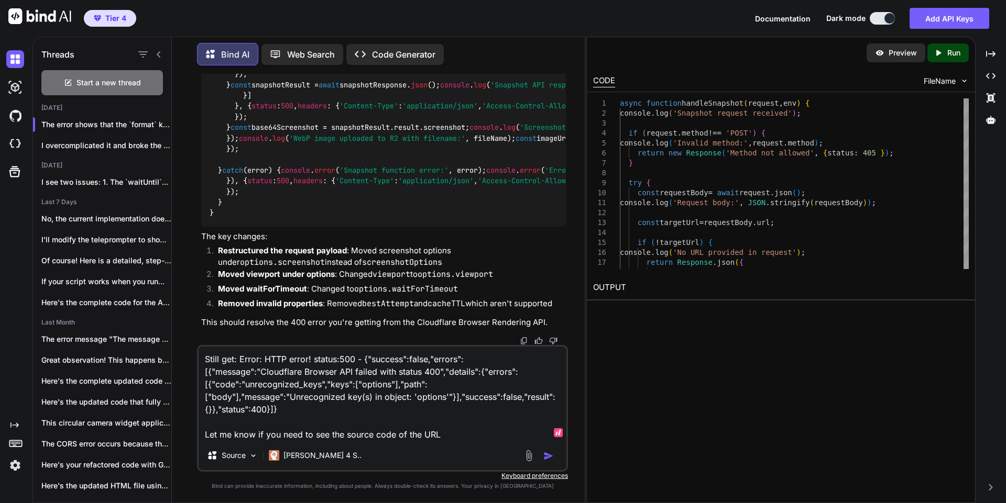
type textarea "Still get: Error: HTTP error! status:500 - {"success":false,"errors":[{"message…"
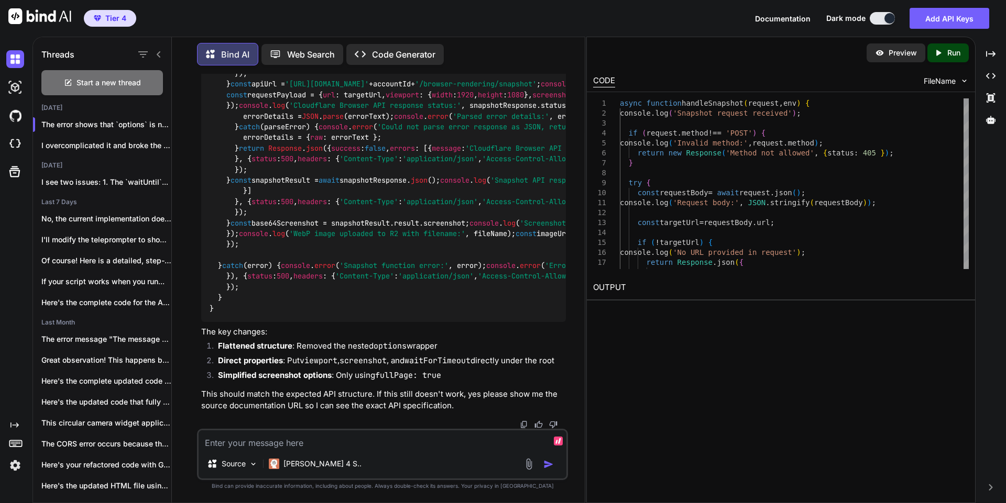
scroll to position [49227, 0]
drag, startPoint x: 253, startPoint y: 302, endPoint x: 219, endPoint y: 206, distance: 101.7
click at [219, 206] on div "async function handleSnapshot ( request, env ) { console . log ( 'Snapshot requ…" at bounding box center [383, 159] width 365 height 326
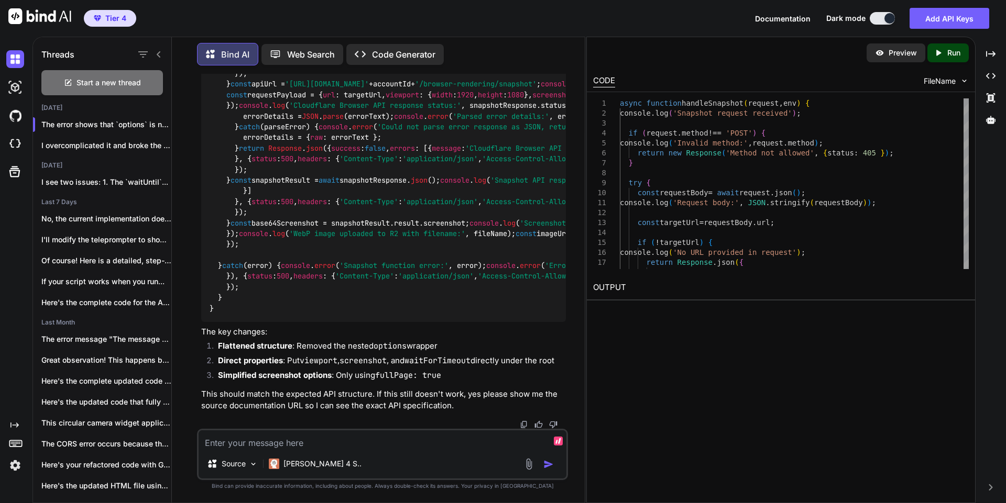
click at [229, 447] on textarea at bounding box center [383, 440] width 368 height 19
paste textarea "Error: HTTP error! status:500 - {"success":false,"errors":[{"message":"Cloudfla…"
type textarea "I still get: Error: HTTP error! status:500 - {"success":false,"errors":[{"messa…"
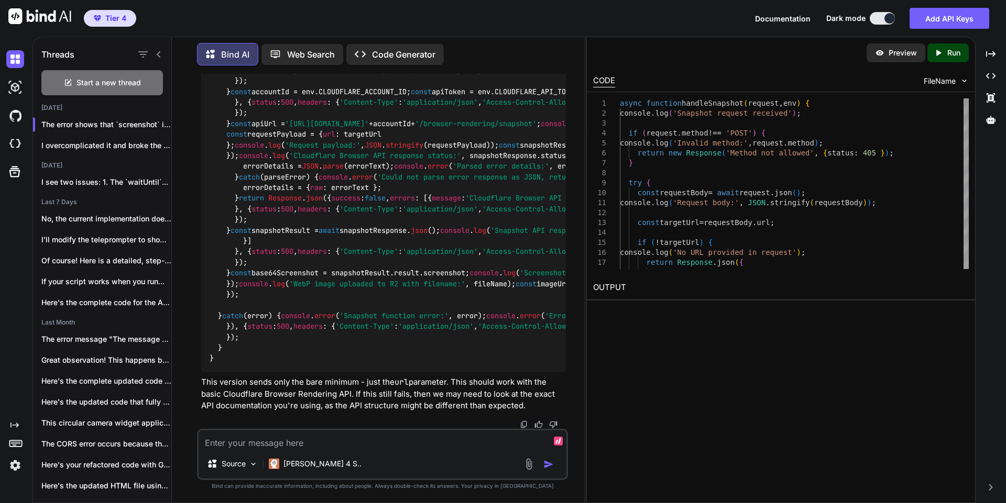
scroll to position [50937, 0]
click at [538, 30] on img at bounding box center [539, 26] width 8 height 8
click at [277, 450] on div "Source Claude 4 S.." at bounding box center [382, 454] width 371 height 51
click at [255, 444] on textarea at bounding box center [383, 440] width 368 height 19
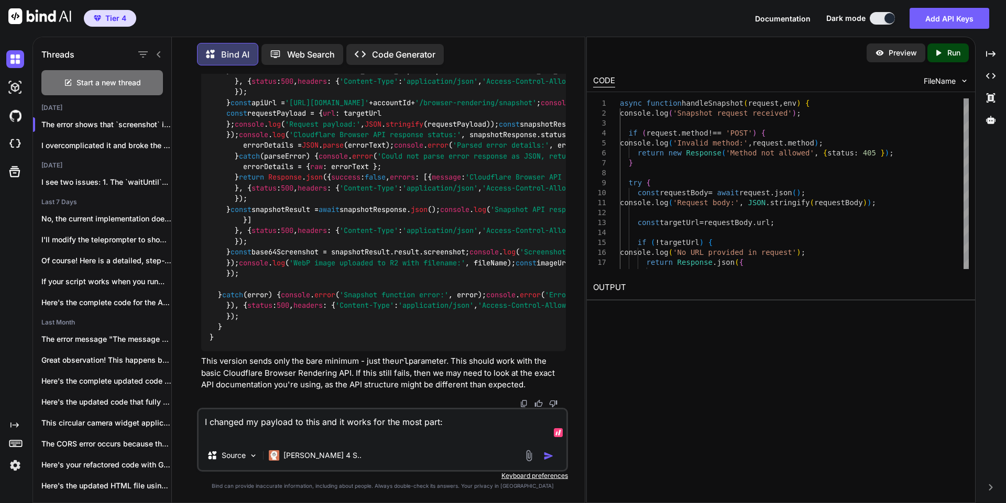
paste textarea "https://resultswithkevin.convertri.com/arm2"
paste textarea "const requestPayload = { url: targetUrl, screenshotOptions: { type:'webp',captu…"
type textarea "I changed my payload to this and it works for the most part: const requestPaylo…"
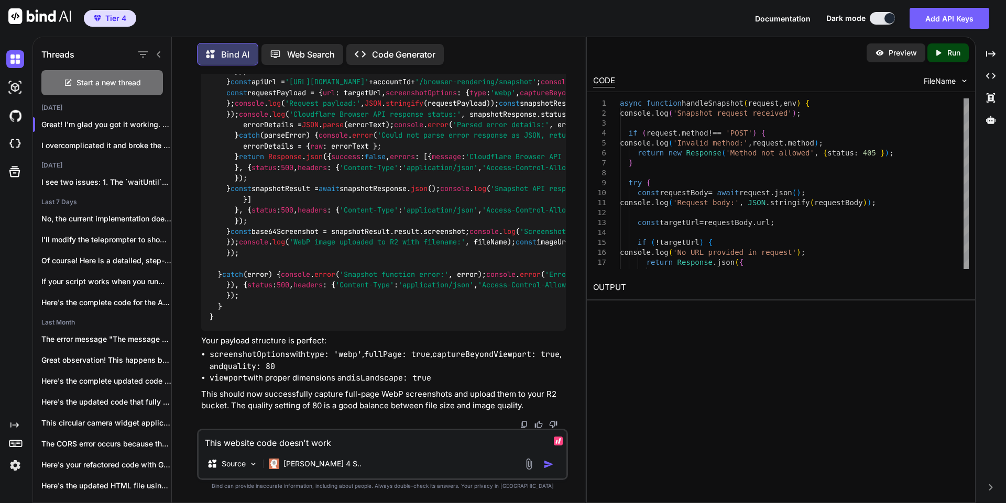
scroll to position [55100, 0]
paste textarea "<!doctype html><html id="cvt-1568371626-html-root" class="no-js"><head><title>A…"
type textarea "This website code doesn't work. Any idea why?: <!doctype html><html id="cvt-156…"
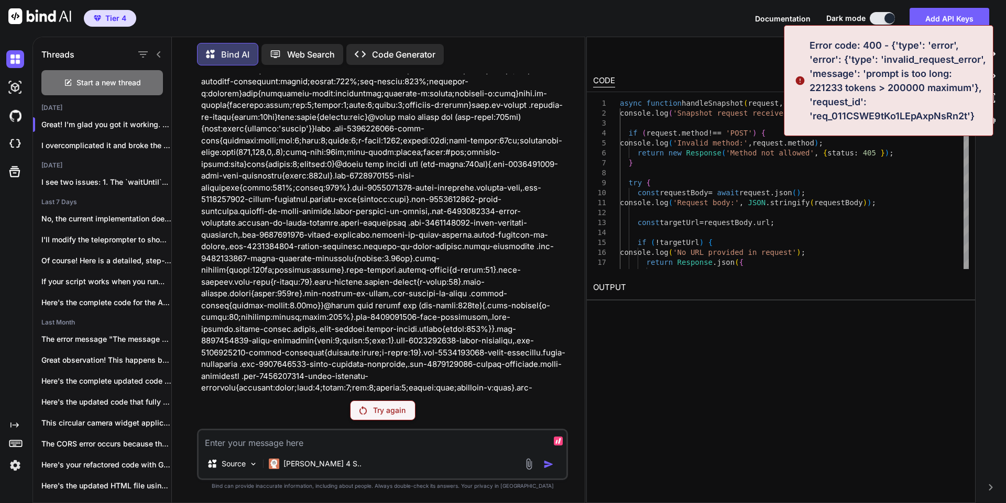
scroll to position [53388, 0]
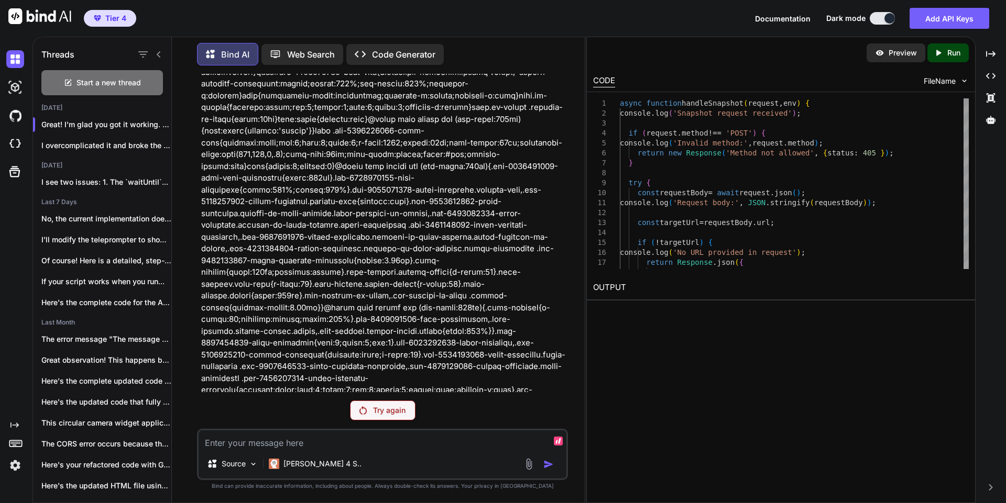
click at [285, 436] on textarea at bounding box center [383, 440] width 368 height 19
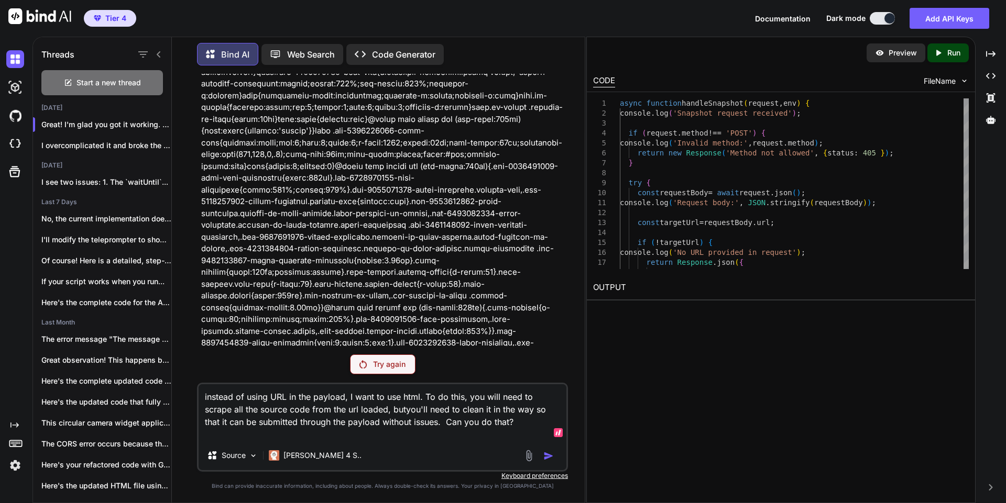
type textarea "instead of using URL in the payload, I want to use html. To do this, you will n…"
click at [484, 426] on textarea "instead of using URL in the payload, I want to use html. To do this, you will n…" at bounding box center [383, 413] width 368 height 57
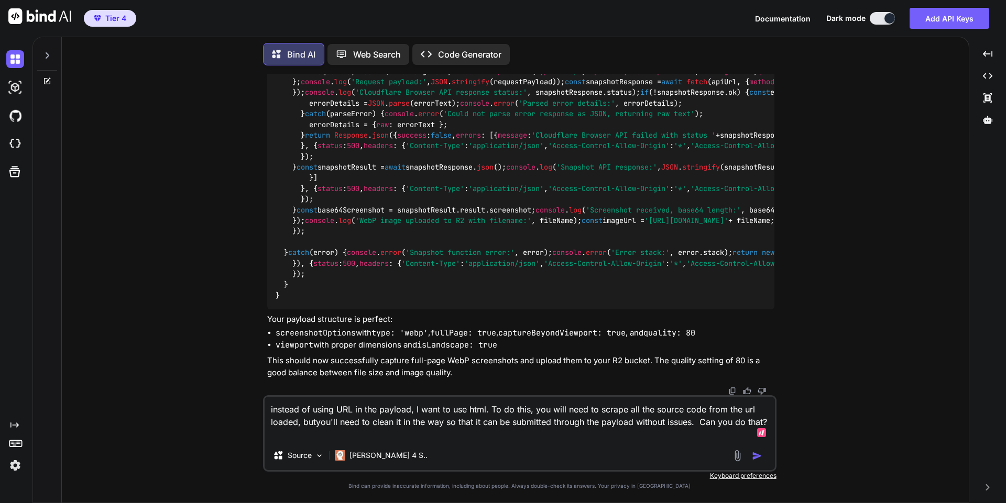
scroll to position [15648, 0]
type textarea "x"
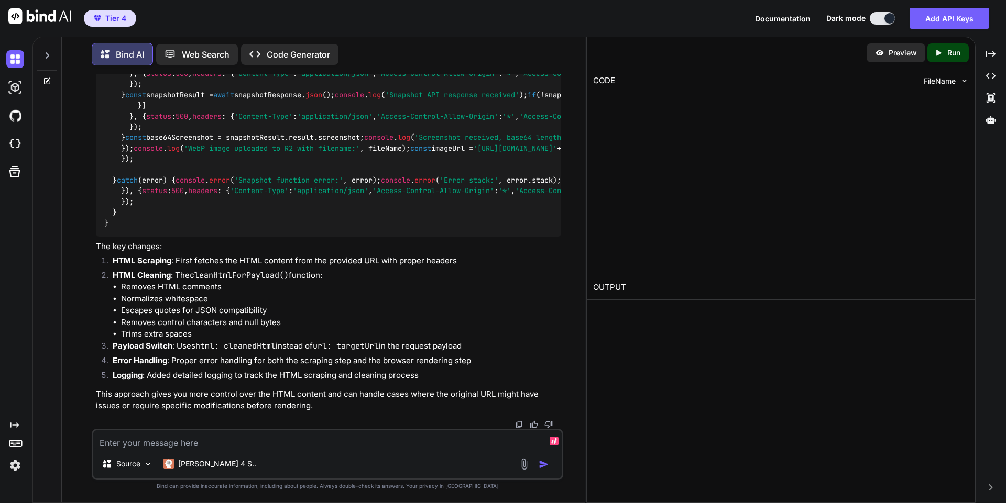
scroll to position [17904, 0]
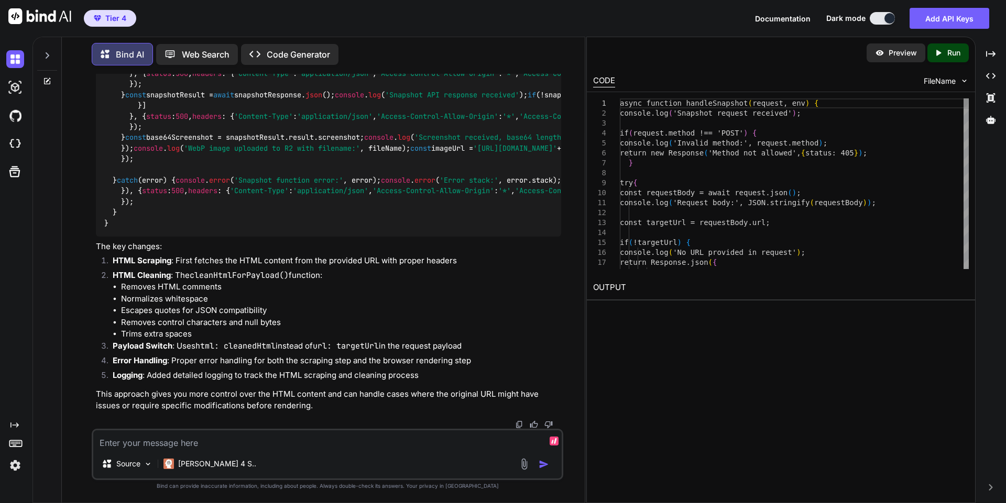
type textarea "x"
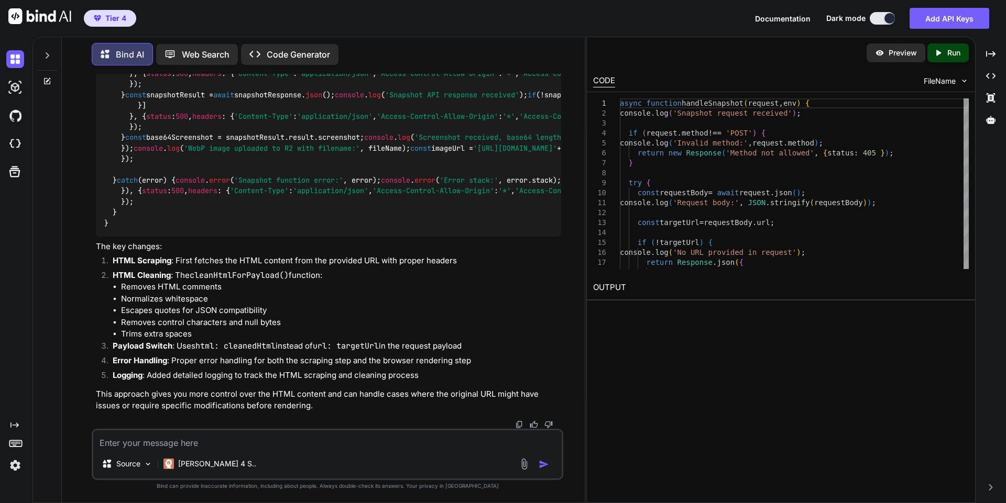
scroll to position [19207, 0]
click at [225, 441] on textarea at bounding box center [327, 440] width 468 height 19
type textarea "Y"
type textarea "x"
type textarea "Yo"
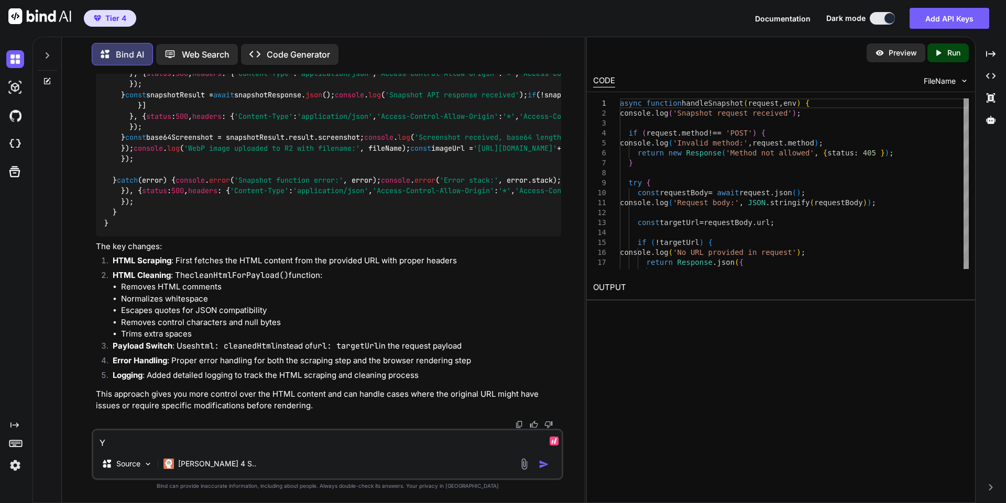
type textarea "x"
type textarea "You"
type textarea "x"
type textarea "Your"
type textarea "x"
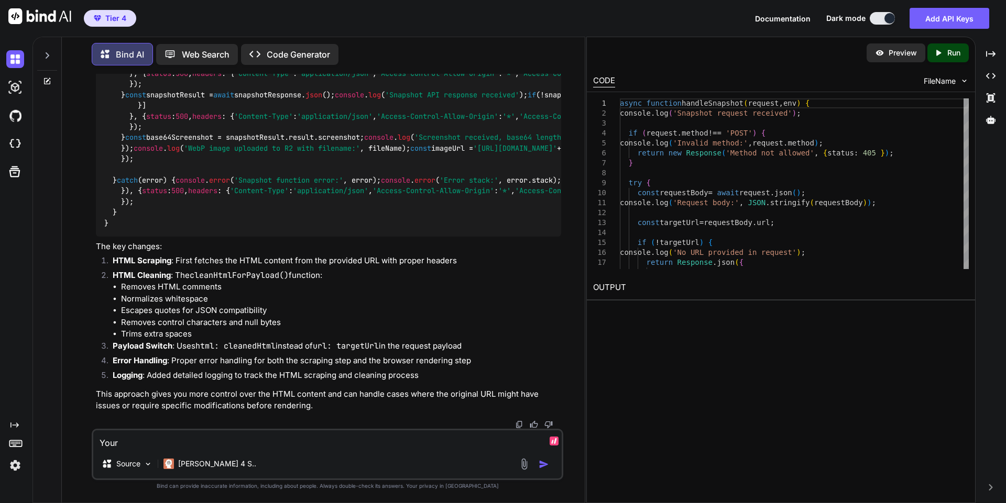
type textarea "Your"
type textarea "x"
type textarea "Your c"
type textarea "x"
type textarea "Your cl"
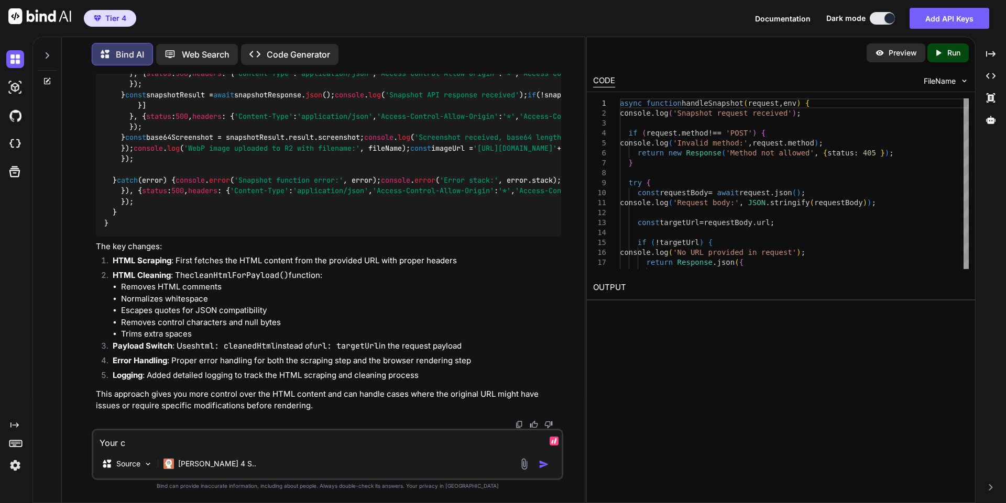
type textarea "x"
type textarea "Your cle"
type textarea "x"
type textarea "Your clea"
type textarea "x"
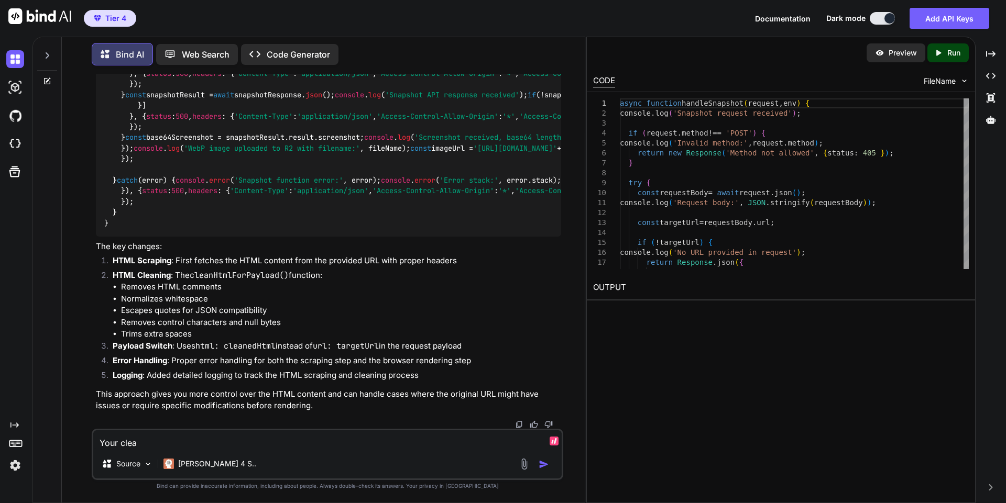
type textarea "Your clean"
type textarea "x"
type textarea "Your cleani"
type textarea "x"
type textarea "Your cleaning"
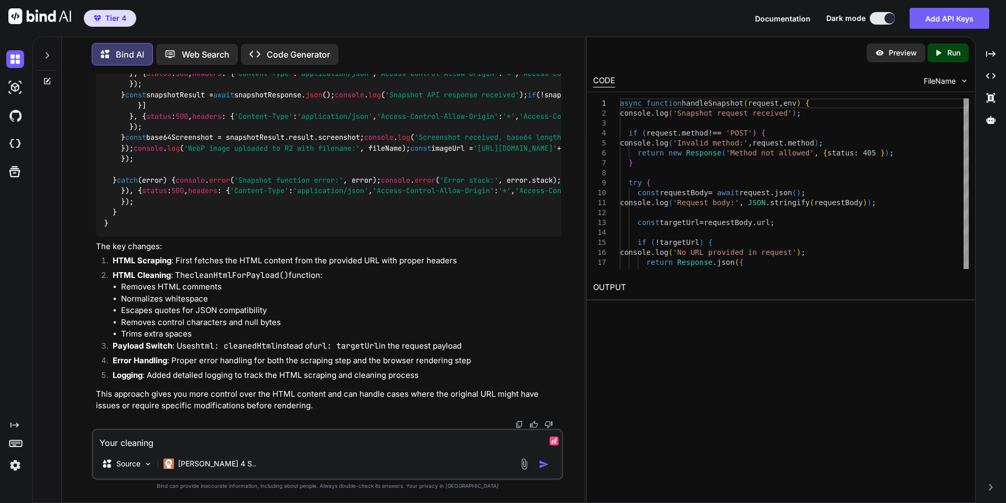
type textarea "x"
type textarea "Your cleaning"
type textarea "x"
type textarea "Your cleaning is"
type textarea "x"
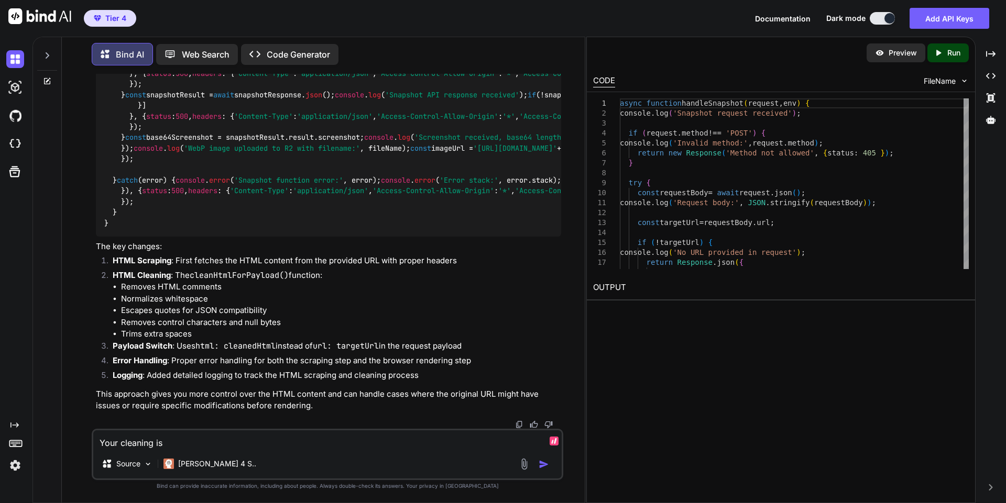
type textarea "Your cleaning is"
type textarea "x"
type textarea "Your cleaning is t"
type textarea "x"
type textarea "Your cleaning is to"
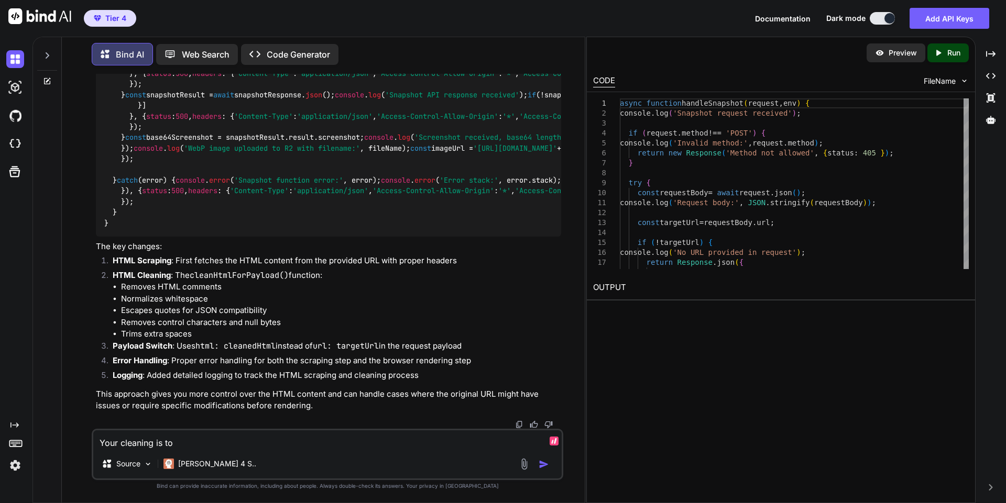
type textarea "x"
type textarea "Your cleaning is too"
type textarea "x"
type textarea "Your cleaning is too"
type textarea "x"
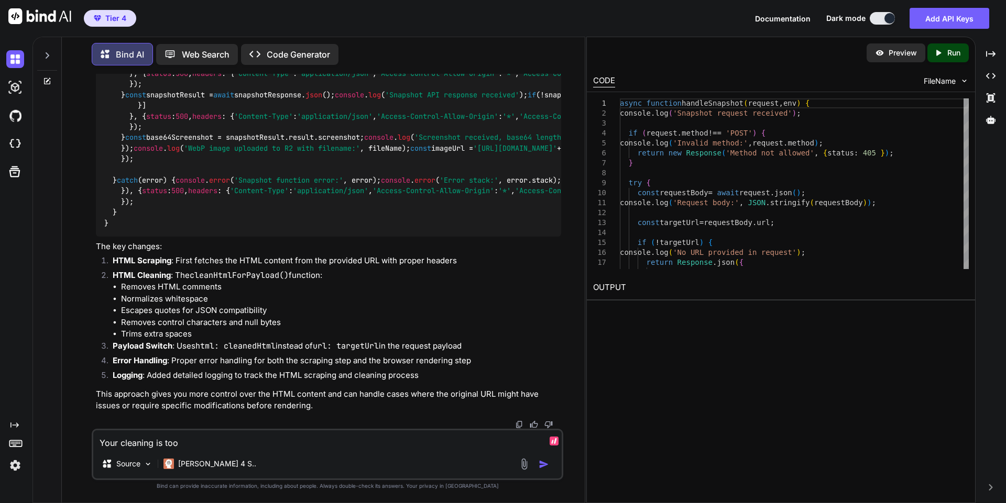
type textarea "Your cleaning is too a"
type textarea "x"
type textarea "Your cleaning is too ag"
type textarea "x"
type textarea "Your cleaning is too agr"
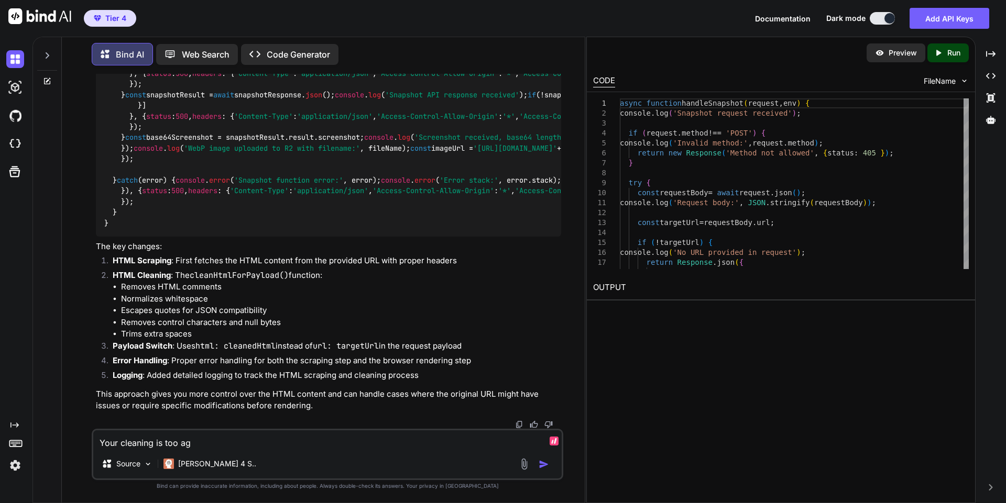
type textarea "x"
type textarea "Your cleaning is too agre"
type textarea "x"
type textarea "Your cleaning is too agres"
type textarea "x"
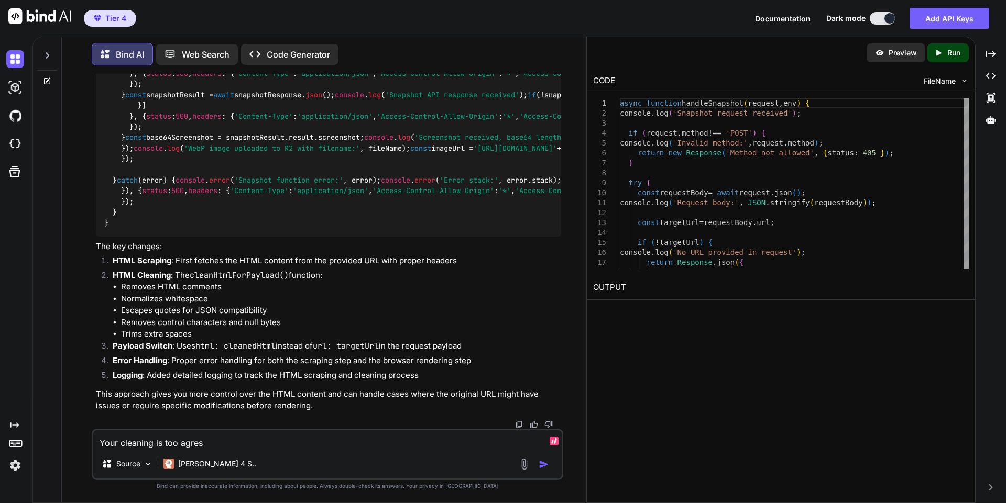
type textarea "Your cleaning is too agress"
type textarea "x"
type textarea "Your cleaning is too agressi"
type textarea "x"
type textarea "Your cleaning is too agressiv"
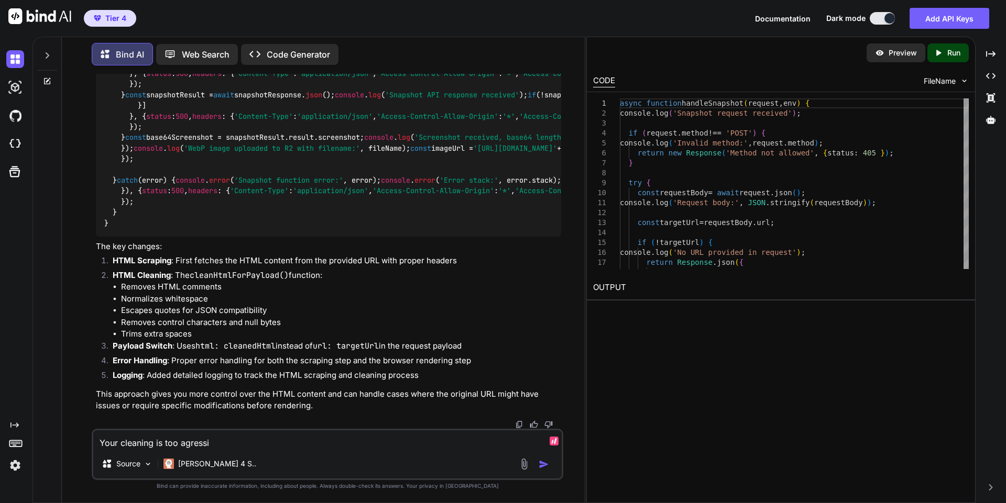
type textarea "x"
type textarea "Your cleaning is too agressive"
type textarea "x"
type textarea "Your cleaning is too agressive"
type textarea "x"
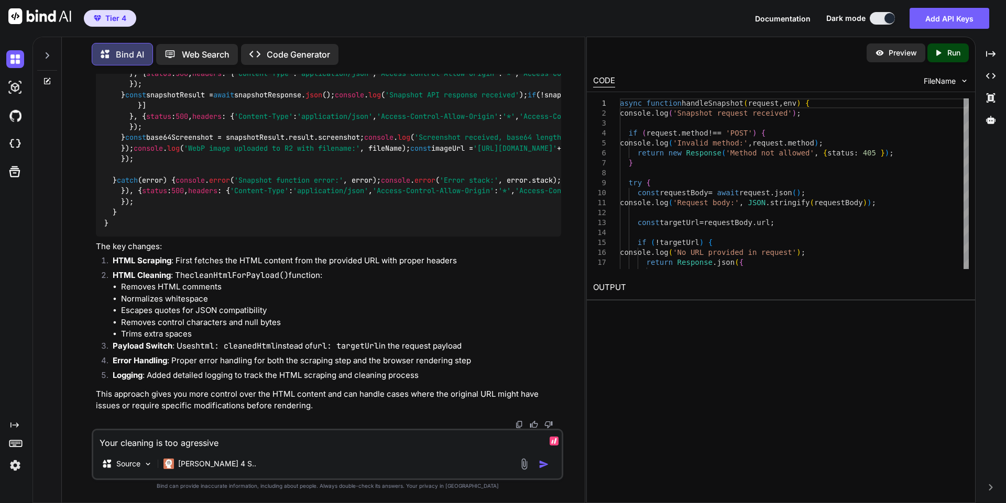
type textarea "Your cleaning is too agressive a"
type textarea "x"
type textarea "Your cleaning is too agressive as"
type textarea "x"
type textarea "Your cleaning is too agressive as"
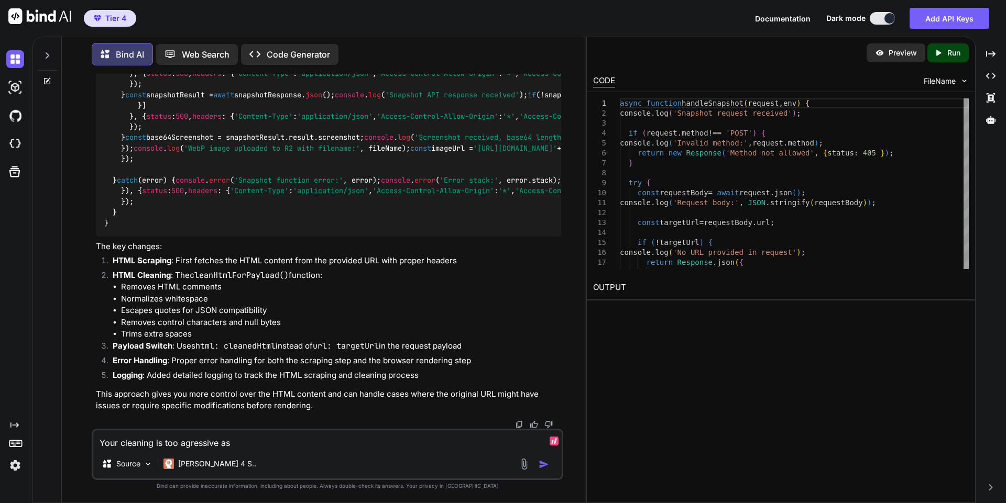
type textarea "x"
type textarea "Your cleaning is too agressive as n"
type textarea "x"
type textarea "Your cleaning is too agressive as no"
type textarea "x"
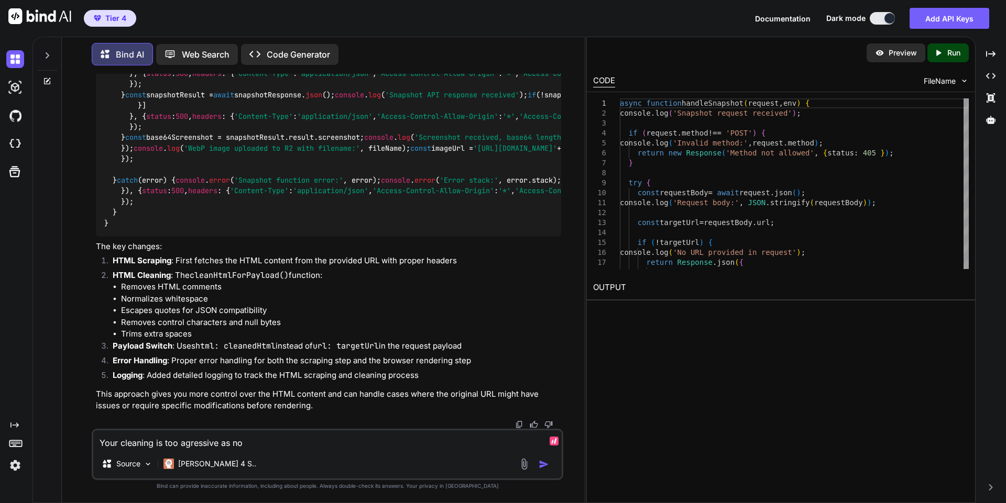
type textarea "Your cleaning is too agressive as now"
type textarea "x"
type textarea "Your cleaning is too agressive as now"
type textarea "x"
type textarea "Your cleaning is too agressive as now i"
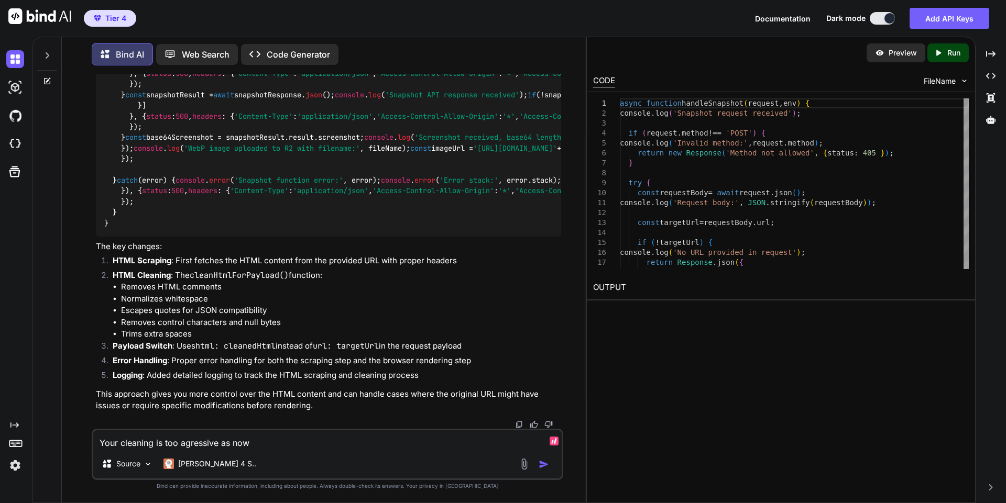
type textarea "x"
type textarea "Your cleaning is too agressive as now im"
type textarea "x"
type textarea "Your cleaning is too agressive as now ima"
type textarea "x"
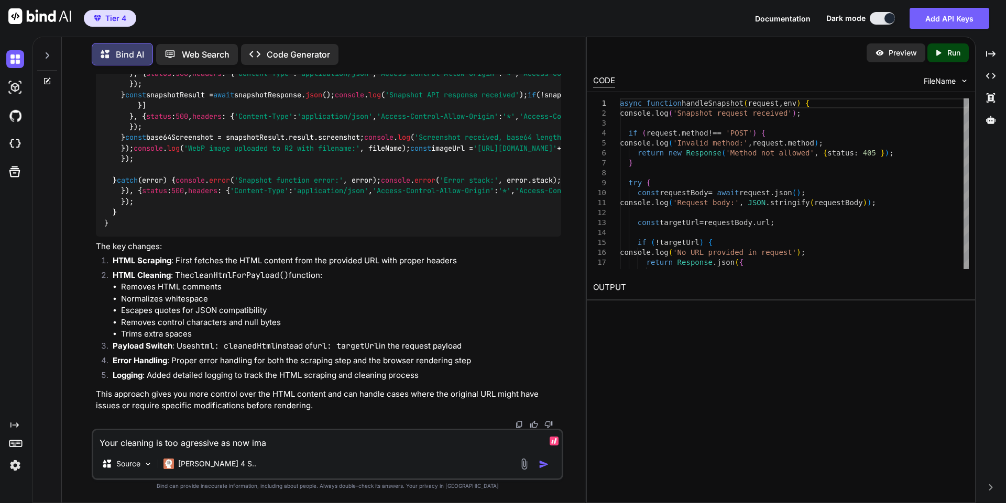
type textarea "Your cleaning is too agressive as now imag"
type textarea "x"
type textarea "Your cleaning is too agressive as now image"
type textarea "x"
type textarea "Your cleaning is too agressive as now images"
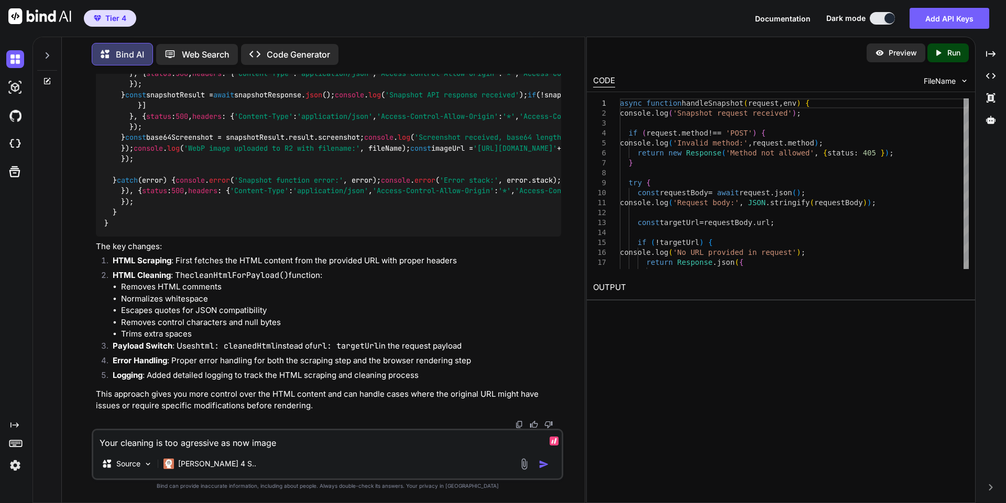
type textarea "x"
type textarea "Your cleaning is too agressive as now images"
type textarea "x"
type textarea "Your cleaning is too agressive as now images a"
type textarea "x"
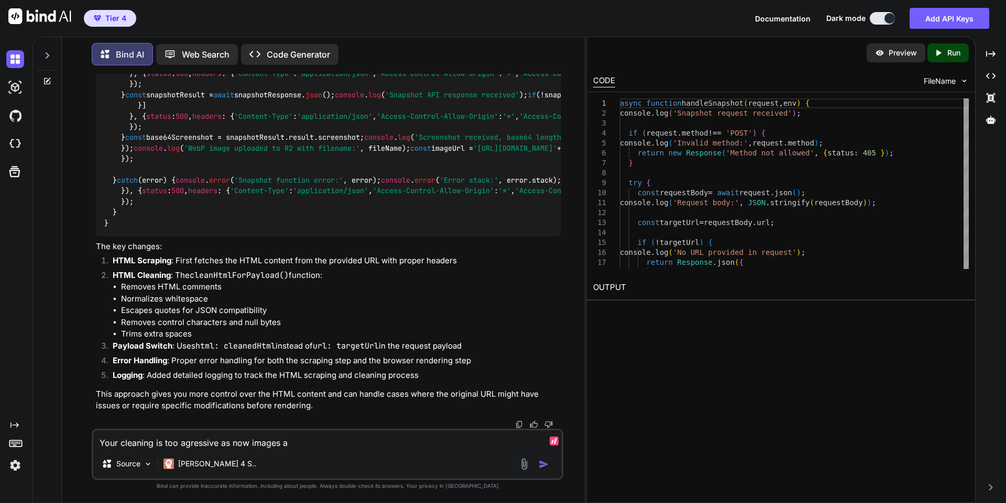
type textarea "Your cleaning is too agressive as now images an"
type textarea "x"
type textarea "Your cleaning is too agressive as now images and"
type textarea "x"
type textarea "Your cleaning is too agressive as now images and"
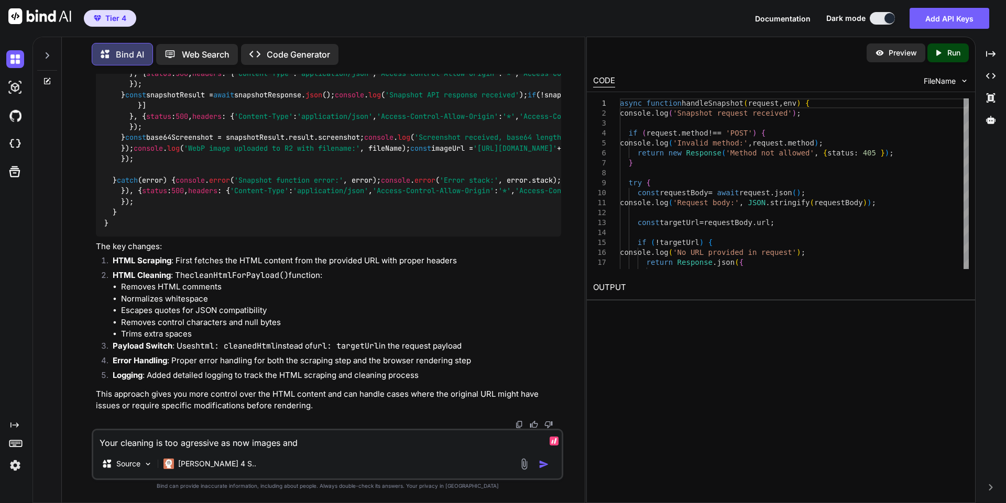
type textarea "x"
type textarea "Your cleaning is too agressive as now images and s"
type textarea "x"
type textarea "Your cleaning is too agressive as now images and sty"
type textarea "x"
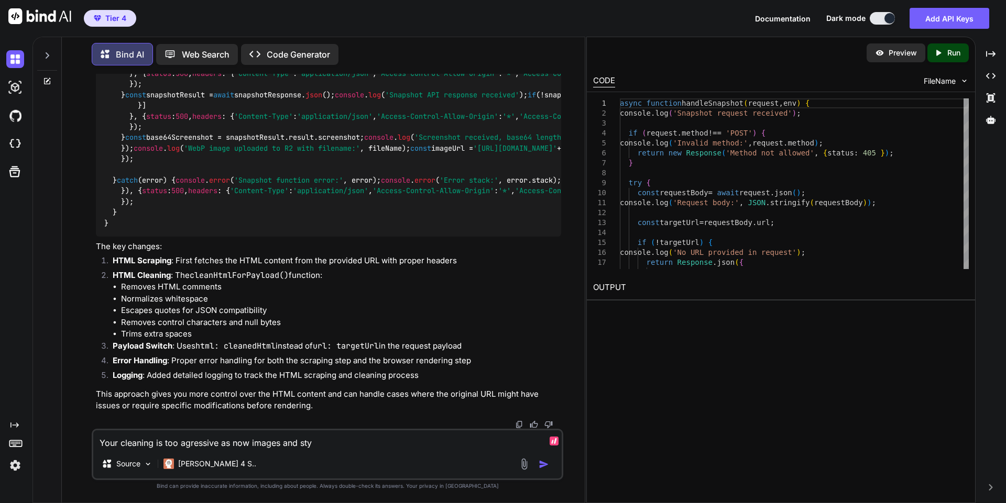
type textarea "Your cleaning is too agressive as now images and styl"
type textarea "x"
type textarea "Your cleaning is too agressive as now images and styli"
type textarea "x"
type textarea "Your cleaning is too agressive as now images and stylin"
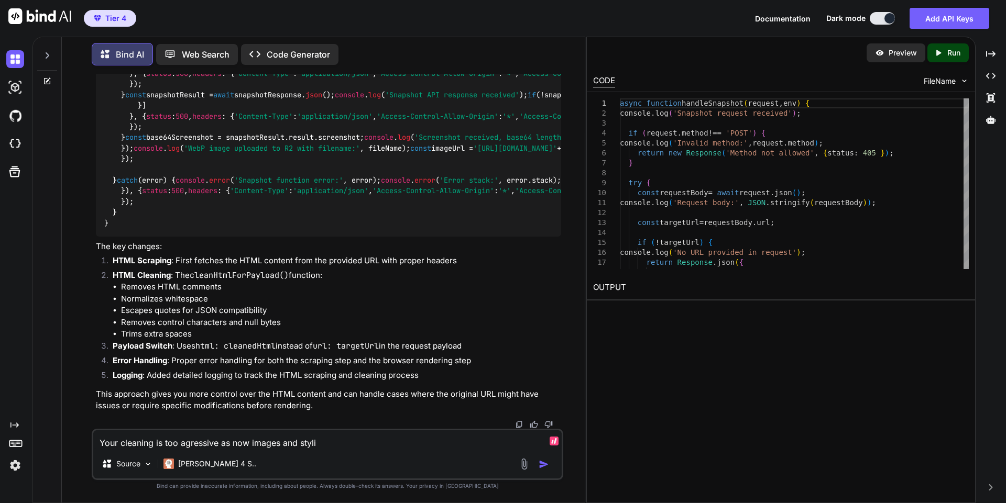
type textarea "x"
type textarea "Your cleaning is too agressive as now images and styling"
type textarea "x"
type textarea "Your cleaning is too agressive as now images and styling"
type textarea "x"
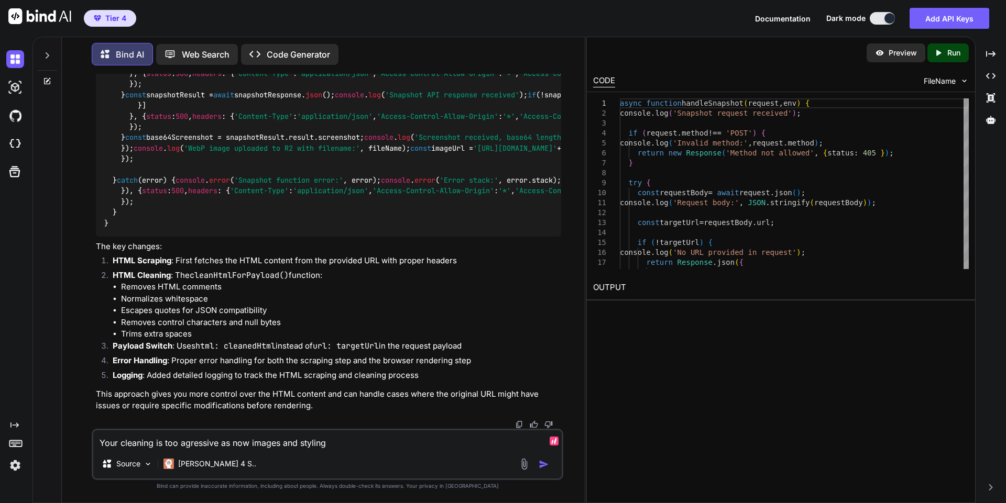
type textarea "Your cleaning is too agressive as now images and styling d"
type textarea "x"
type textarea "Your cleaning is too agressive as now images and styling do"
type textarea "x"
type textarea "Your cleaning is too agressive as now images and styling doe"
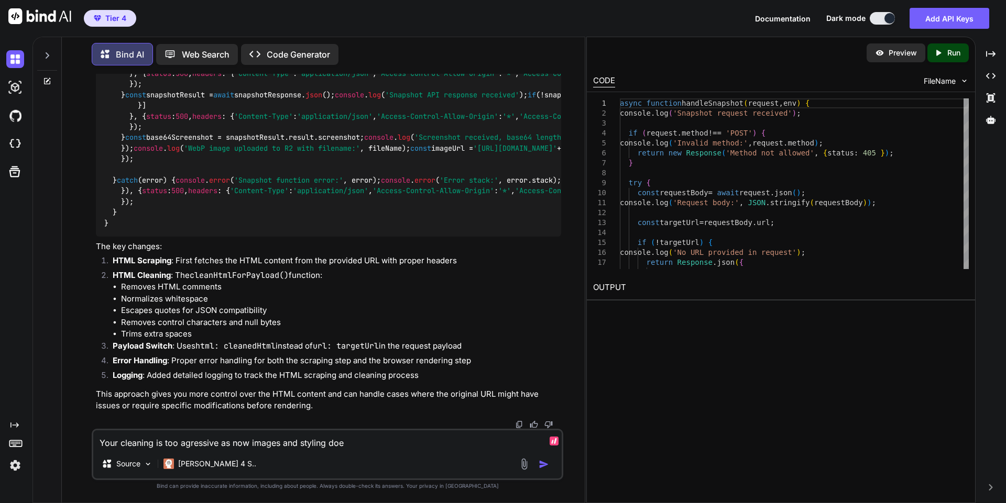
type textarea "x"
type textarea "Your cleaning is too agressive as now images and styling does"
type textarea "x"
type textarea "Your cleaning is too agressive as now images and styling does"
type textarea "x"
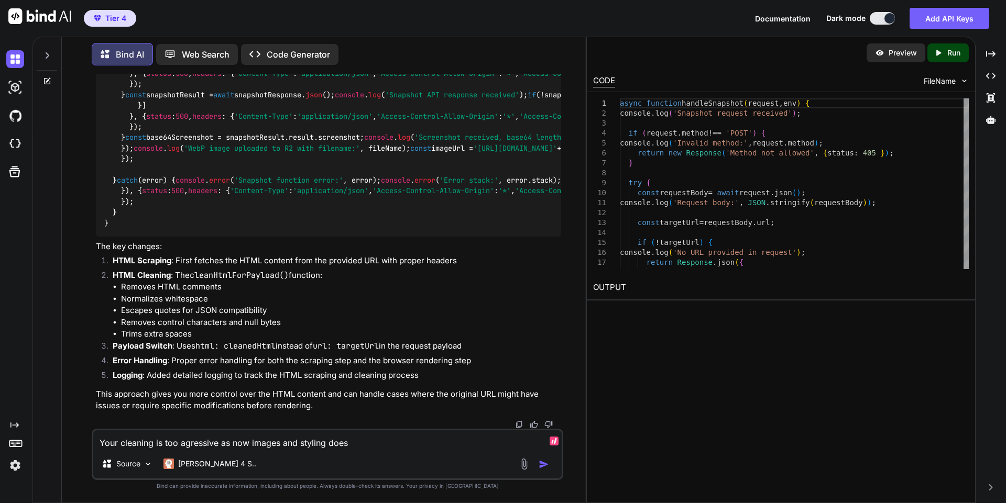
type textarea "Your cleaning is too agressive as now images and styling does n"
type textarea "x"
type textarea "Your cleaning is too agressive as now images and styling does no"
type textarea "x"
type textarea "Your cleaning is too agressive as now images and styling does not"
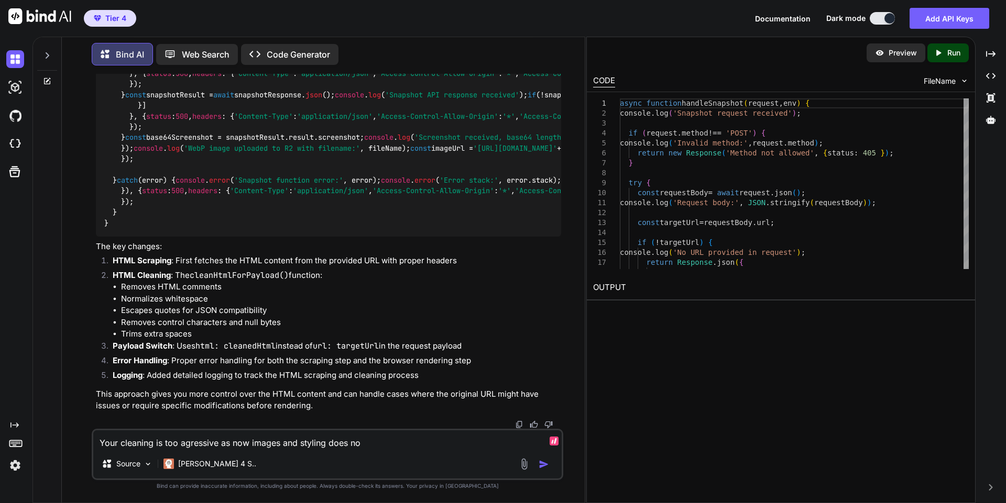
type textarea "x"
type textarea "Your cleaning is too agressive as now images and styling does not"
type textarea "x"
type textarea "Your cleaning is too agressive as now images and styling does not s"
type textarea "x"
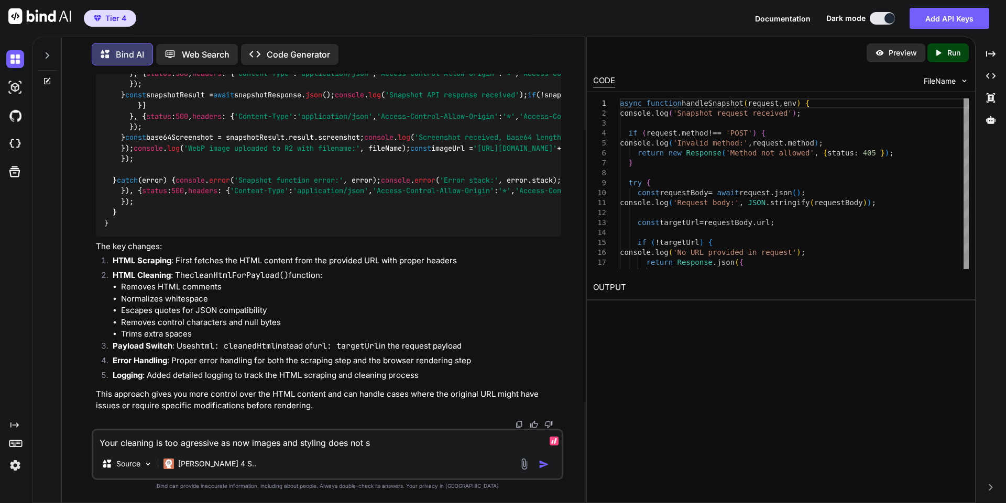
type textarea "Your cleaning is too agressive as now images and styling does not sh"
type textarea "x"
type textarea "Your cleaning is too agressive as now images and styling does not sho"
type textarea "x"
type textarea "Your cleaning is too agressive as now images and styling does not show"
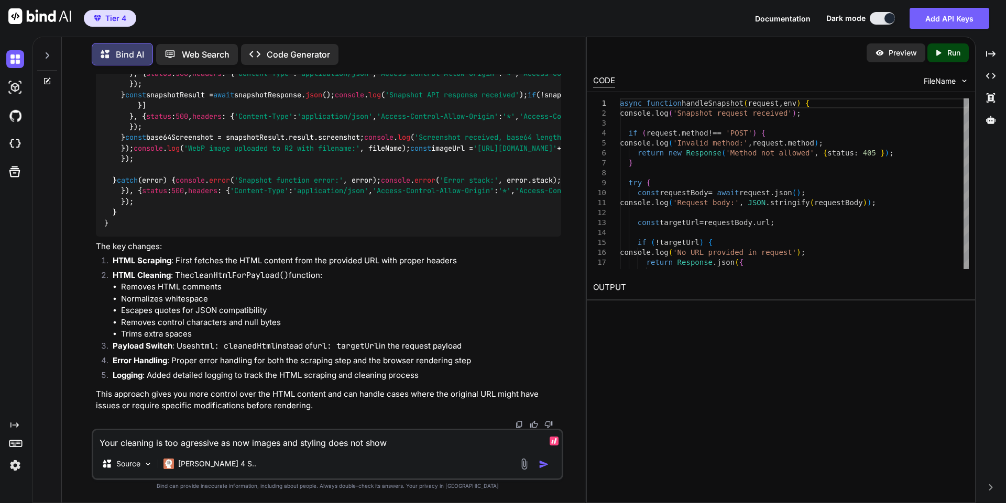
type textarea "x"
type textarea "Your cleaning is too agressive as now images and styling does not show."
type textarea "x"
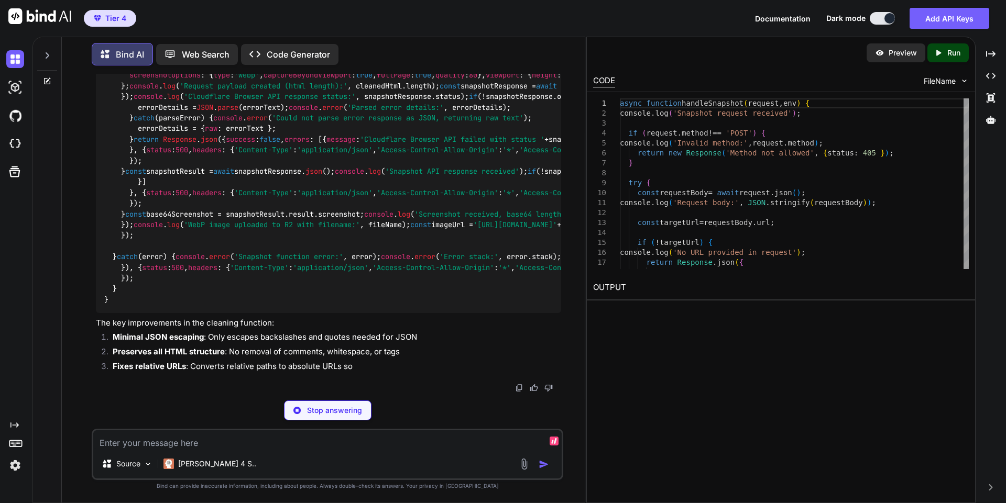
scroll to position [23757, 0]
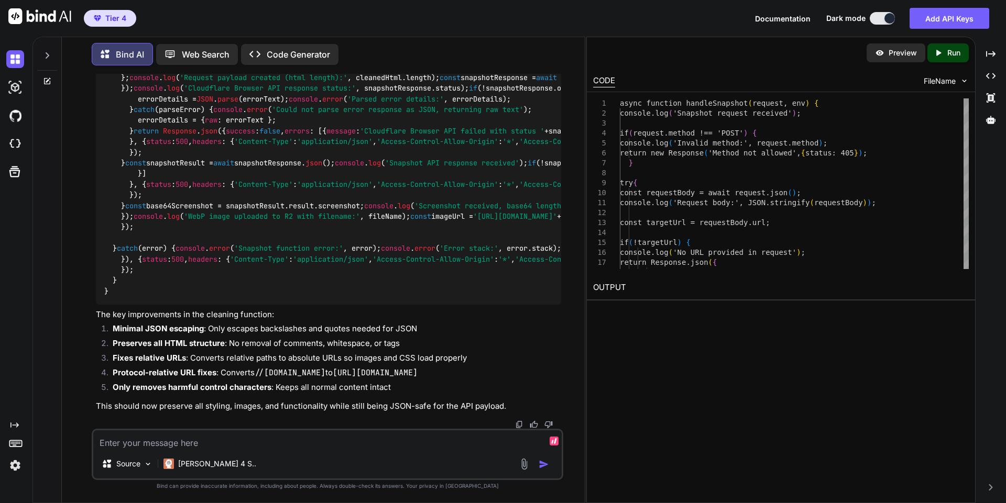
type textarea "x"
type textarea "}); } }"
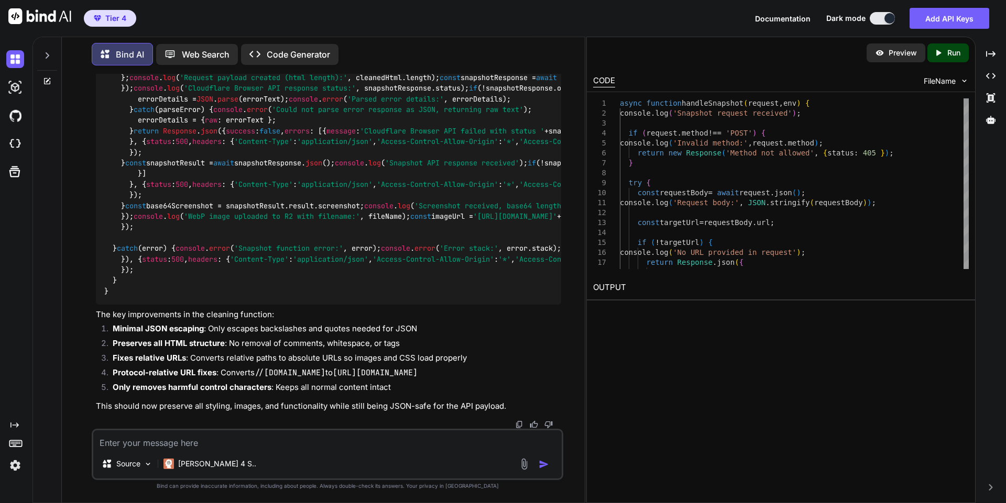
scroll to position [19049, 0]
drag, startPoint x: 138, startPoint y: 328, endPoint x: 97, endPoint y: 150, distance: 182.9
copy code "// Step 2: Clean and prepare HTML for JSON payload function cleanHtmlForPayload…"
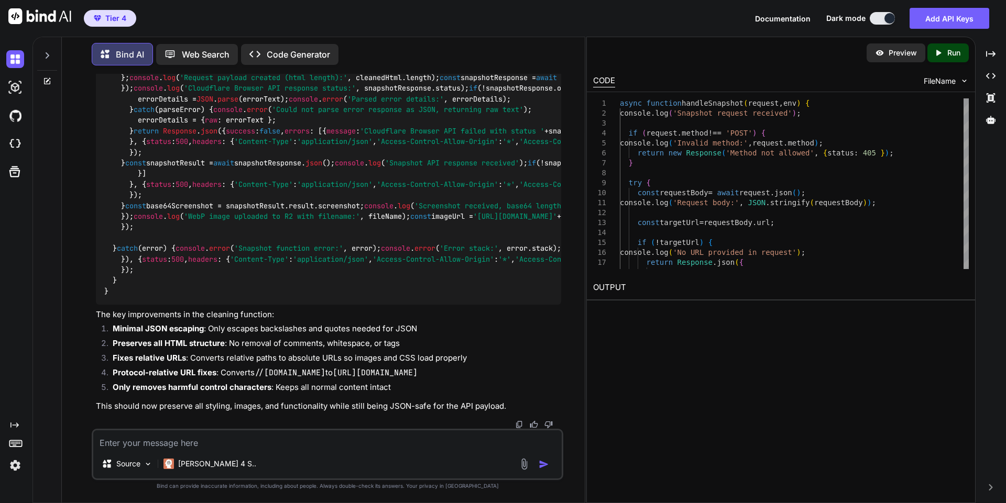
click at [241, 440] on textarea at bounding box center [327, 440] width 468 height 19
type textarea "S"
type textarea "x"
type textarea "St"
type textarea "x"
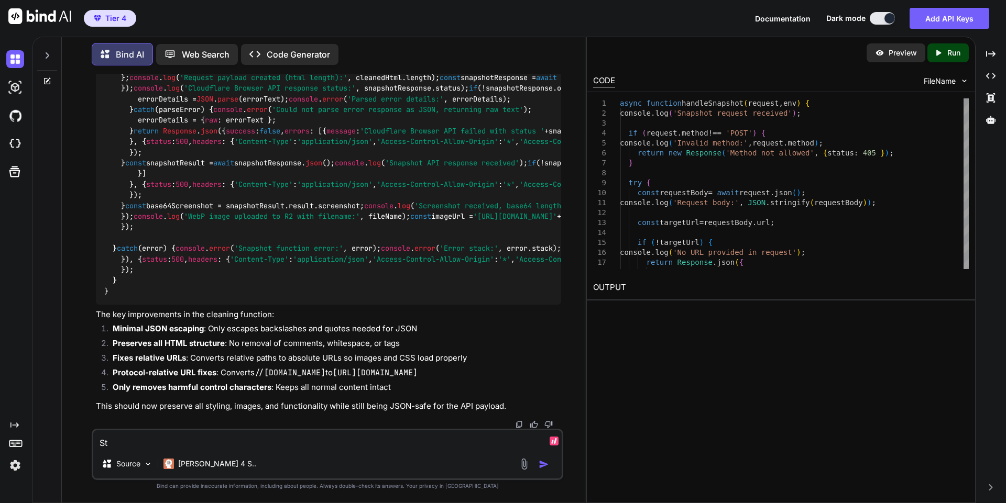
type textarea "Sti"
type textarea "x"
type textarea "Stil"
type textarea "x"
type textarea "Still"
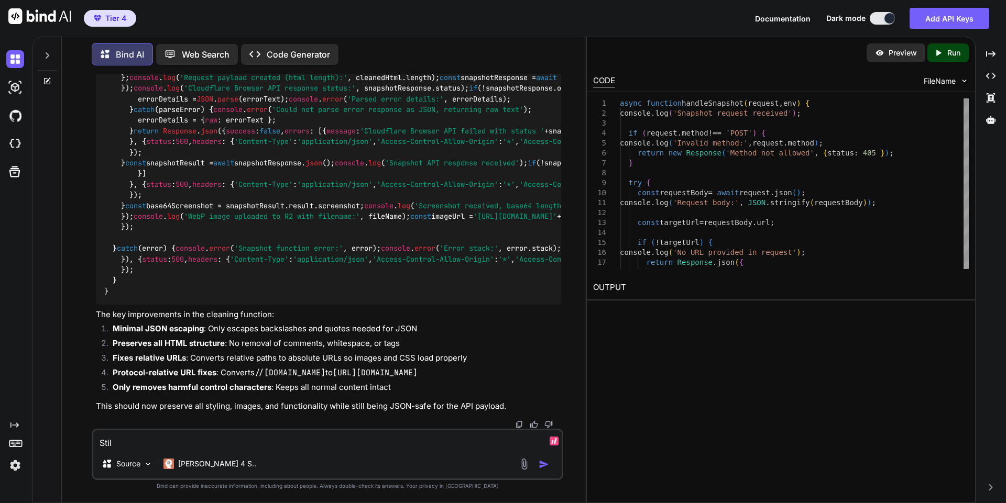
type textarea "x"
type textarea "Still,"
type textarea "x"
type textarea "Still,"
type textarea "x"
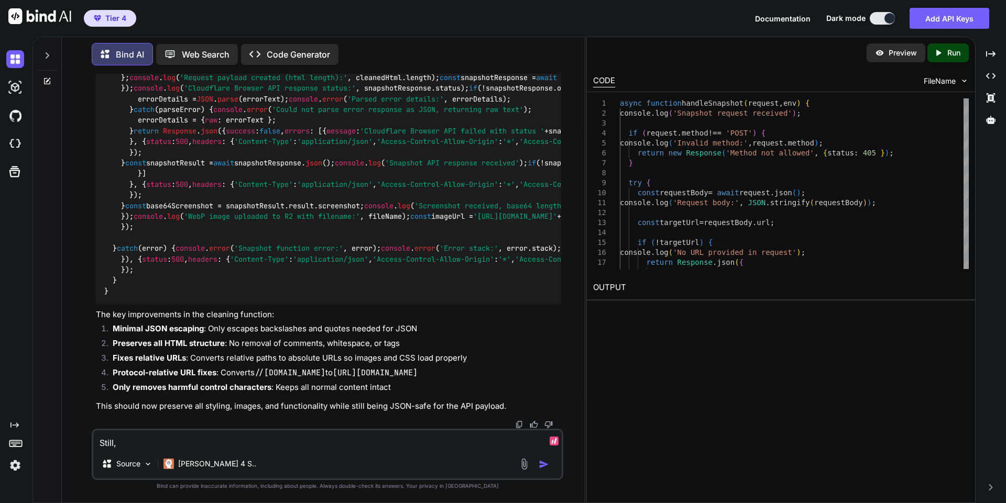
type textarea "Still, y"
type textarea "x"
type textarea "Still, yo"
type textarea "x"
type textarea "Still, you"
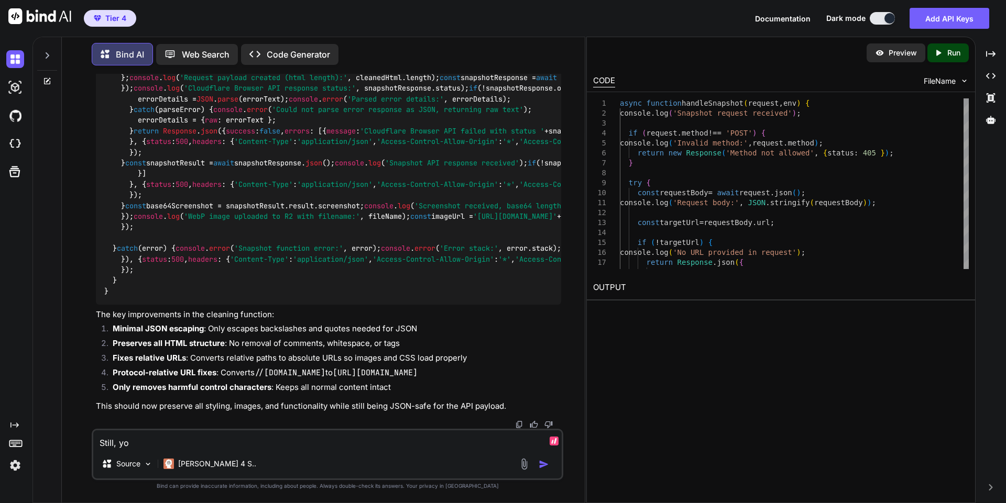
type textarea "x"
type textarea "Still, your"
type textarea "x"
type textarea "Still, your"
type textarea "x"
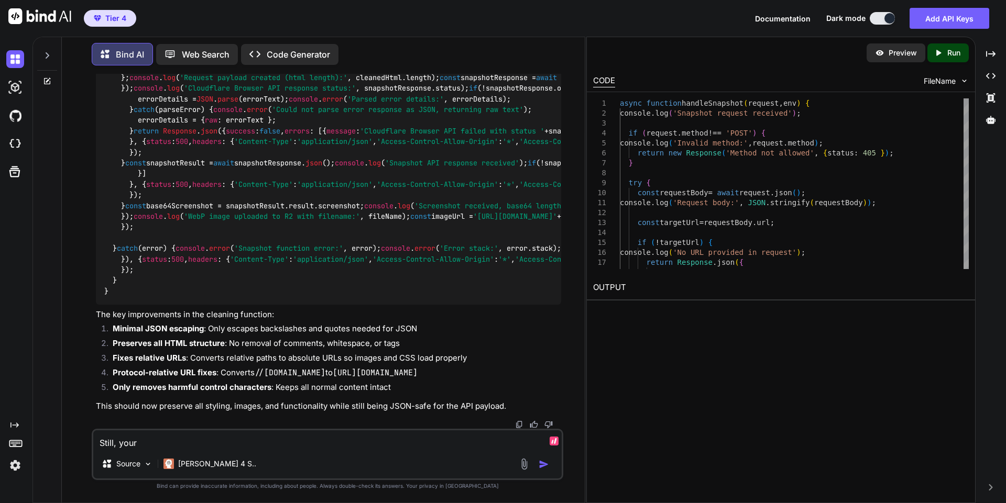
type textarea "Still, your c"
type textarea "x"
type textarea "Still, your cl"
type textarea "x"
type textarea "Still, your cle"
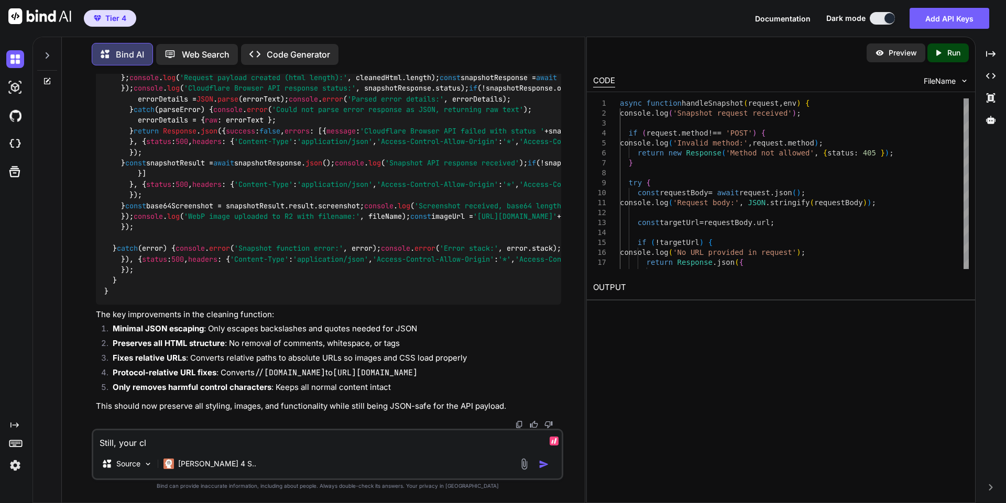
type textarea "x"
type textarea "Still, your clea"
type textarea "x"
type textarea "Still, your clean"
type textarea "x"
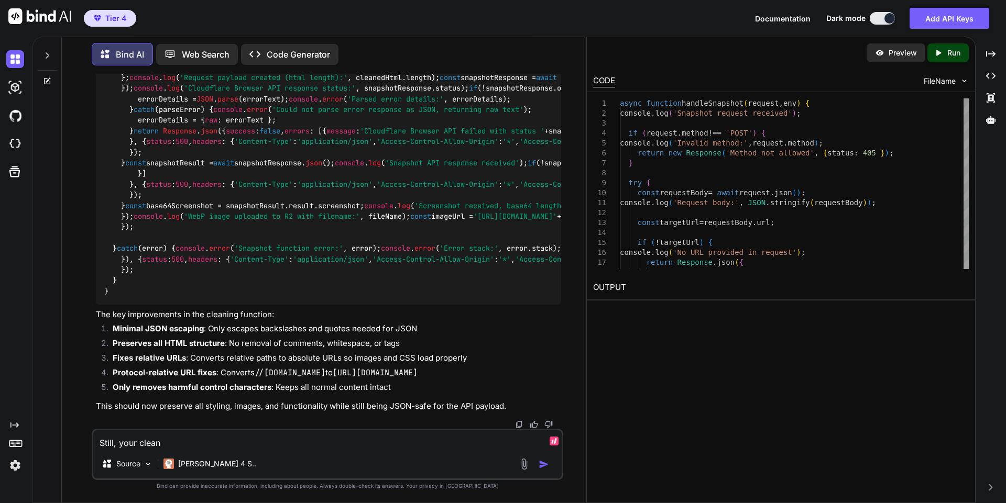
type textarea "Still, your cleani"
type textarea "x"
type textarea "Still, your cleanin"
type textarea "x"
type textarea "Still, your cleaning"
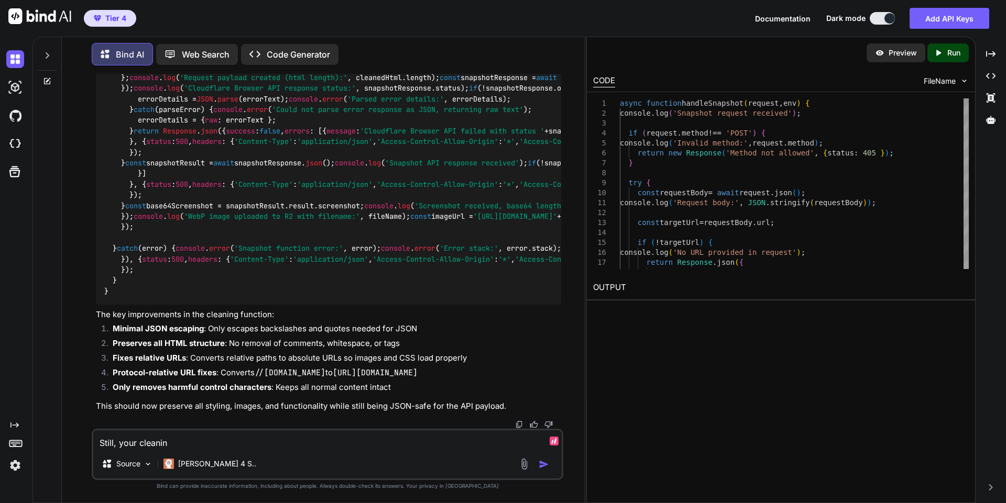
type textarea "x"
type textarea "Still, your cleaning"
type textarea "x"
type textarea "Still, your cleaning i"
type textarea "x"
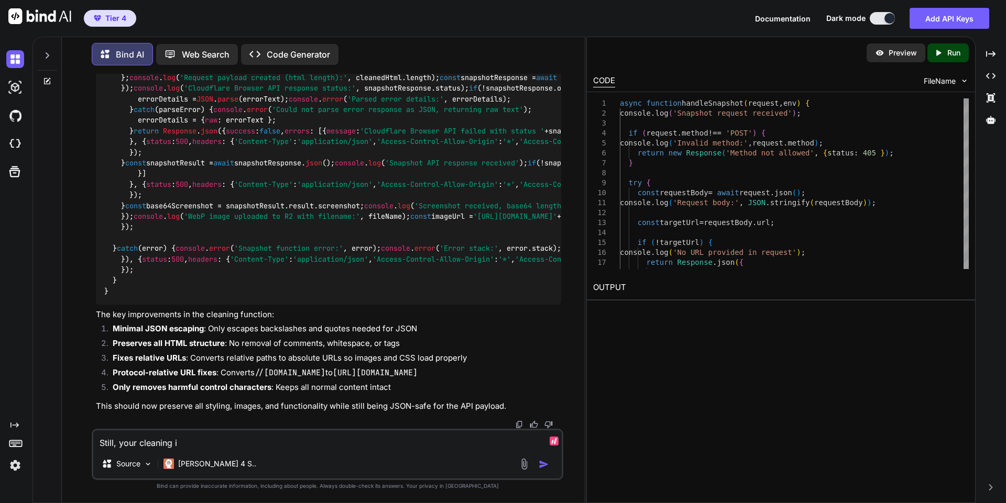
type textarea "Still, your cleaning is"
type textarea "x"
type textarea "Still, your cleaning is"
type textarea "x"
type textarea "Still, your cleaning is n"
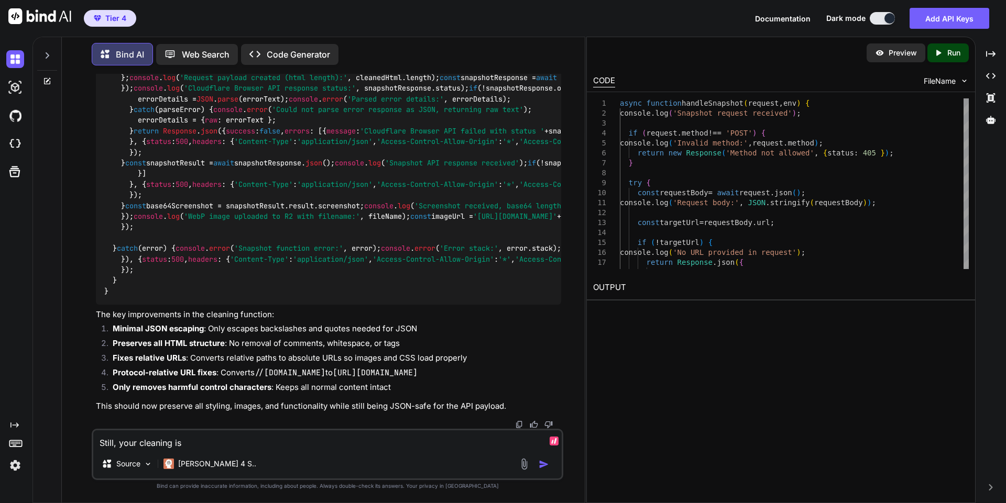
type textarea "x"
type textarea "Still, your cleaning is no"
type textarea "x"
type textarea "Still, your cleaning is not"
type textarea "x"
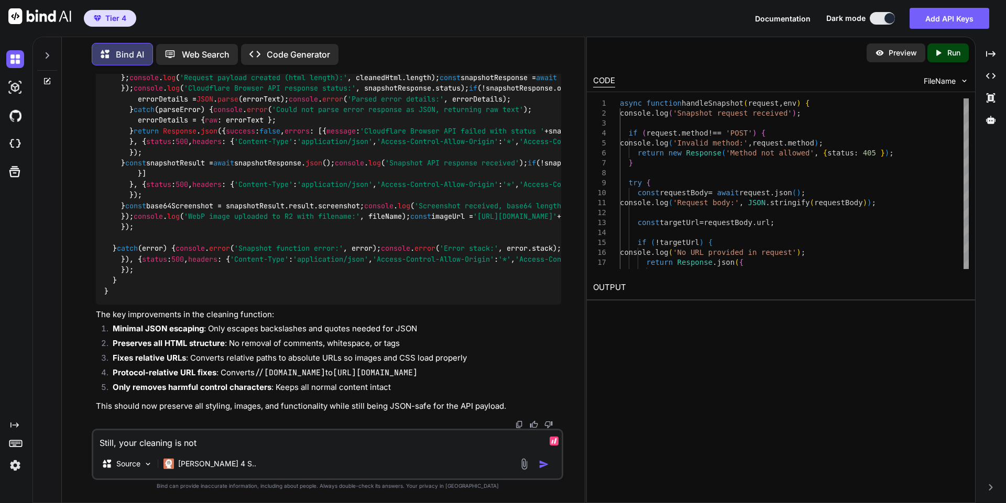
type textarea "Still, your cleaning is not"
type textarea "x"
type textarea "Still, your cleaning is not a"
type textarea "x"
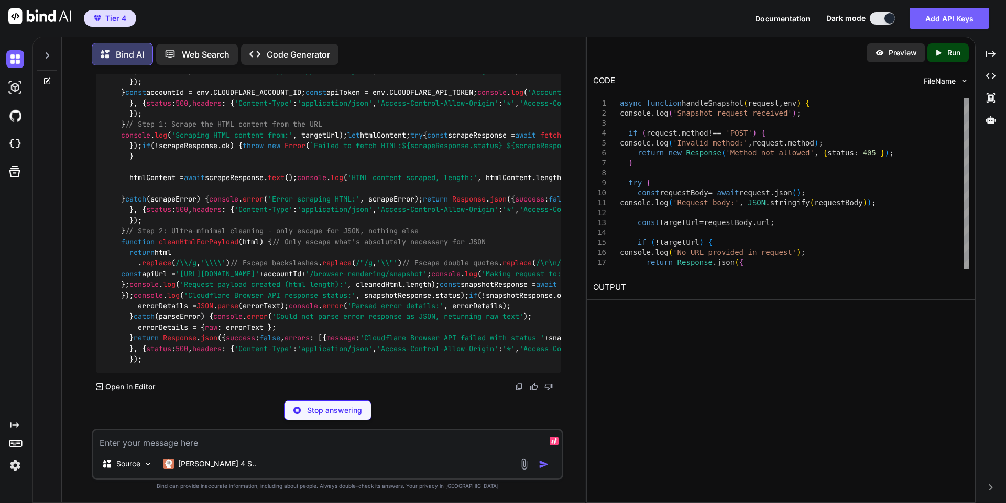
scroll to position [25145, 0]
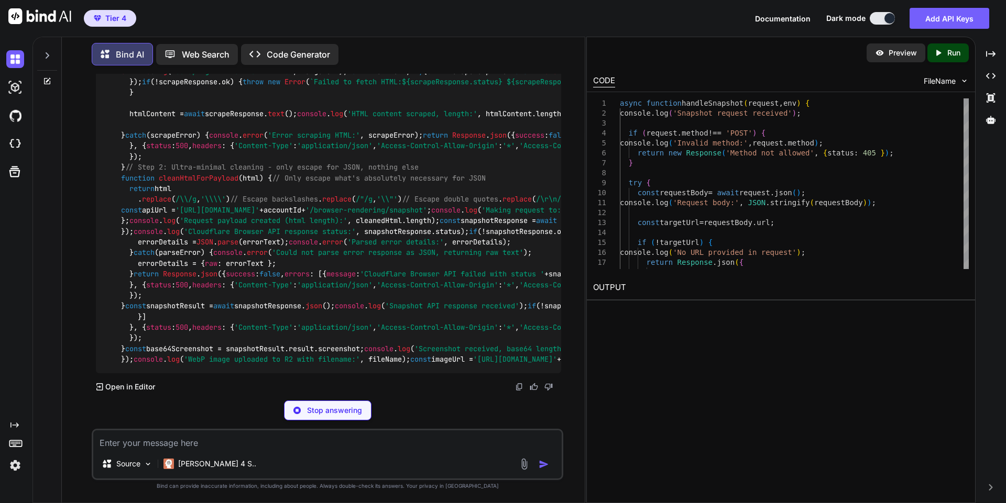
click at [133, 248] on div "async function handleSnapshot ( request, env ) { console . log ( 'Snapshot requ…" at bounding box center [328, 172] width 465 height 401
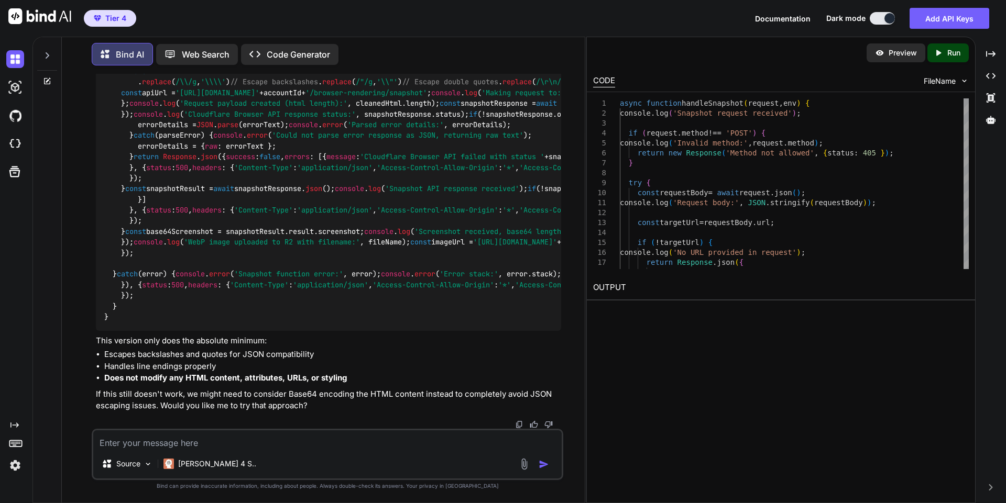
scroll to position [24061, 0]
click at [290, 448] on textarea at bounding box center [327, 440] width 468 height 19
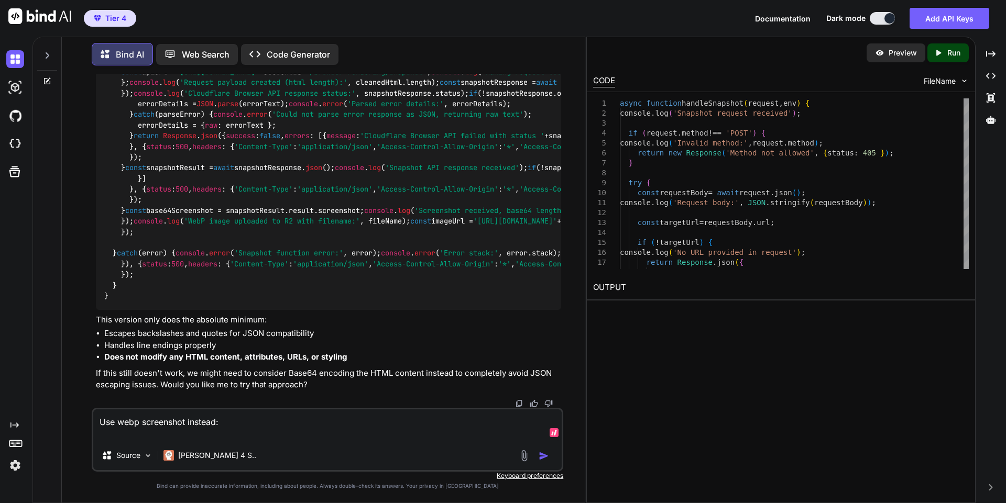
paste textarea "Browser Rendering Screenshot browser_rendering.screenshot Methods Get Screensho…"
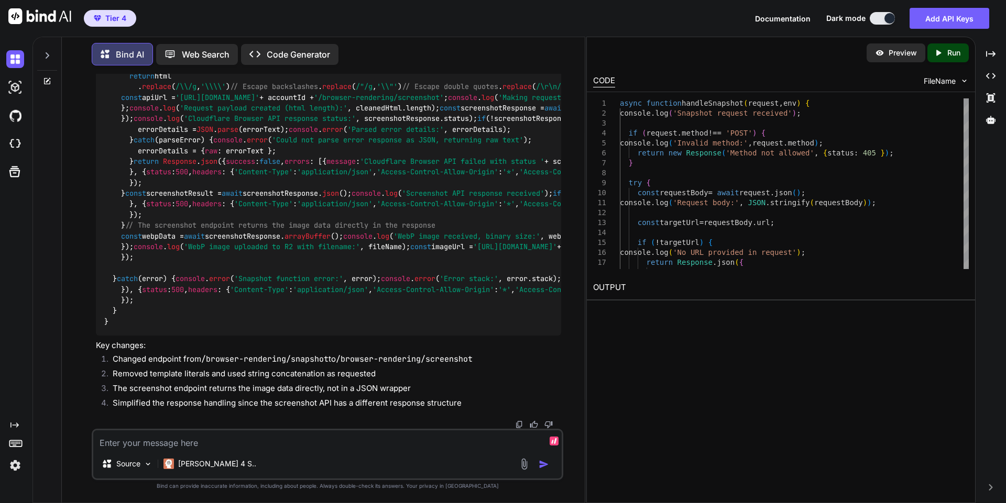
scroll to position [27407, 0]
click at [218, 443] on textarea at bounding box center [327, 440] width 468 height 19
paste textarea "4:36:59 AM: STATUS[err]: Error: HTTP error! status:500 - {"success":false,"erro…"
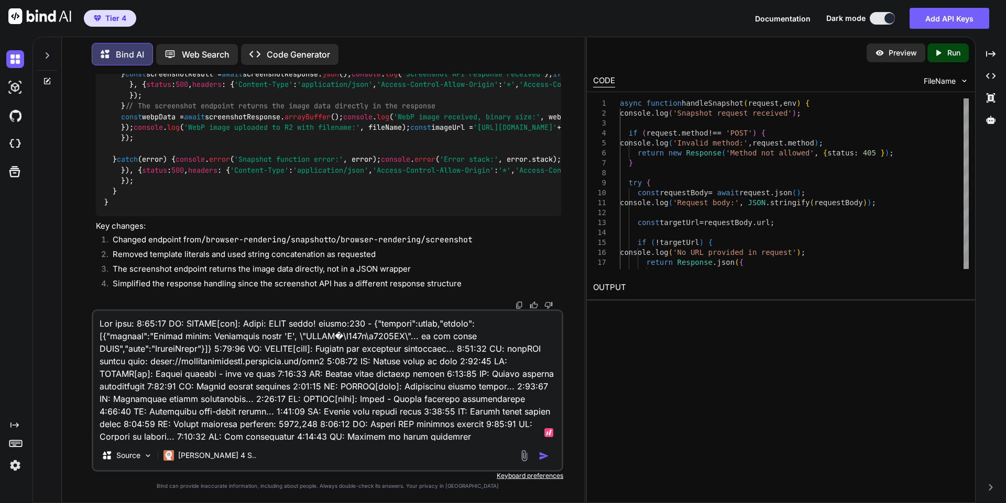
scroll to position [14, 0]
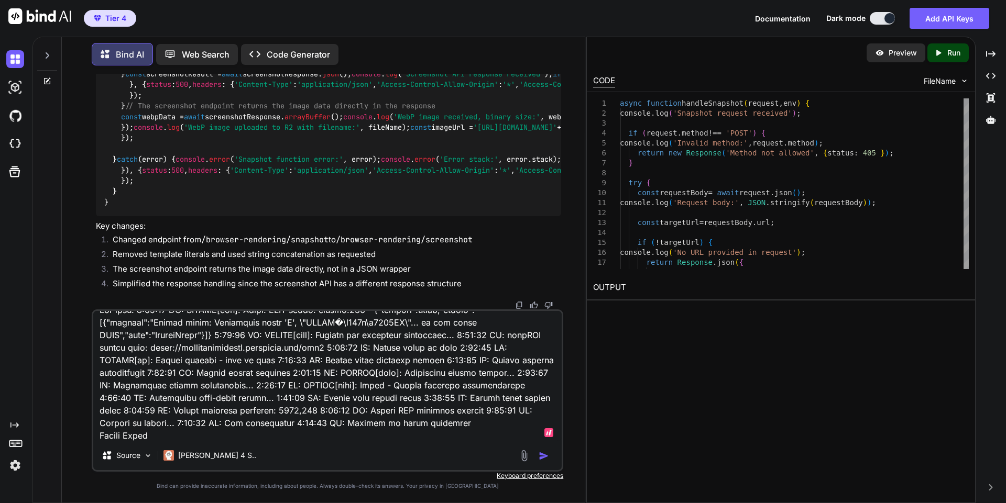
click at [279, 348] on textarea at bounding box center [327, 376] width 468 height 130
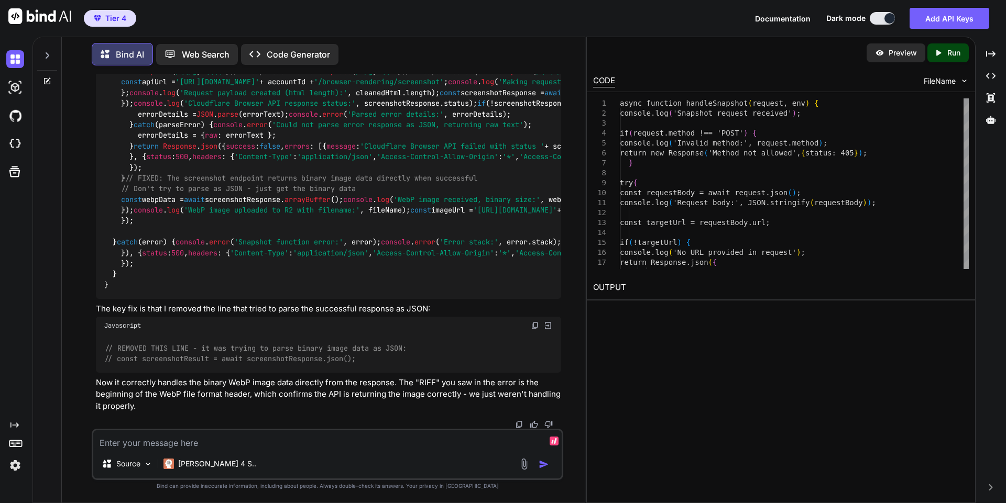
scroll to position [30353, 0]
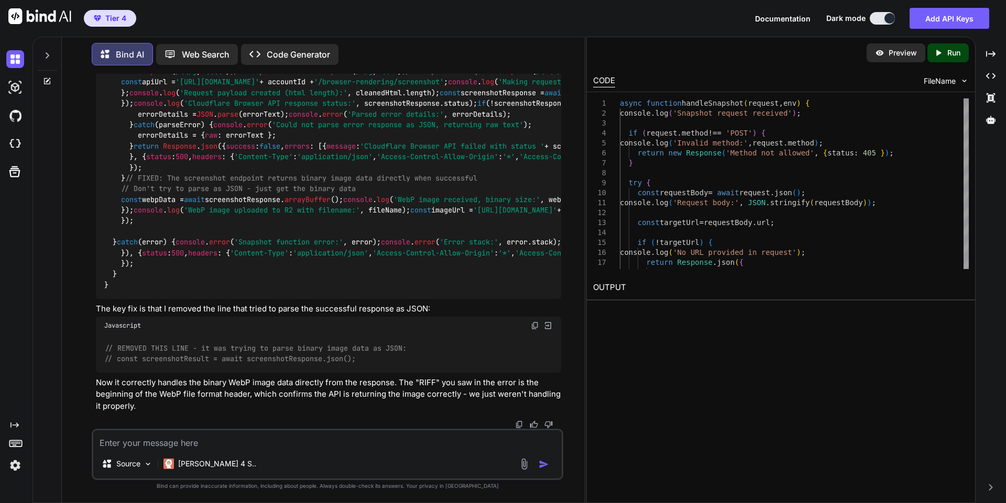
scroll to position [30371, 0]
drag, startPoint x: 295, startPoint y: 326, endPoint x: 534, endPoint y: 473, distance: 280.6
click at [534, 473] on div "You Your code seems to be truncated. Start from: const INDEXTEST_HTML ### STOP …" at bounding box center [328, 288] width 472 height 429
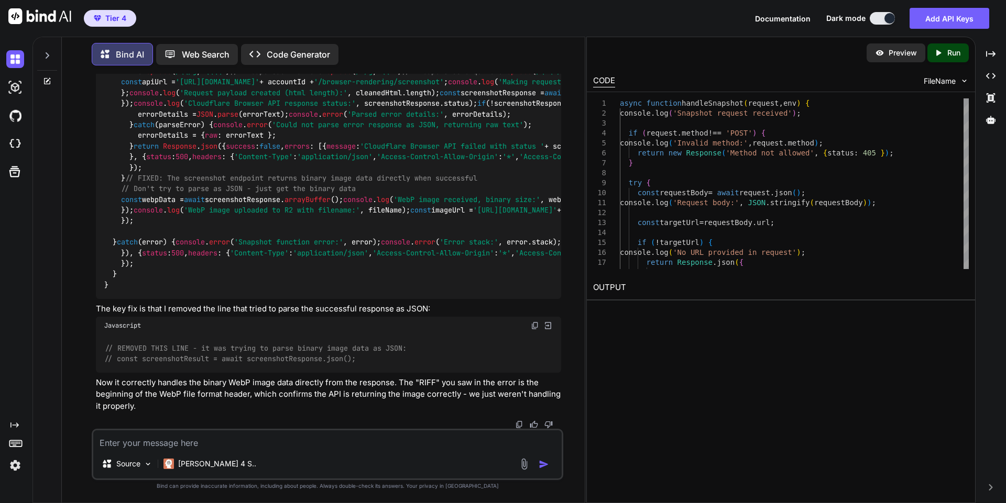
click at [235, 442] on textarea at bounding box center [327, 440] width 468 height 19
paste textarea "async function handleSnapshot(request, env) { console.log('Snapshot request rec…"
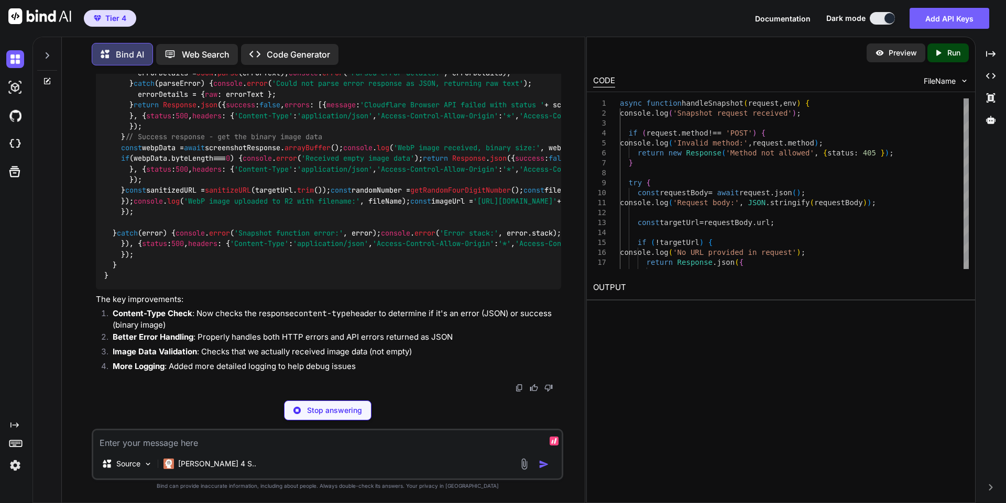
scroll to position [33477, 0]
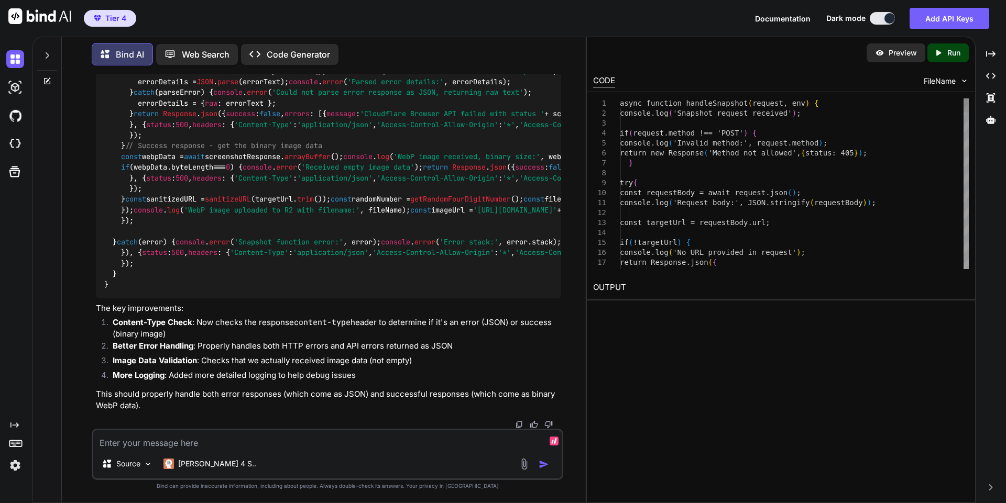
click at [240, 440] on textarea at bounding box center [327, 440] width 468 height 19
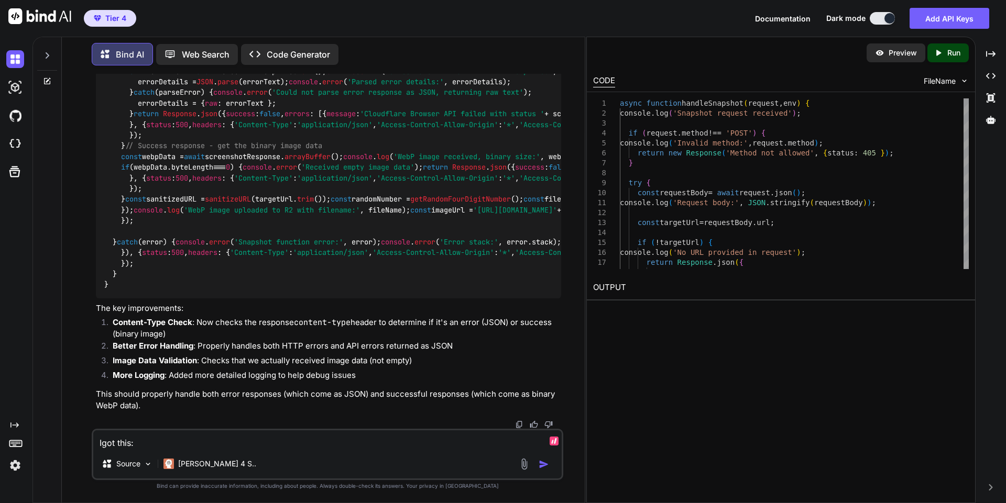
paste textarea "infospike-reviews-mobile-983y40928374892734987239479328749823749839848374832798…"
click at [241, 440] on textarea "I got this:" at bounding box center [327, 440] width 468 height 19
paste textarea "infospike-reviews-mobile-983y40928374892734987239479328749823749839848374832798…"
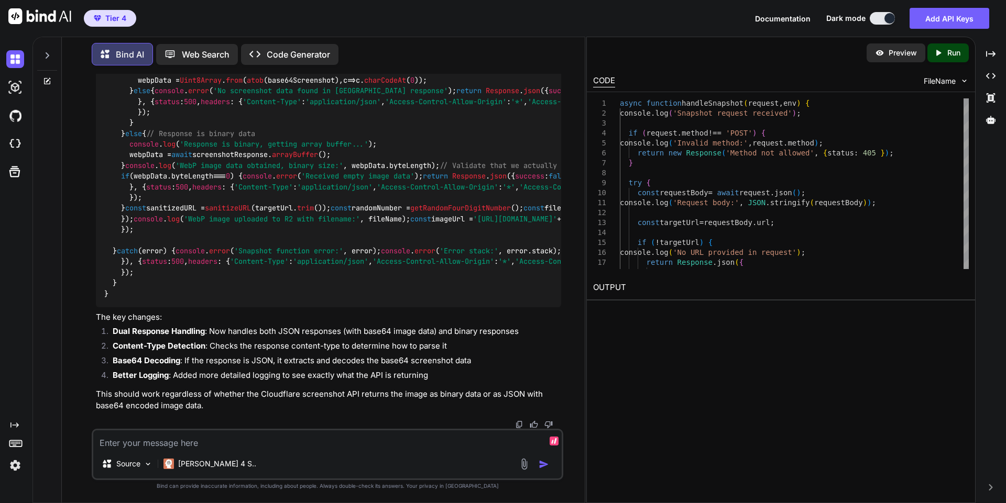
scroll to position [35862, 0]
click at [255, 439] on textarea at bounding box center [327, 440] width 468 height 19
click at [48, 56] on icon at bounding box center [47, 55] width 8 height 8
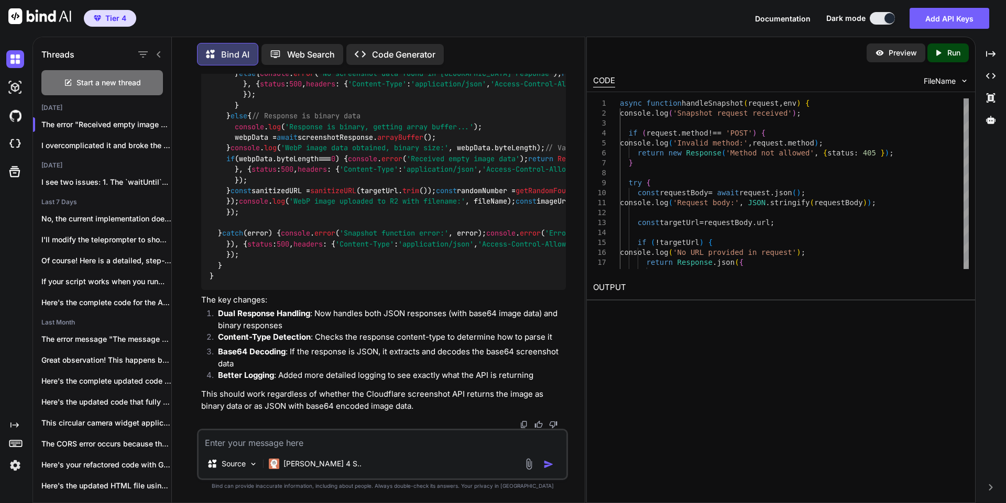
scroll to position [36367, 0]
click at [139, 88] on div "Start a new thread" at bounding box center [102, 82] width 122 height 25
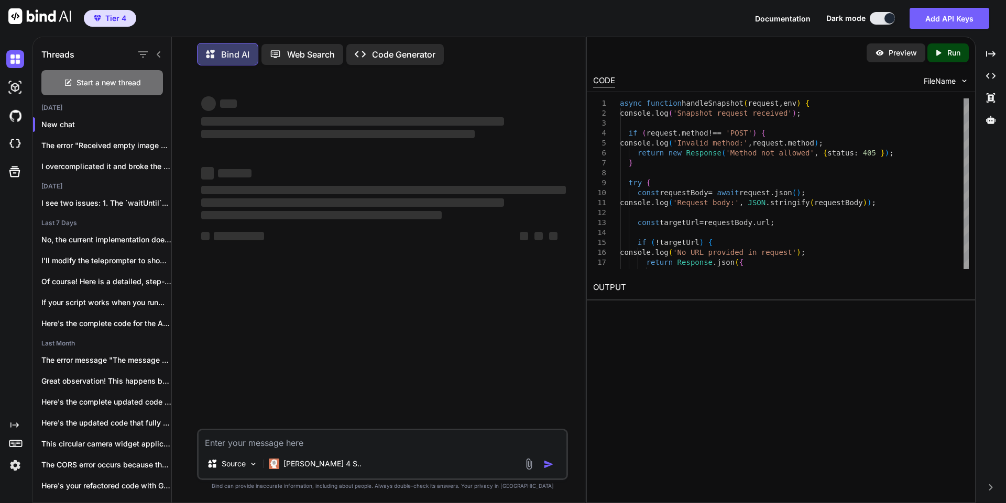
scroll to position [0, 0]
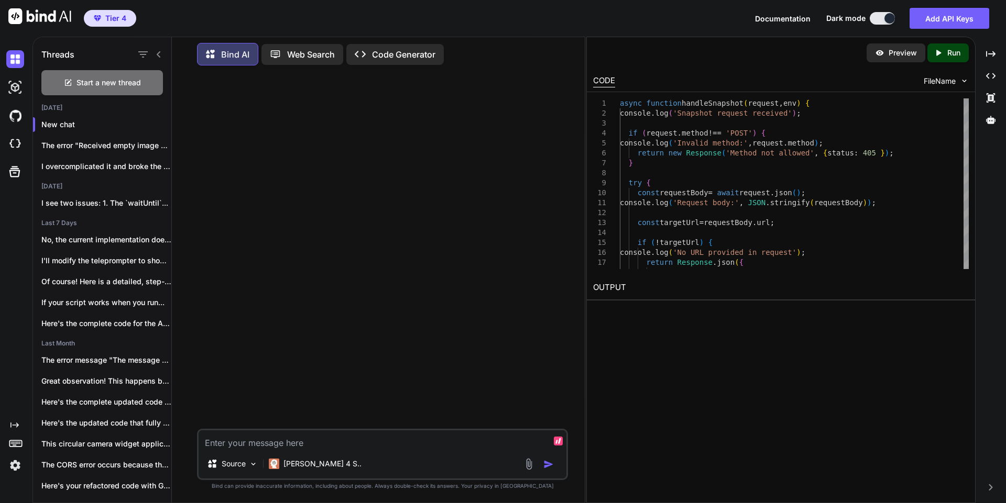
click at [230, 440] on textarea at bounding box center [383, 440] width 368 height 19
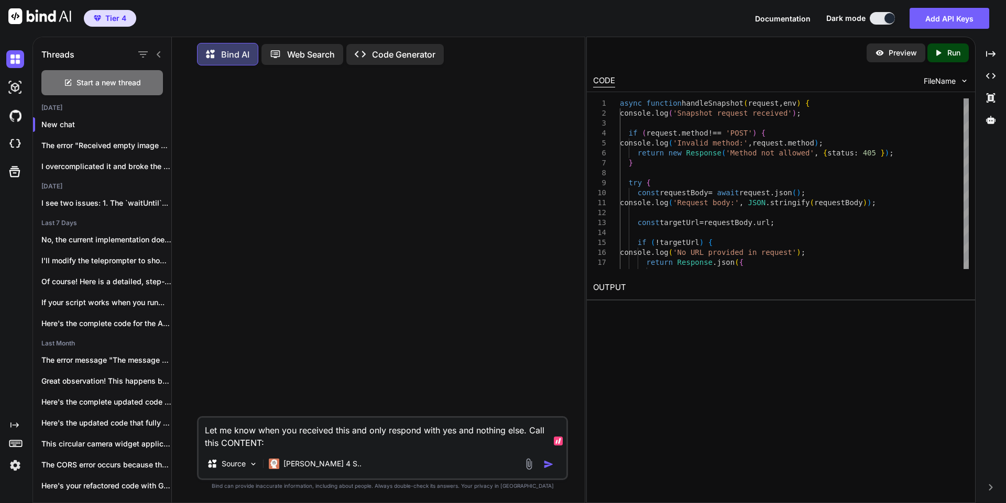
paste textarea "https://jocular-otter-9548b7.netlify.app/"
click at [251, 443] on textarea "Let me know when you received this and only respond with yes and nothing else. …" at bounding box center [383, 433] width 368 height 31
paste textarea "function sanitizeURL(url) { return url .replace(/[^a-zA-Z0-9]/g, '-') // Replac…"
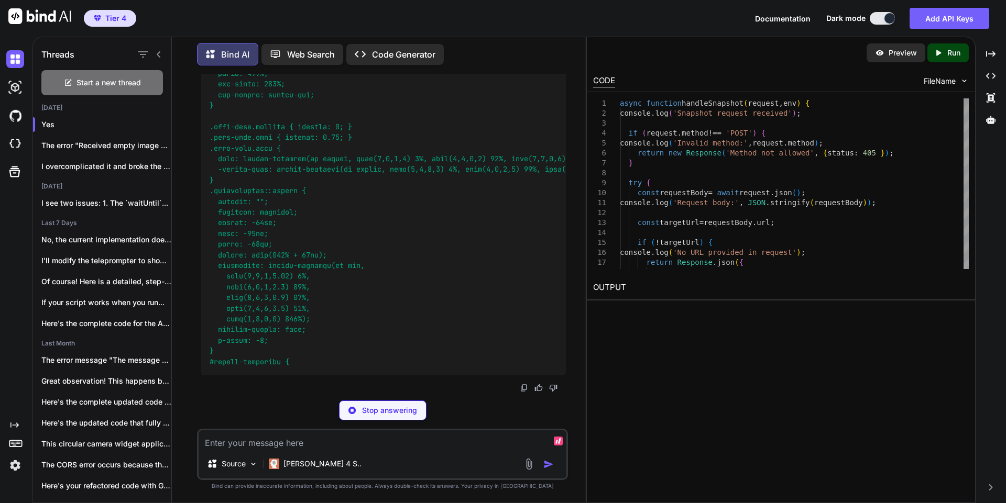
scroll to position [11854, 0]
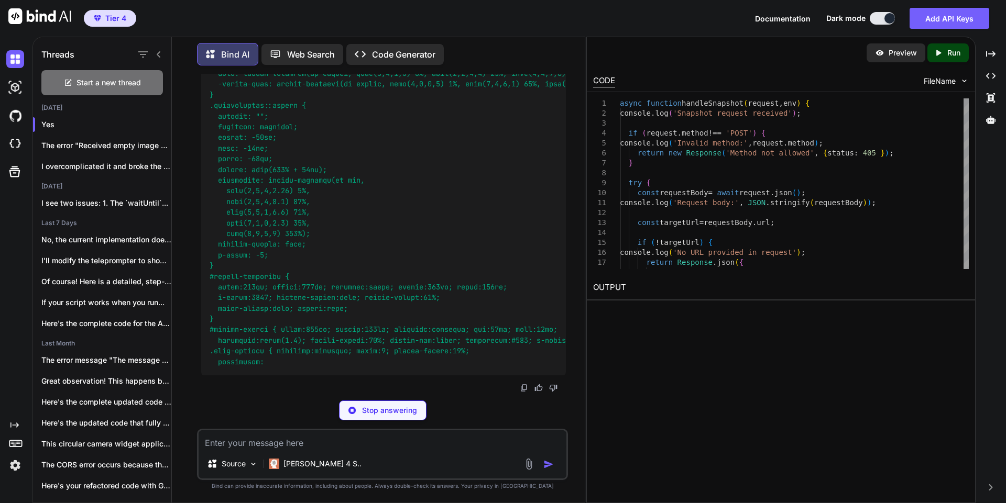
drag, startPoint x: 210, startPoint y: 193, endPoint x: 209, endPoint y: 203, distance: 10.5
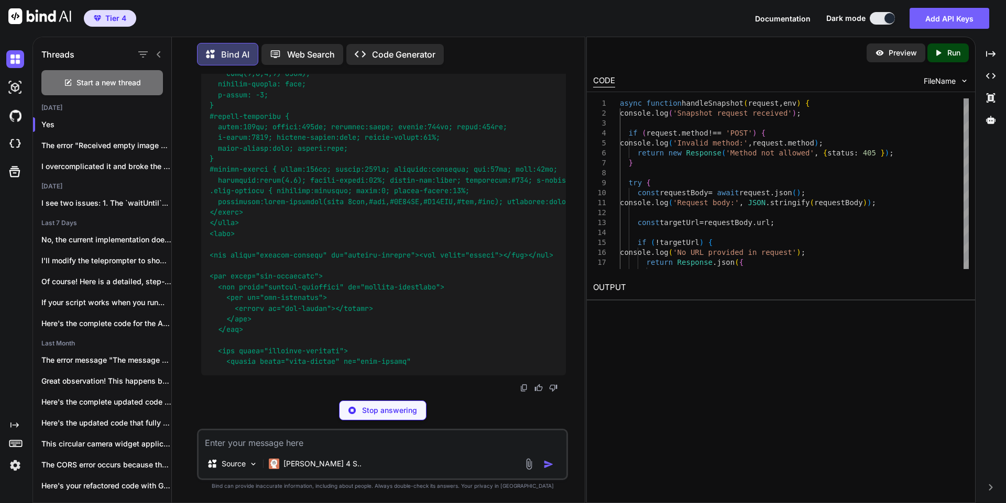
drag, startPoint x: 210, startPoint y: 196, endPoint x: 213, endPoint y: 204, distance: 9.1
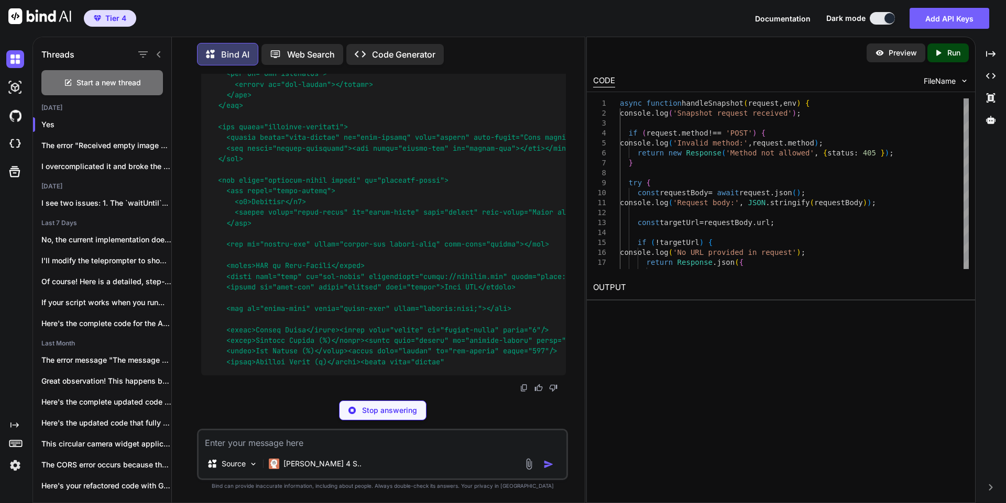
drag, startPoint x: 258, startPoint y: 208, endPoint x: 524, endPoint y: 381, distance: 316.9
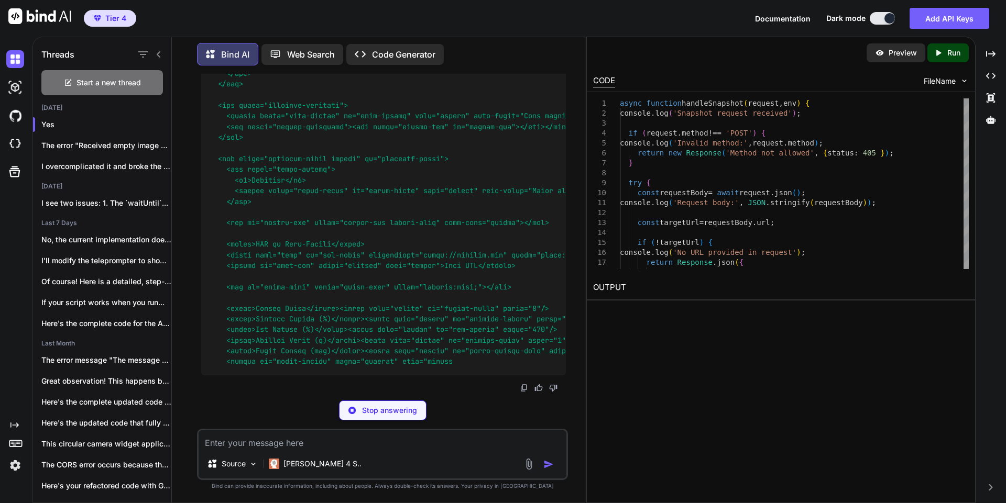
copy span "`<!DOCTYPE html> <html lang="en"> <head> <meta charset="UTF-8" /> <meta name="v…"
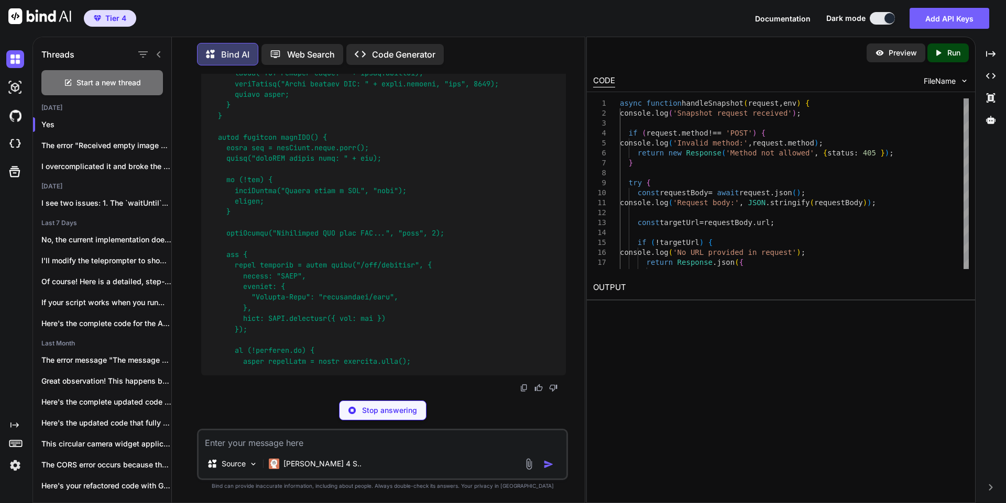
drag, startPoint x: 247, startPoint y: 202, endPoint x: 211, endPoint y: 116, distance: 93.4
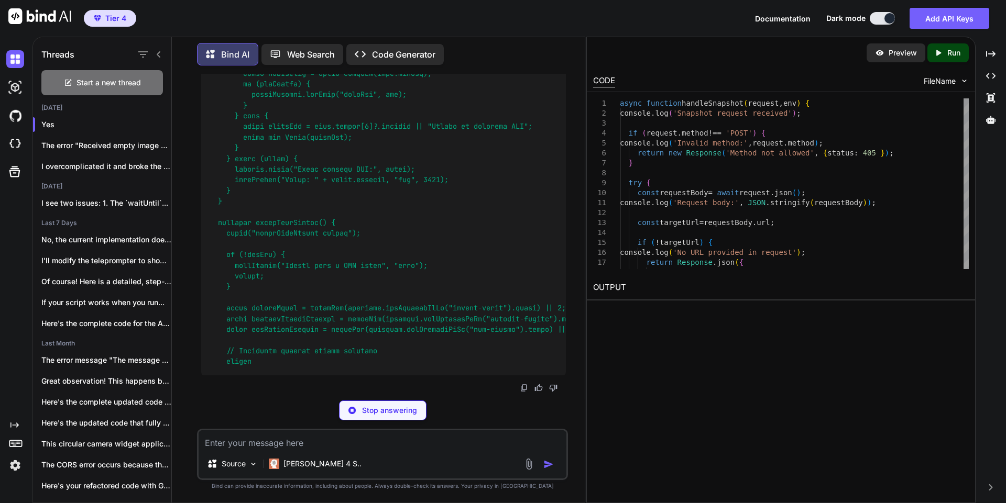
drag, startPoint x: 211, startPoint y: 116, endPoint x: 211, endPoint y: 203, distance: 86.4
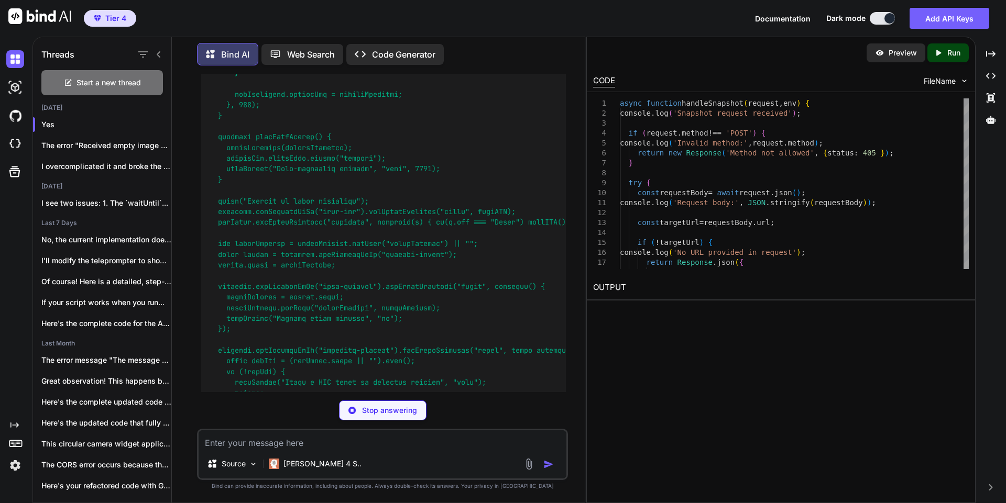
copy code "const INDEXTEST_HTML = `<!DOCTYPE html> <html lang="en"> <head> <meta charset="…"
drag, startPoint x: 208, startPoint y: 159, endPoint x: 206, endPoint y: 206, distance: 47.2
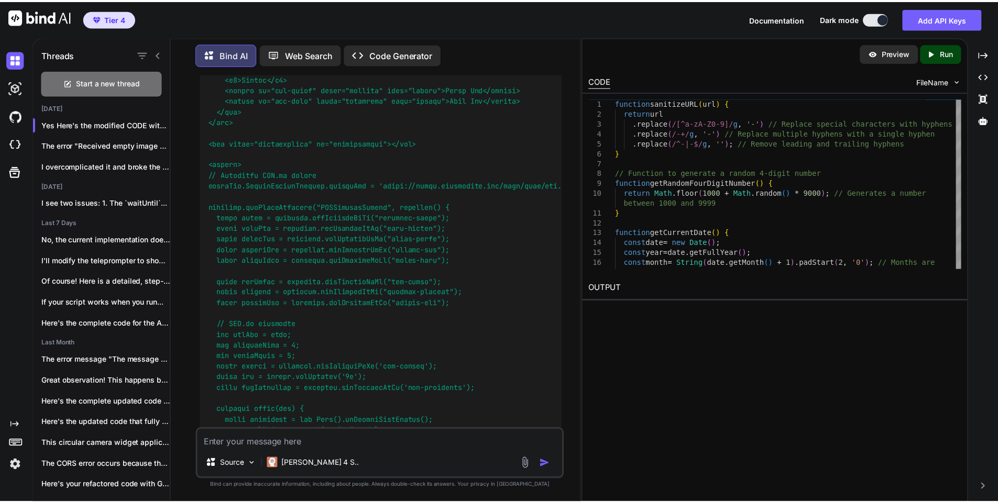
scroll to position [9259, 0]
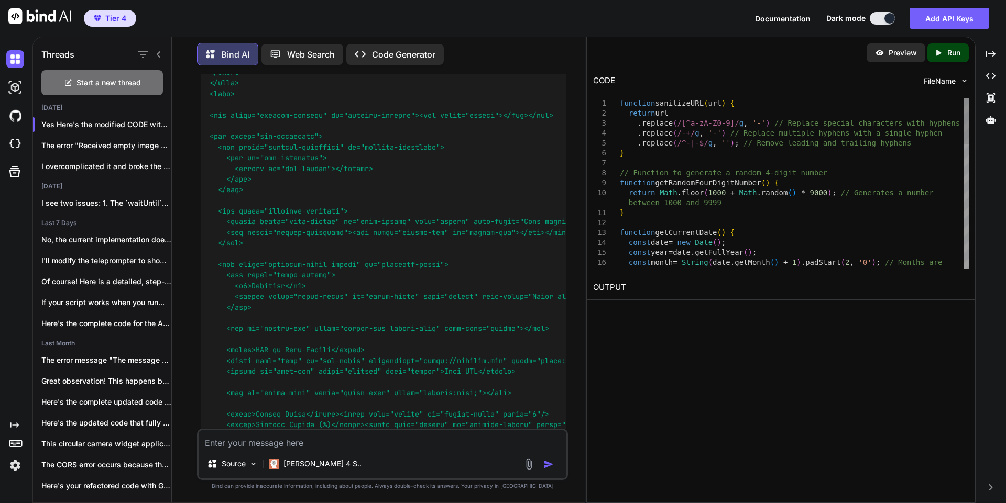
click at [735, 157] on div "function sanitizeURL ( url ) { return url . replace ( /[^a-zA-Z0-9]/ g , '-' ) …" at bounding box center [794, 411] width 349 height 627
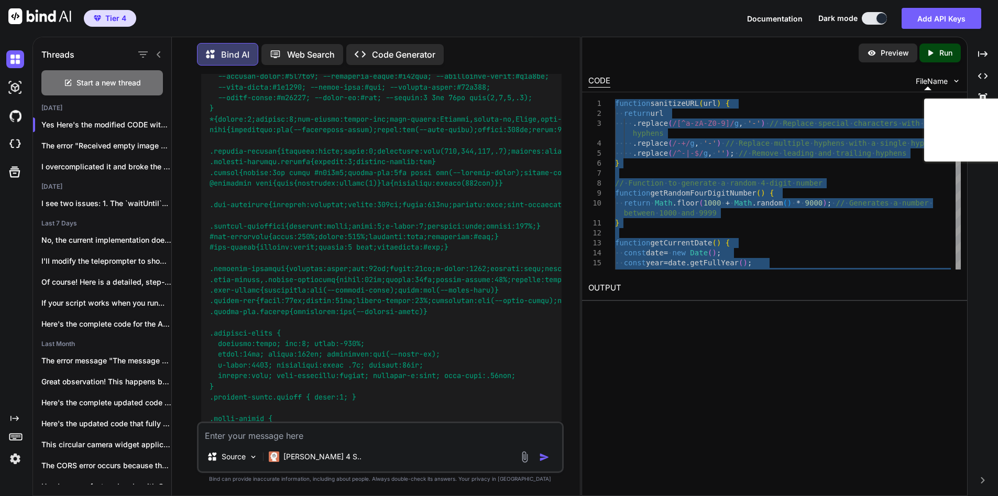
scroll to position [7922, 0]
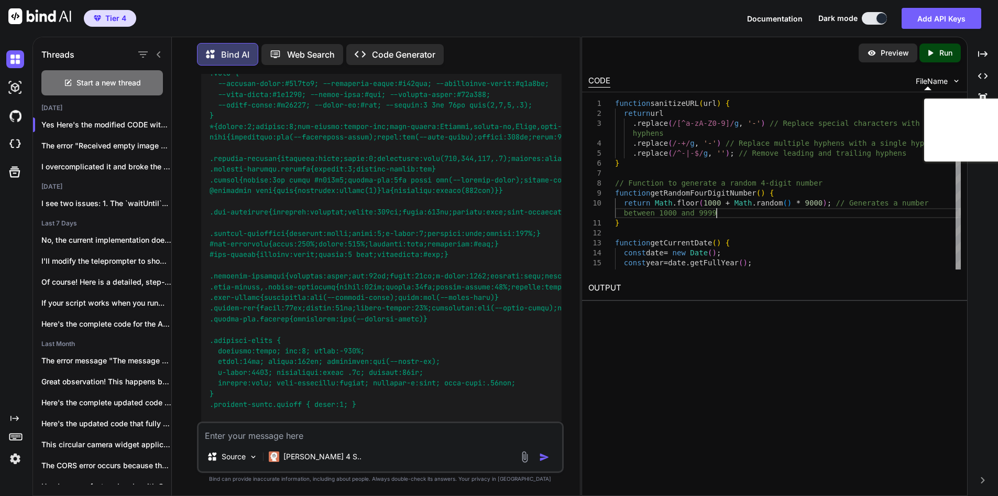
click at [777, 215] on div "function sanitizeURL ( url ) { return url . replace ( /[^a-zA-Z0-9]/ g , '-' ) …" at bounding box center [788, 426] width 346 height 657
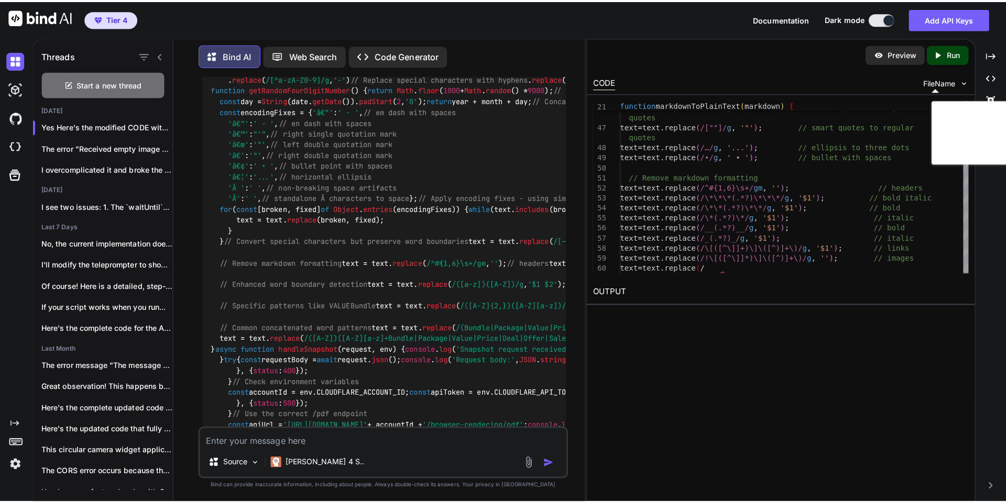
scroll to position [5737, 0]
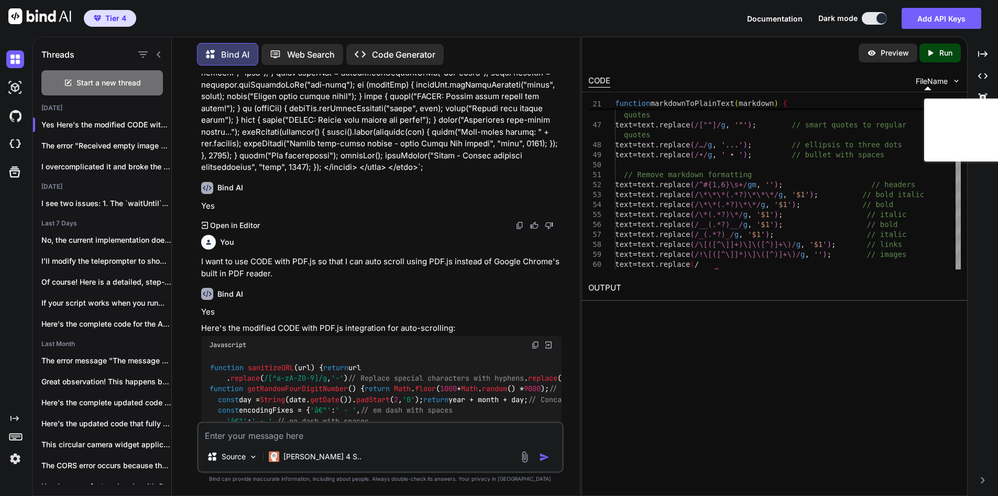
click at [538, 341] on img at bounding box center [535, 345] width 8 height 8
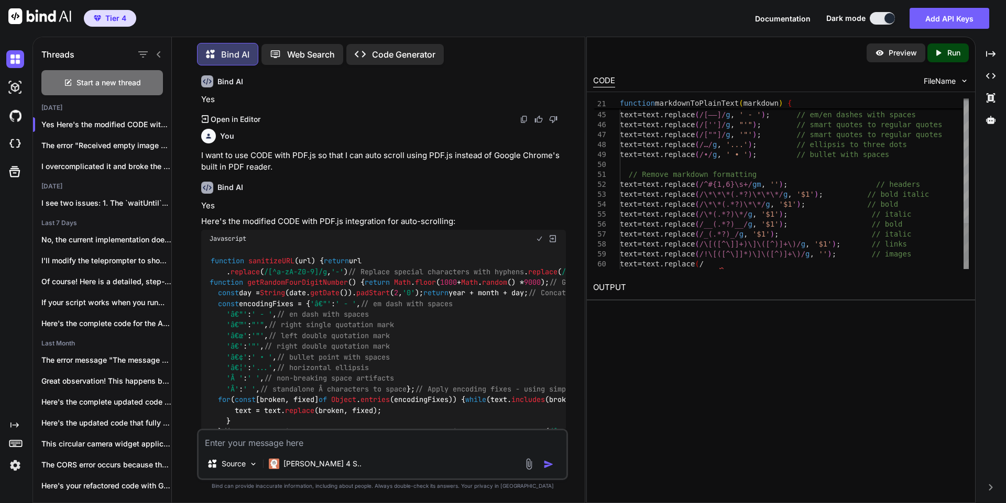
scroll to position [5667, 0]
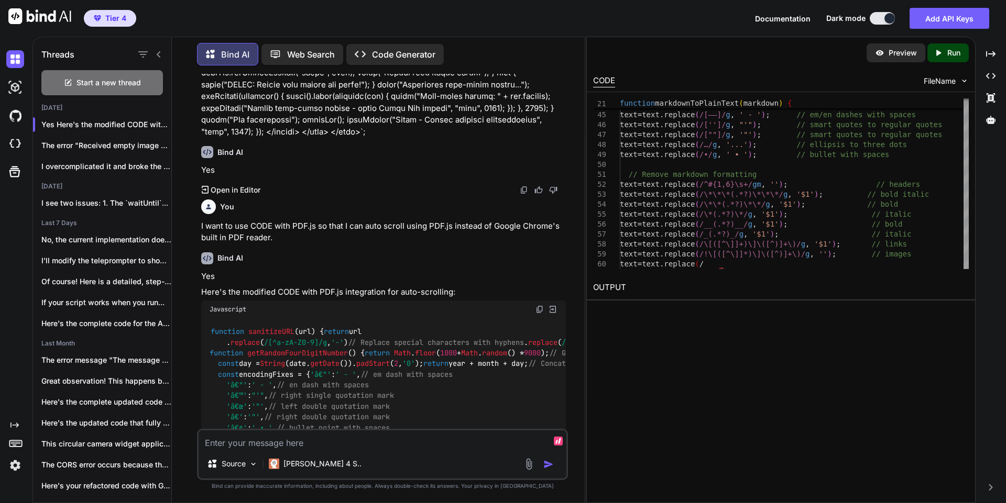
click at [325, 441] on textarea at bounding box center [383, 440] width 368 height 19
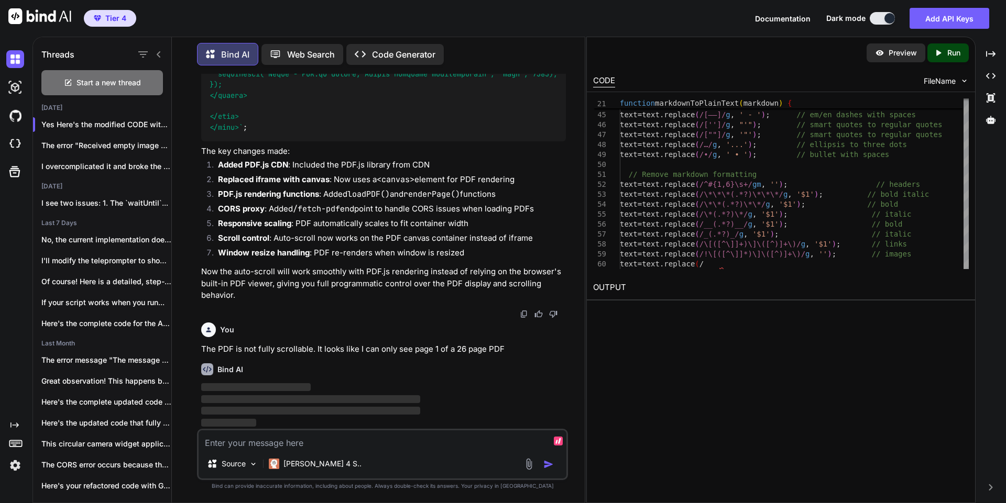
scroll to position [20741, 0]
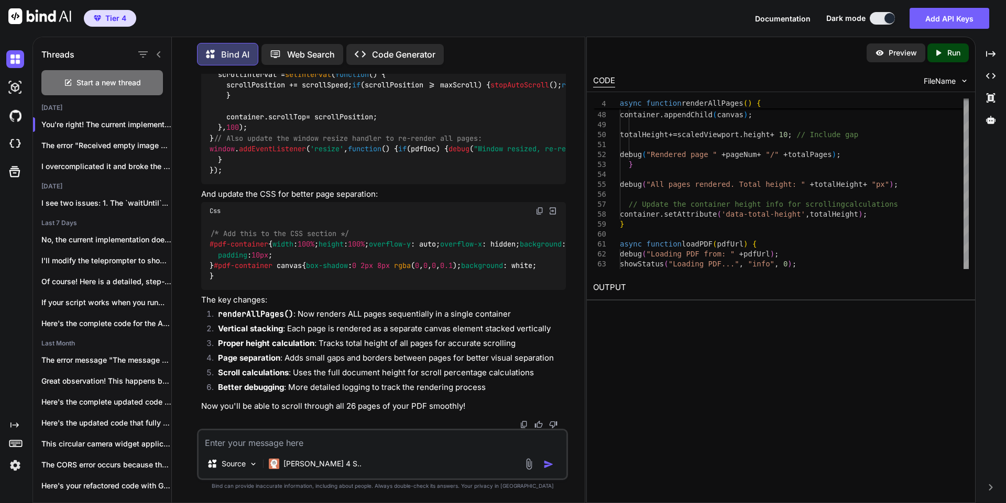
scroll to position [20915, 0]
click at [542, 210] on img at bounding box center [539, 211] width 8 height 8
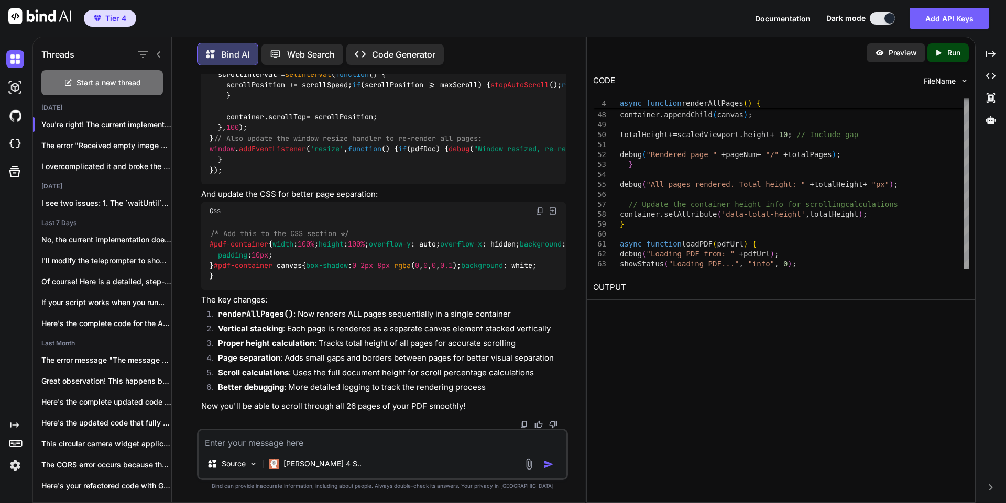
scroll to position [22366, 0]
click at [322, 441] on textarea at bounding box center [383, 440] width 368 height 19
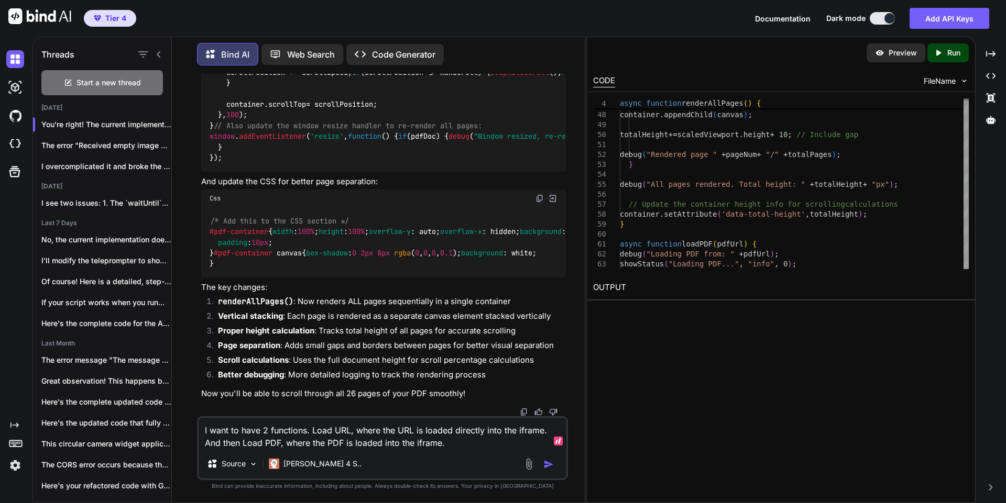
click at [384, 446] on textarea "I want to have 2 functions. Load URL, where the URL is loaded directly into the…" at bounding box center [383, 433] width 368 height 31
click at [498, 448] on textarea "I want to have 2 functions. Load URL, where the URL is loaded directly into the…" at bounding box center [383, 433] width 368 height 31
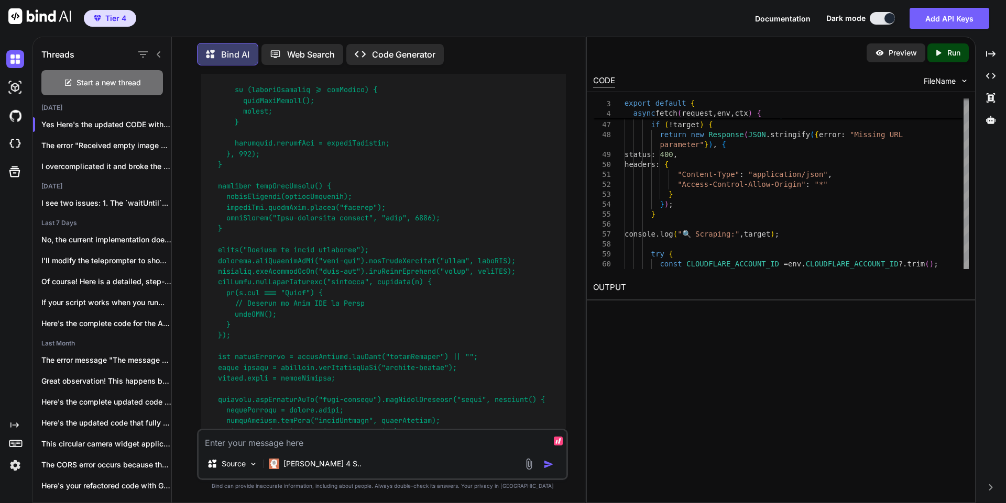
scroll to position [22928, 0]
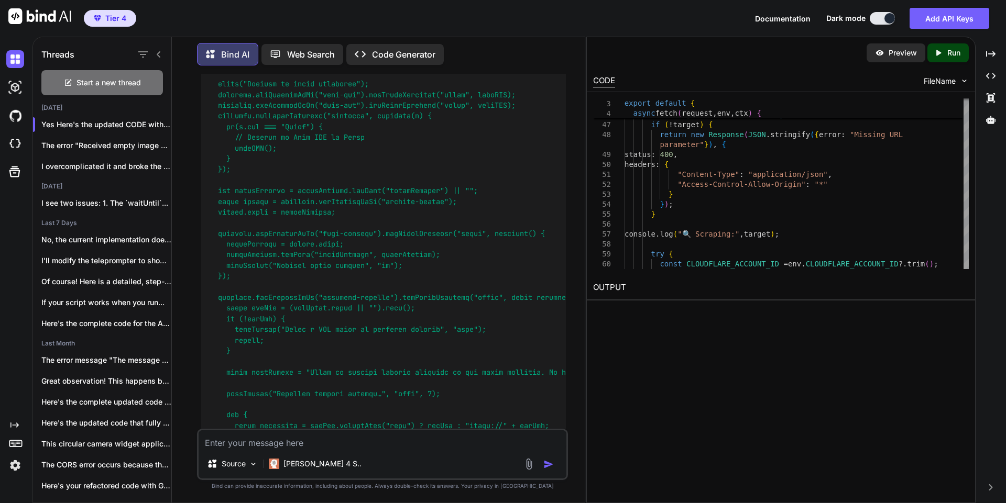
scroll to position [22765, 0]
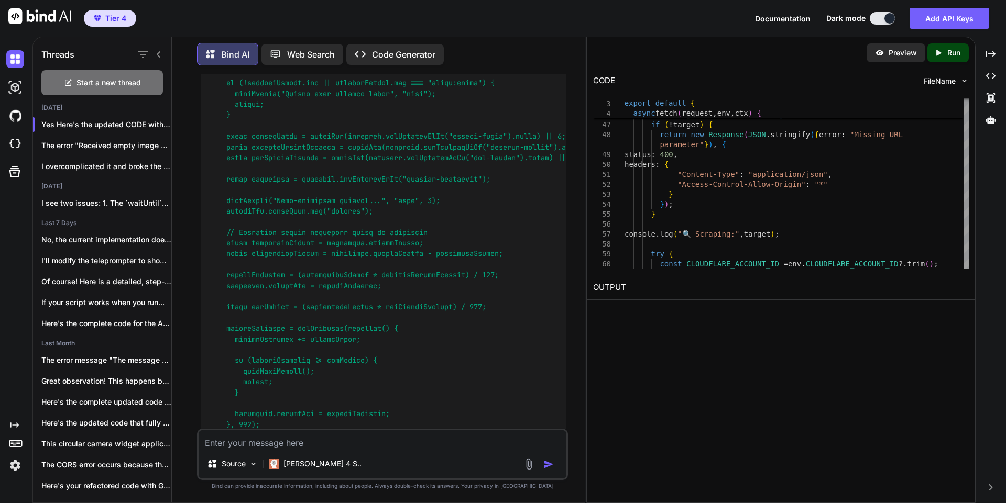
click at [275, 442] on textarea at bounding box center [383, 440] width 368 height 19
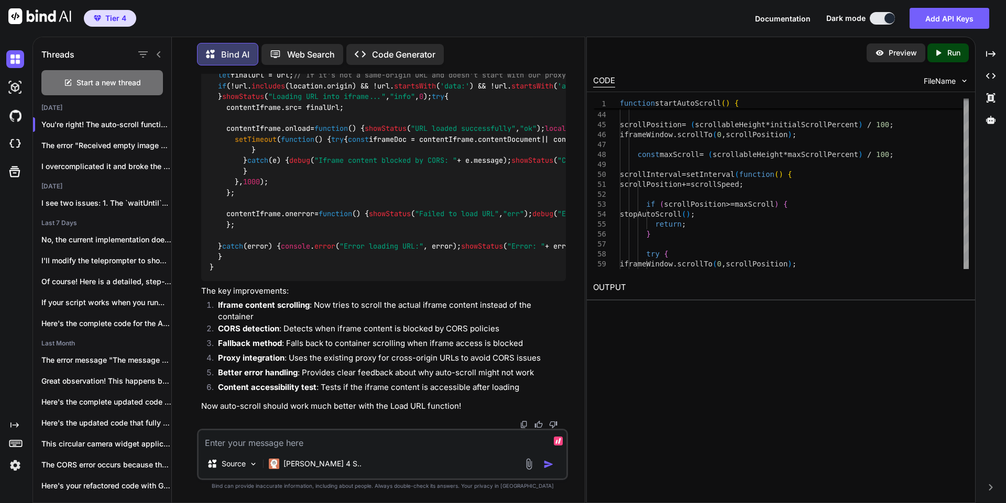
scroll to position [36428, 0]
click at [389, 435] on textarea at bounding box center [383, 440] width 368 height 19
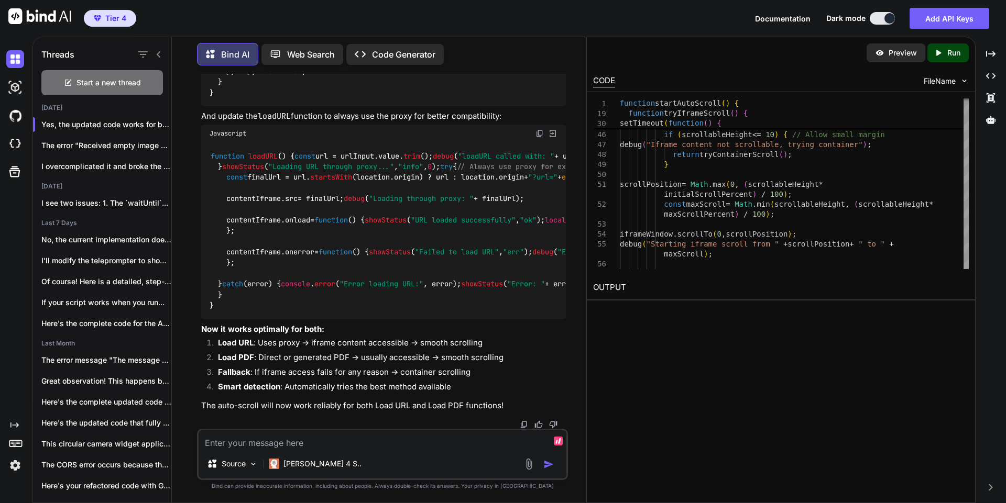
scroll to position [37816, 0]
click at [539, 138] on img at bounding box center [539, 133] width 8 height 8
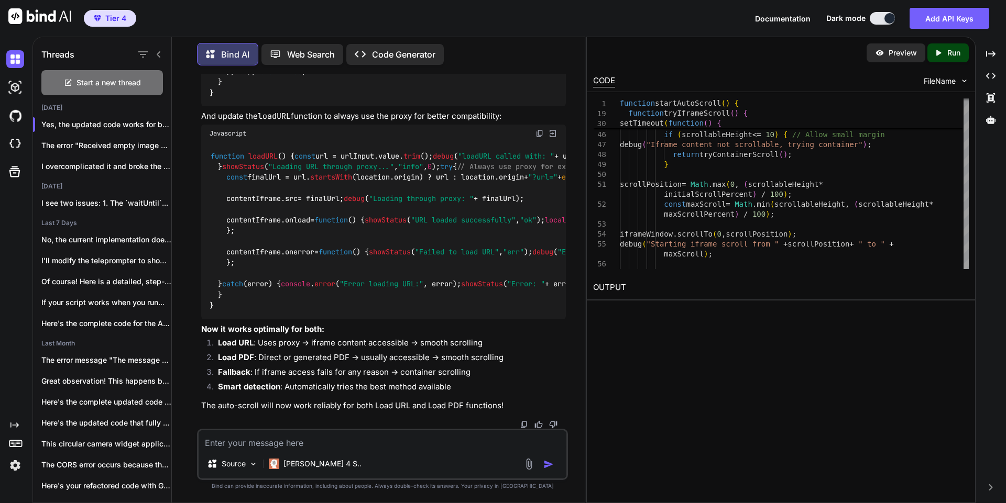
click at [263, 440] on textarea at bounding box center [383, 440] width 368 height 19
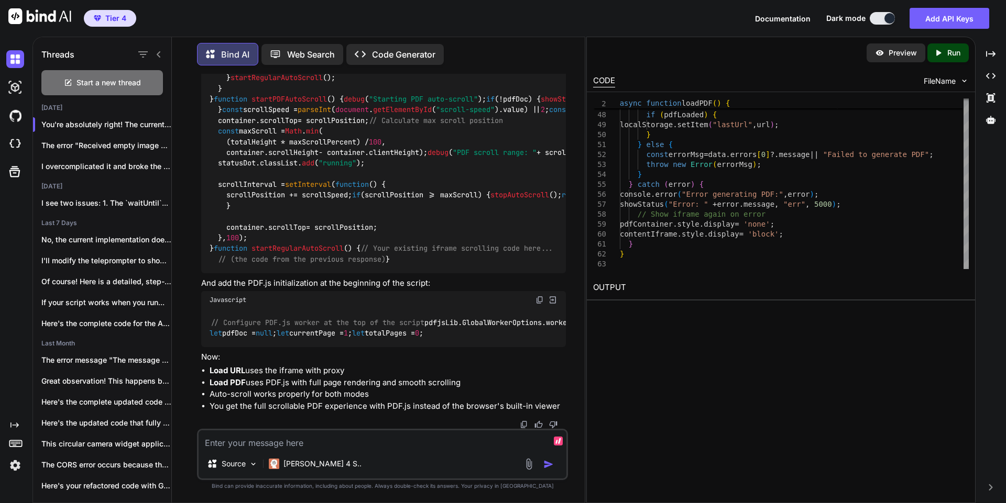
scroll to position [39838, 0]
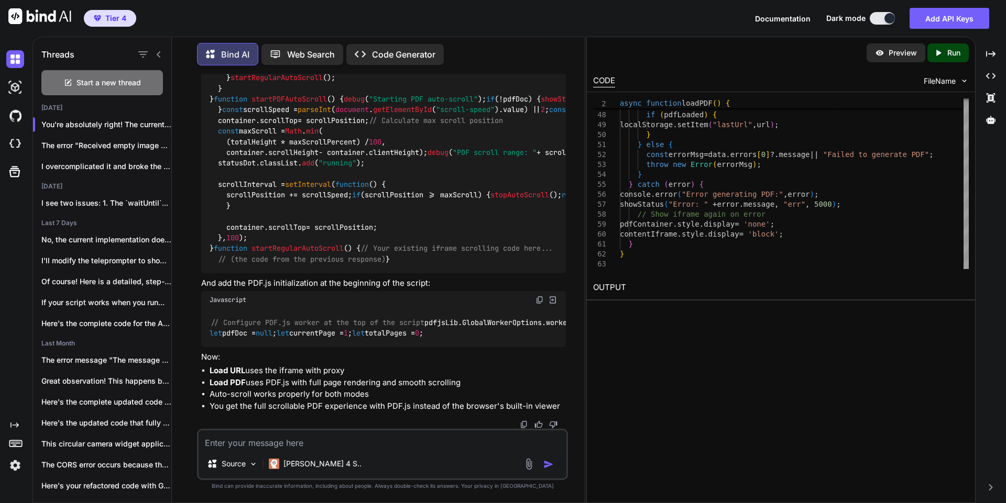
click at [539, 17] on img at bounding box center [539, 12] width 8 height 8
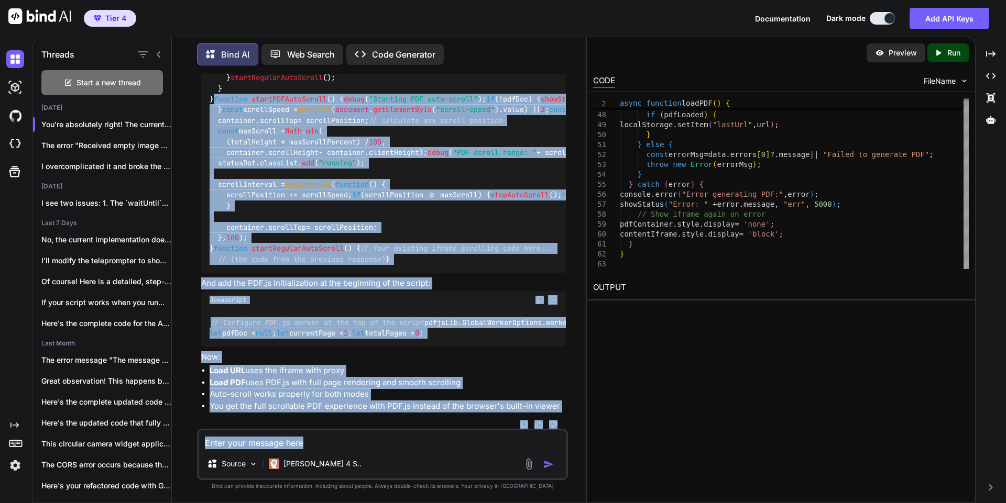
scroll to position [42466, 0]
drag, startPoint x: 209, startPoint y: 333, endPoint x: 266, endPoint y: 334, distance: 57.1
click at [266, 273] on div "function startAutoScroll ( ) { debug ( "startAutoScroll called" ); const pdfCon…" at bounding box center [383, 147] width 365 height 252
copy code "function startPDFAutoScroll ( ) { debug ( "Starting PDF auto-scroll" ); if (!pd…"
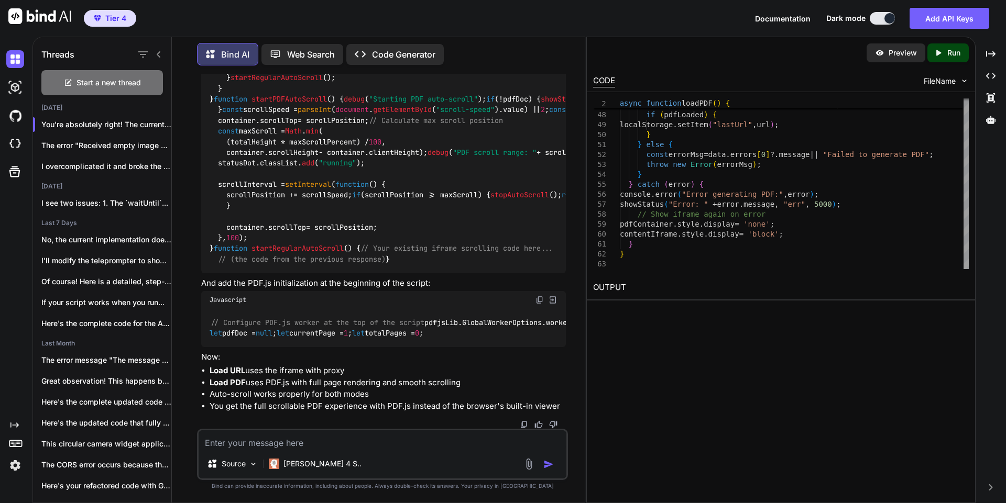
drag, startPoint x: 337, startPoint y: 275, endPoint x: 226, endPoint y: 280, distance: 110.7
click at [226, 273] on div "function startAutoScroll ( ) { debug ( "startAutoScroll called" ); const pdfCon…" at bounding box center [383, 147] width 365 height 252
drag, startPoint x: 221, startPoint y: 377, endPoint x: 210, endPoint y: 193, distance: 183.7
click at [210, 193] on div "function startAutoScroll ( ) { debug ( "startAutoScroll called" ); const pdfCon…" at bounding box center [383, 147] width 365 height 252
copy code "function startAutoScroll ( ) { debug ( "startAutoScroll called" ); const pdfCon…"
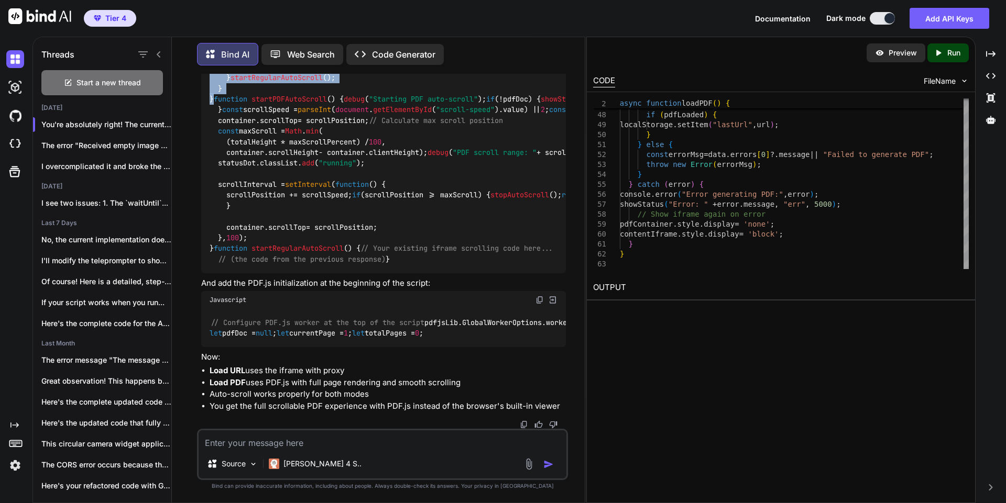
scroll to position [42657, 0]
click at [538, 296] on img at bounding box center [539, 300] width 8 height 8
click at [291, 440] on textarea at bounding box center [383, 440] width 368 height 19
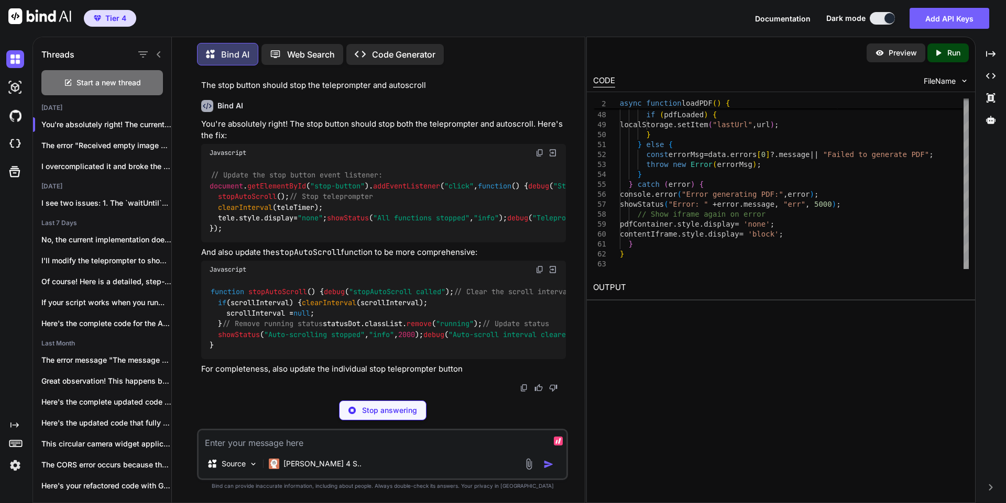
scroll to position [42976, 0]
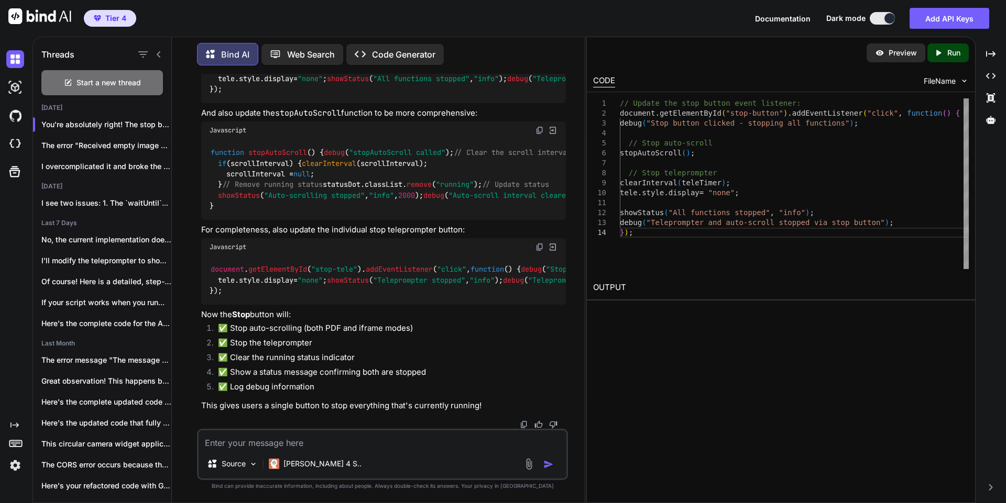
drag, startPoint x: 307, startPoint y: 282, endPoint x: 220, endPoint y: 271, distance: 88.2
click at [220, 103] on div "// Update the stop button event listener: document . getElementById ( "stop-but…" at bounding box center [383, 63] width 365 height 81
copy code "// Stop auto-scroll stopAutoScroll ();"
click at [540, 18] on img at bounding box center [539, 13] width 8 height 8
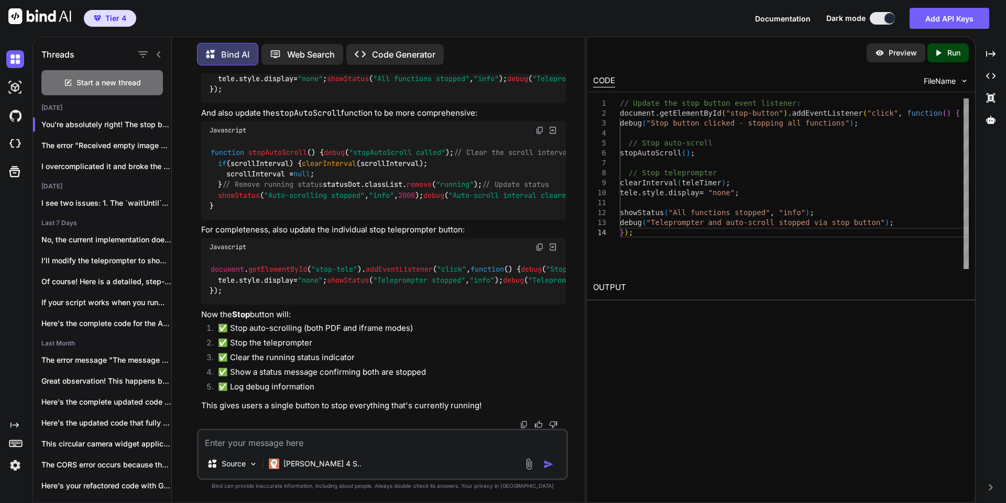
click at [539, 135] on img at bounding box center [539, 130] width 8 height 8
click at [460, 220] on div "function stopAutoScroll ( ) { debug ( "stopAutoScroll called" ); // Clear the s…" at bounding box center [383, 179] width 365 height 81
click at [536, 251] on img at bounding box center [539, 247] width 8 height 8
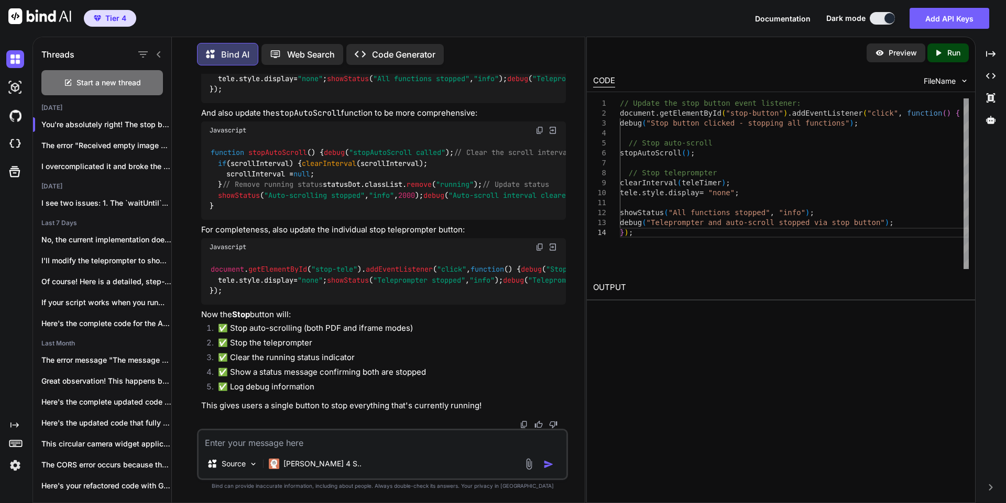
click at [231, 439] on textarea at bounding box center [383, 440] width 368 height 19
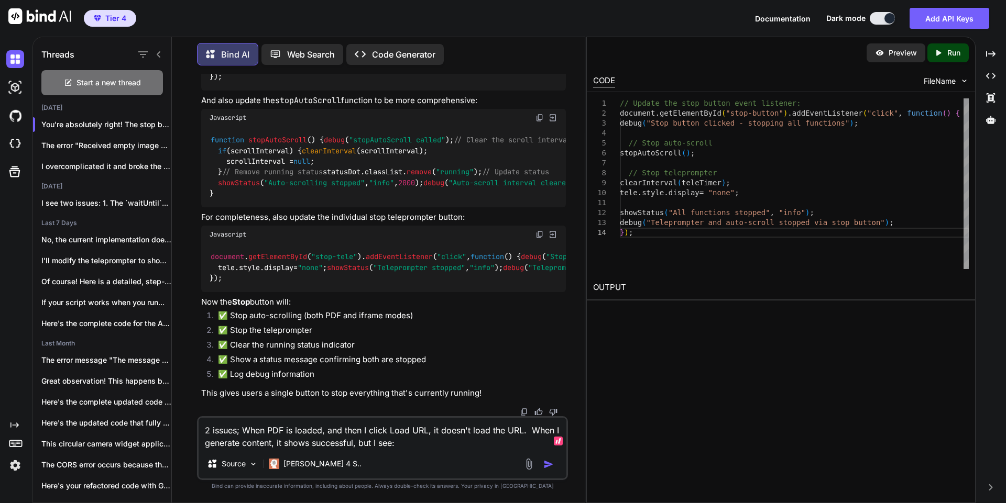
paste textarea "No content returned."
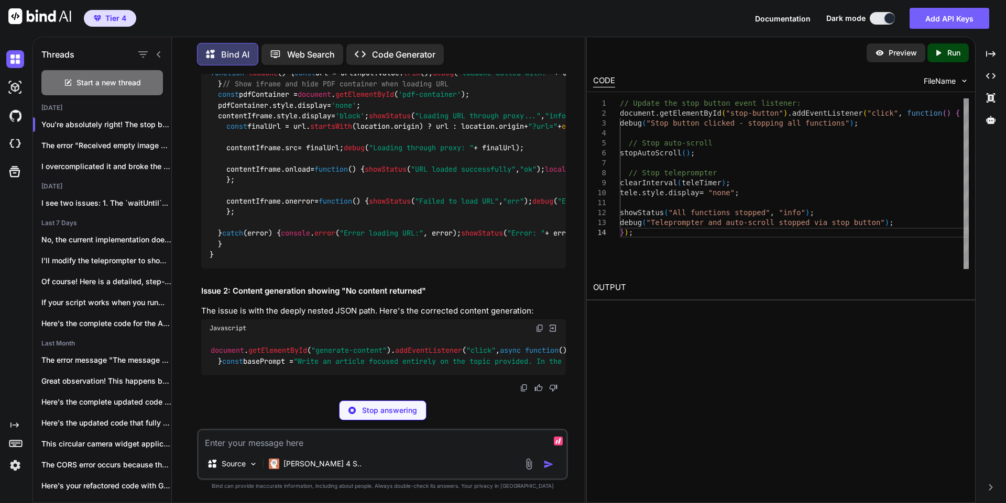
scroll to position [43868, 0]
click at [540, 55] on img at bounding box center [539, 51] width 8 height 8
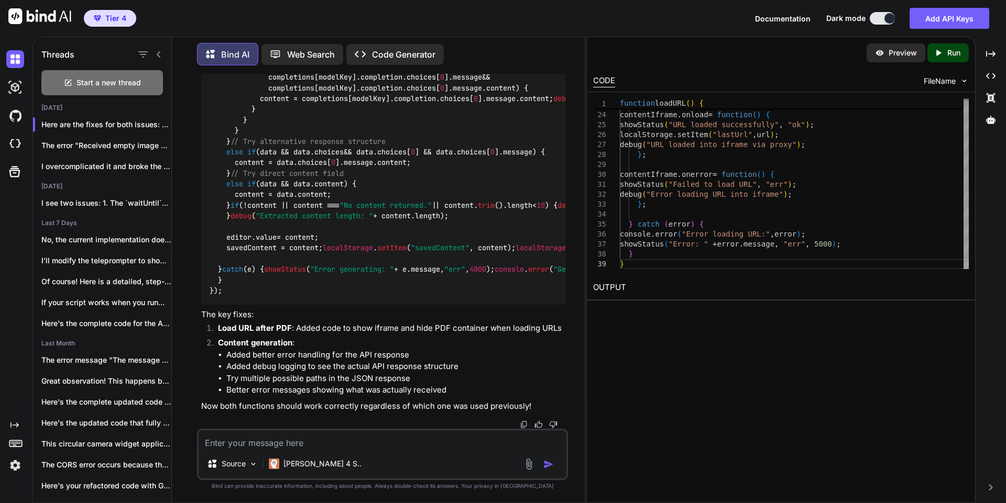
scroll to position [44446, 0]
click at [278, 441] on textarea at bounding box center [383, 440] width 368 height 19
paste textarea "// Configure PDF.js worker at the top of the script //pdfjsLib.GlobalWorkerOpti…"
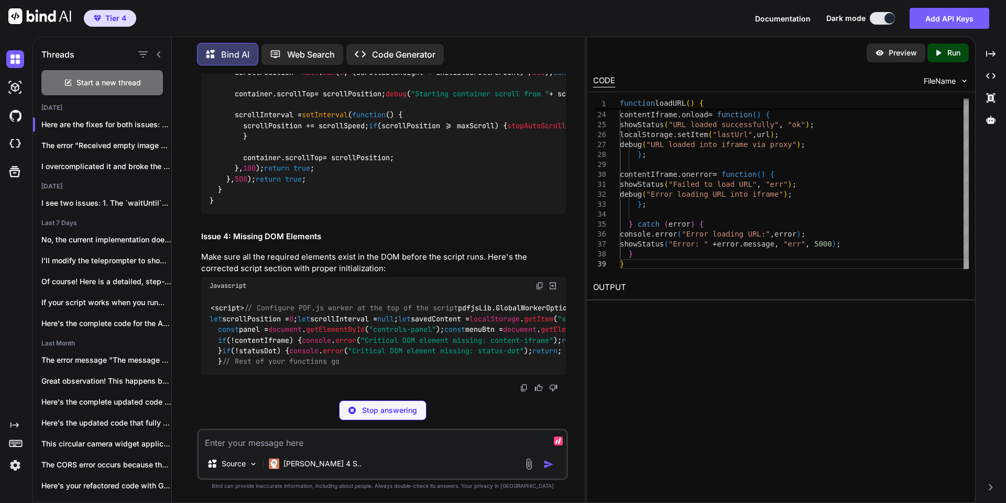
scroll to position [53341, 0]
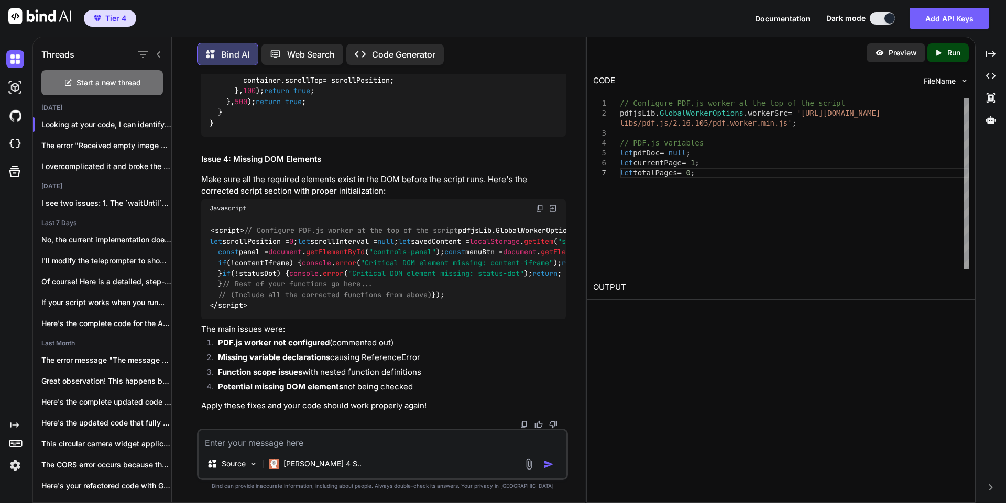
scroll to position [54872, 0]
click at [538, 213] on img at bounding box center [539, 208] width 8 height 8
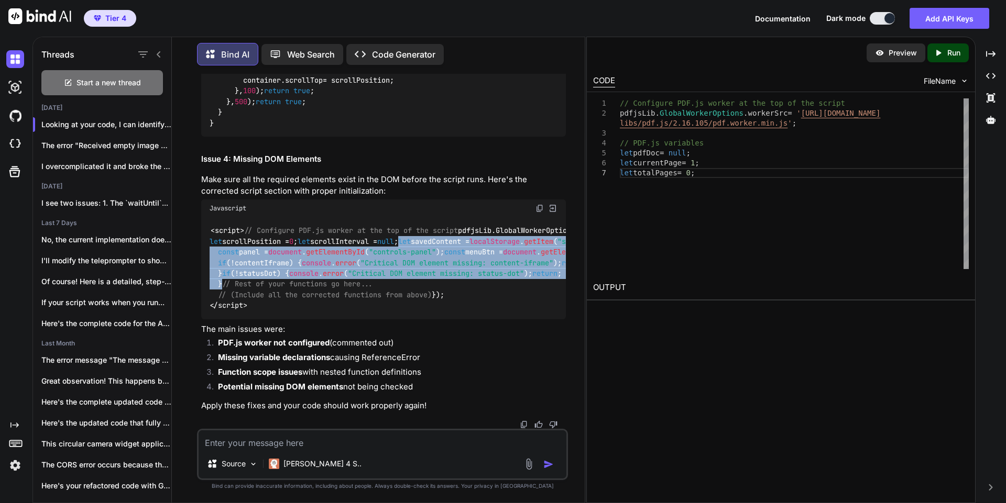
scroll to position [55162, 0]
drag, startPoint x: 228, startPoint y: 248, endPoint x: 199, endPoint y: 157, distance: 95.8
click at [199, 157] on div "You Bind AI Yes Created with Pixso. Open in Editor You I want to use CODE with …" at bounding box center [383, 251] width 369 height 355
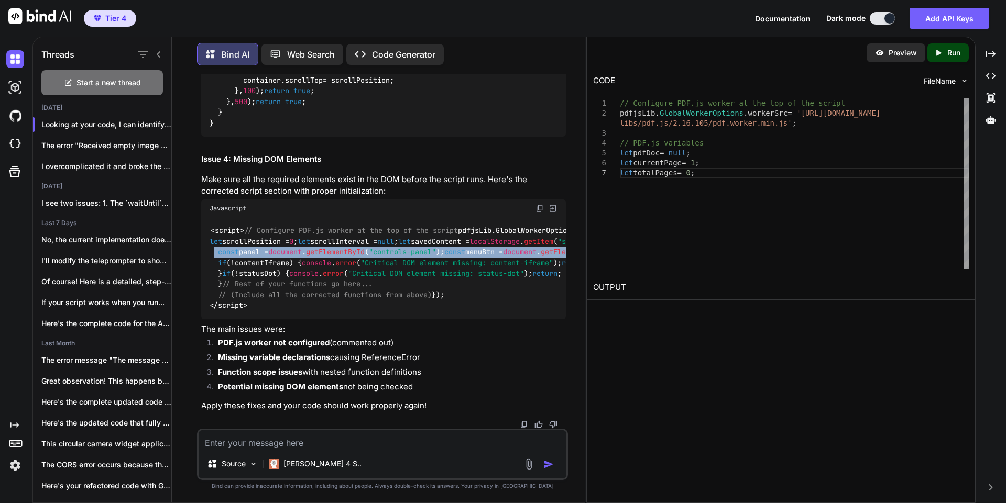
drag, startPoint x: 488, startPoint y: 301, endPoint x: 215, endPoint y: 191, distance: 293.8
click at [215, 217] on div "<script> // Configure PDF.js worker at the top of the script pdfjsLib. GlobalWo…" at bounding box center [383, 268] width 365 height 102
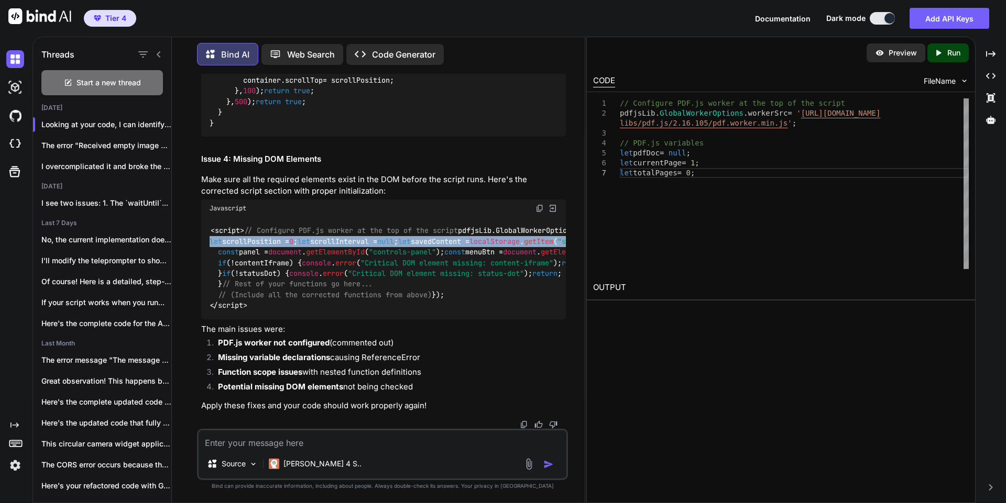
drag, startPoint x: 309, startPoint y: 322, endPoint x: 205, endPoint y: 253, distance: 125.0
click at [205, 253] on div "<script> // Configure PDF.js worker at the top of the script pdfjsLib. GlobalWo…" at bounding box center [383, 268] width 365 height 102
copy code "let scrollPosition = 0 ; let scrollInterval = null ; let savedContent = localSt…"
drag, startPoint x: 255, startPoint y: 413, endPoint x: 200, endPoint y: 188, distance: 232.4
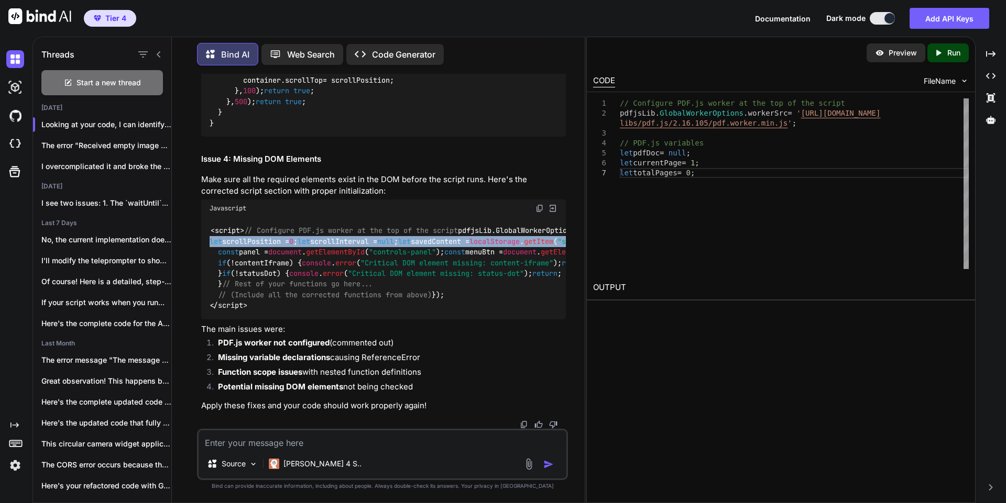
click at [200, 188] on div "You Bind AI Yes Created with Pixso. Open in Editor You I want to use CODE with …" at bounding box center [383, 251] width 369 height 355
copy code "// Get DOM elements const panel = document . getElementById ( "controls-panel" …"
click at [347, 443] on textarea at bounding box center [383, 440] width 368 height 19
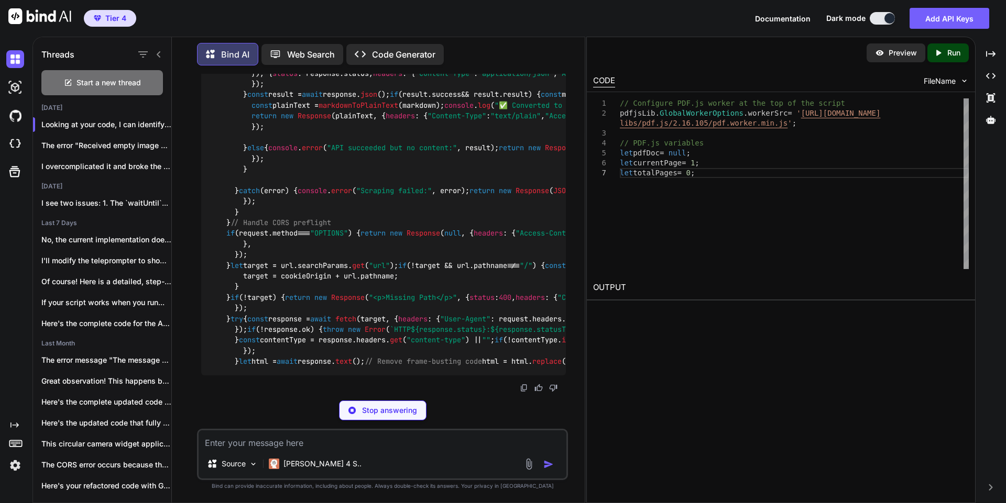
scroll to position [57049, 0]
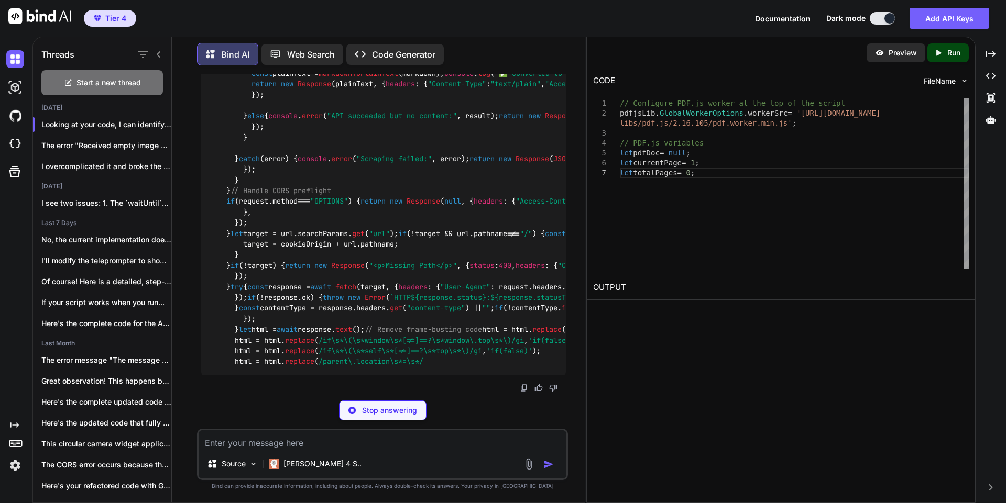
click at [400, 406] on p "Stop answering" at bounding box center [389, 411] width 55 height 10
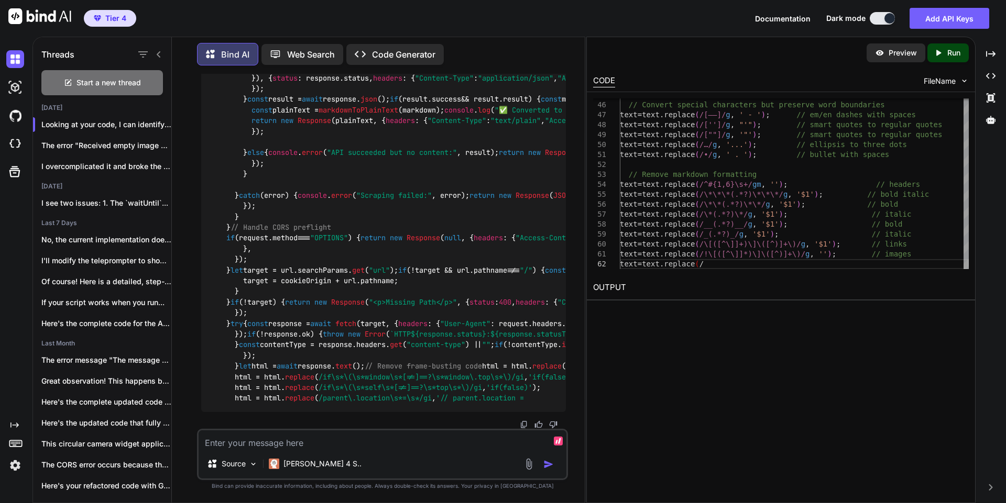
click at [388, 443] on textarea at bounding box center [383, 440] width 368 height 19
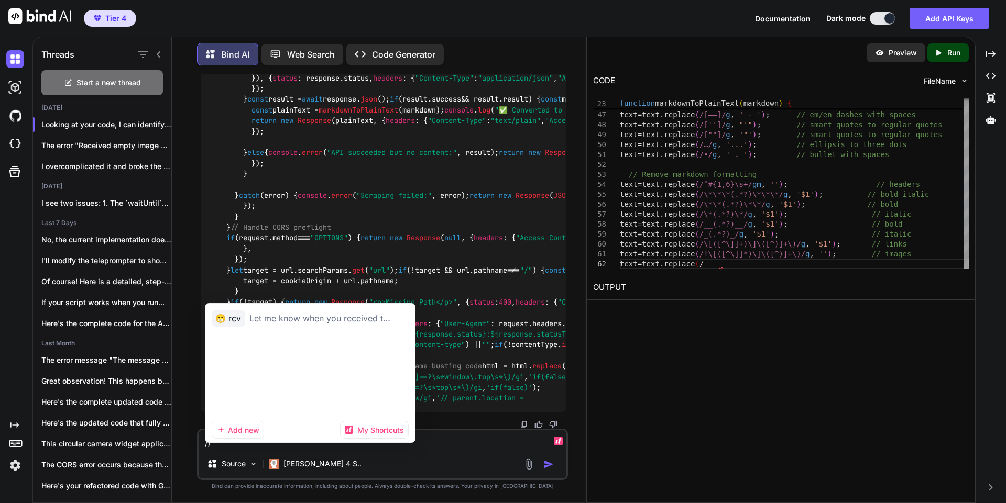
scroll to position [0, 0]
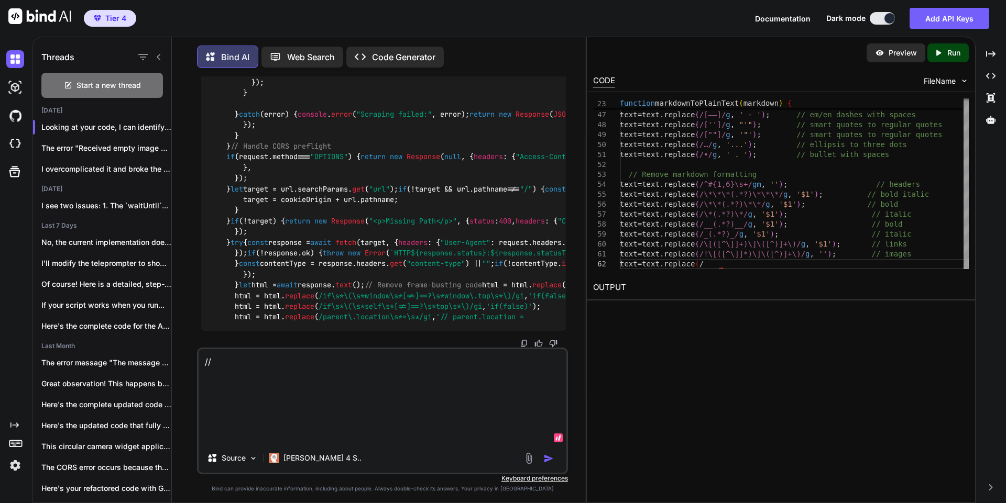
click at [251, 437] on textarea "### STOP USING LITERALS THAT START WITH ${. You do not have to use + to concate…" at bounding box center [383, 396] width 368 height 94
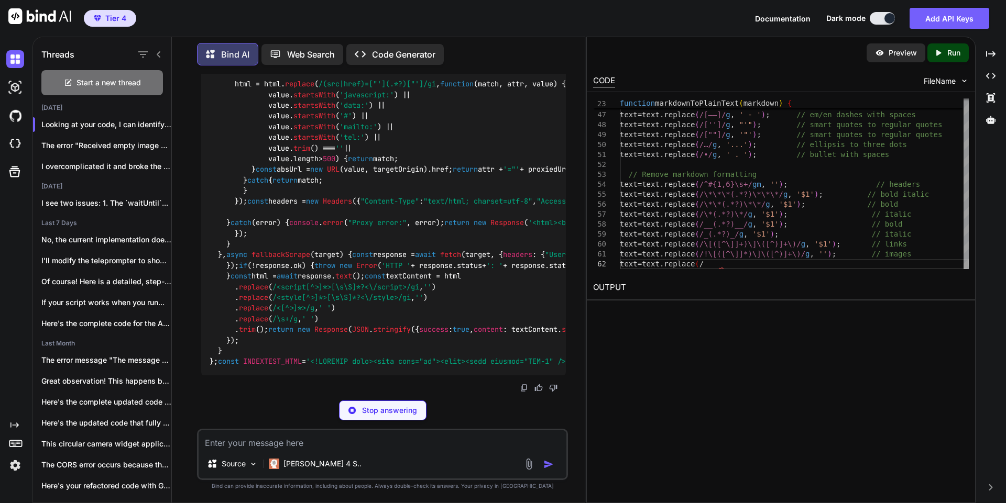
scroll to position [60796, 0]
drag, startPoint x: 231, startPoint y: 336, endPoint x: 211, endPoint y: 151, distance: 186.0
copy code "function sanitizeURL ( url ) { return url . replace ( /[^a-zA-Z0-9]/g , '-' ) .…"
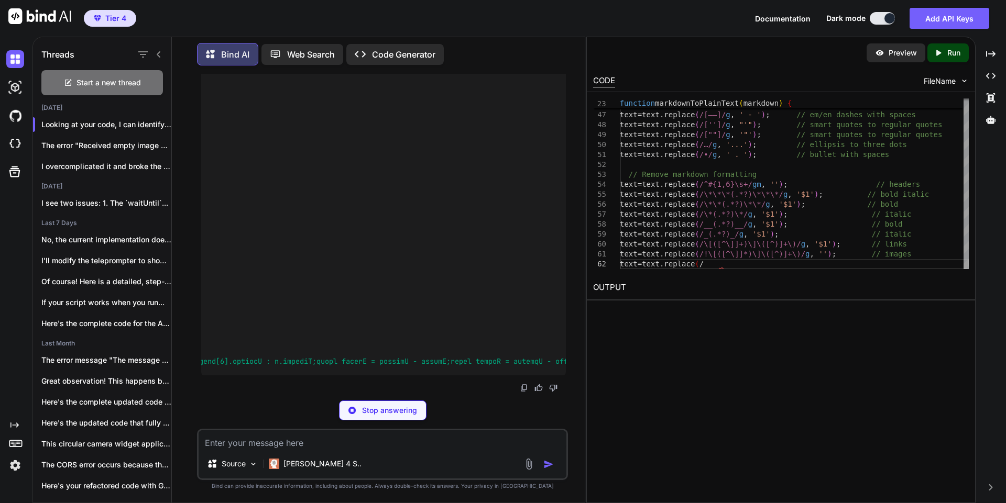
scroll to position [0, 147423]
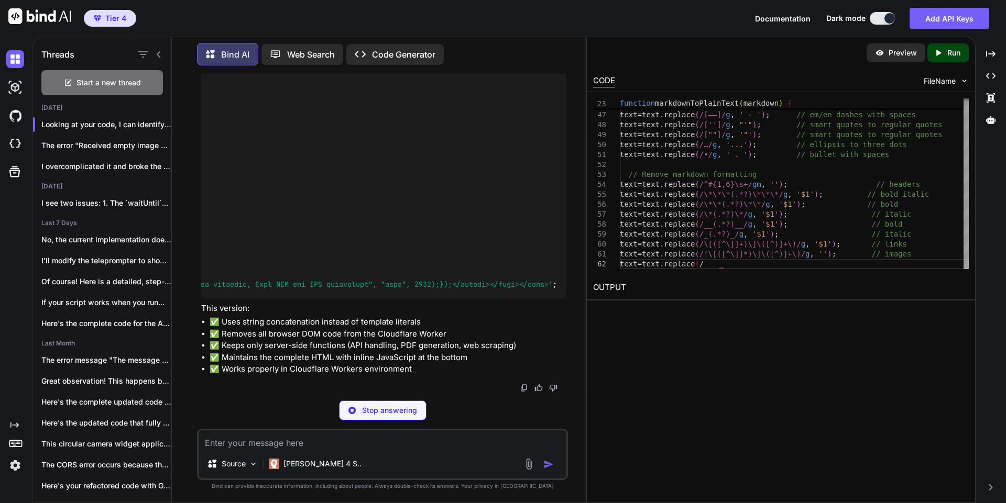
type textarea "x"
type textarea "text = text.replace(/__(.*?)__/g, '$1'); text = text.replace(/_(.*?)_/g, '$1');…"
type textarea "x"
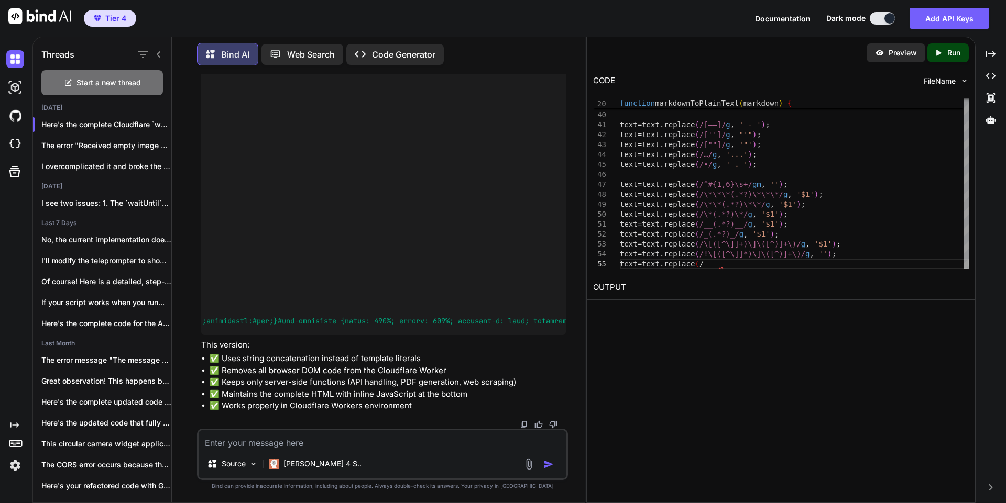
scroll to position [0, 0]
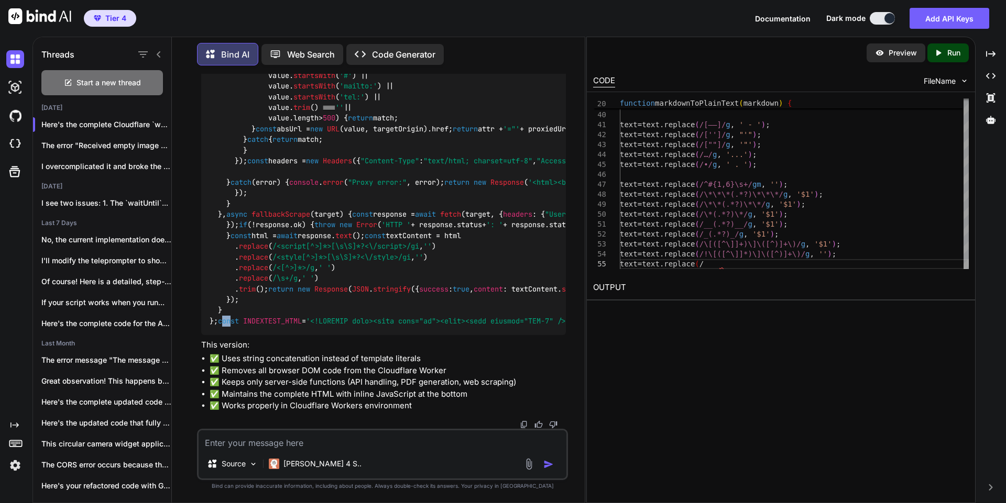
drag, startPoint x: 213, startPoint y: 355, endPoint x: 222, endPoint y: 359, distance: 9.8
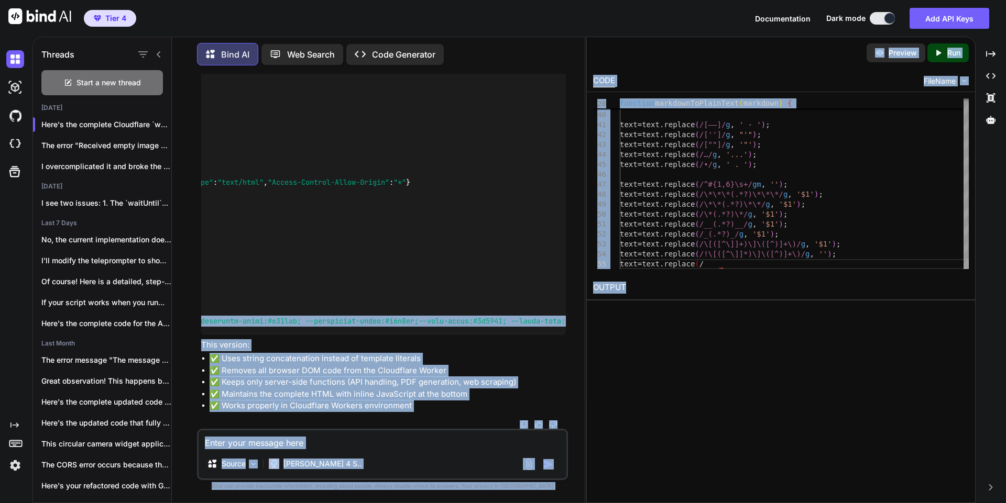
scroll to position [0, 1518]
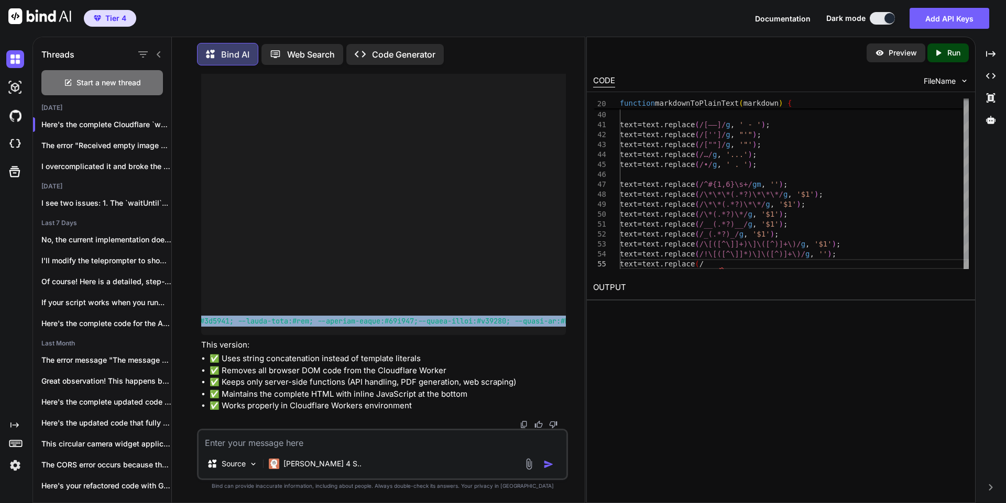
drag, startPoint x: 211, startPoint y: 357, endPoint x: 267, endPoint y: 363, distance: 56.9
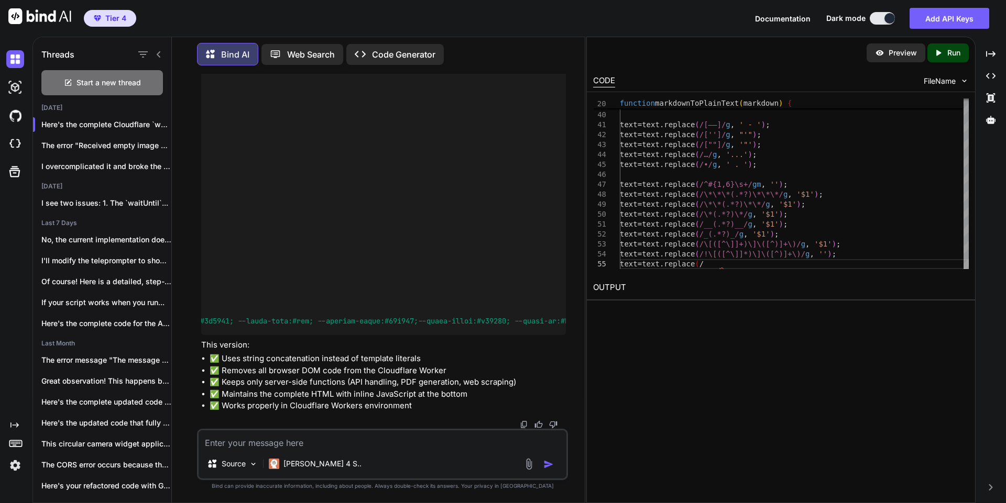
scroll to position [63954, 0]
click at [580, 135] on div "You Bind AI Yes Created with Pixso. Open in Editor You I want to use CODE with …" at bounding box center [382, 288] width 404 height 429
drag, startPoint x: 552, startPoint y: 127, endPoint x: 585, endPoint y: 127, distance: 33.5
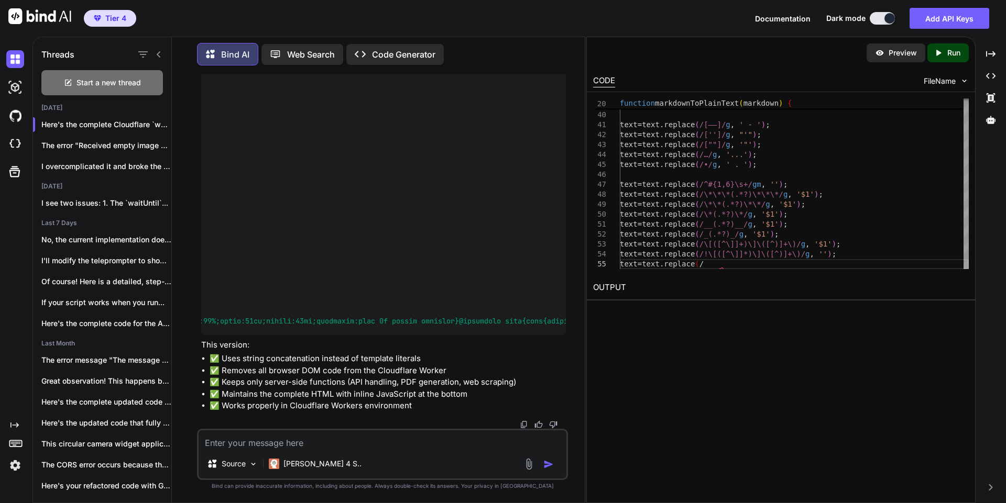
scroll to position [55544, 0]
